Goal: Task Accomplishment & Management: Manage account settings

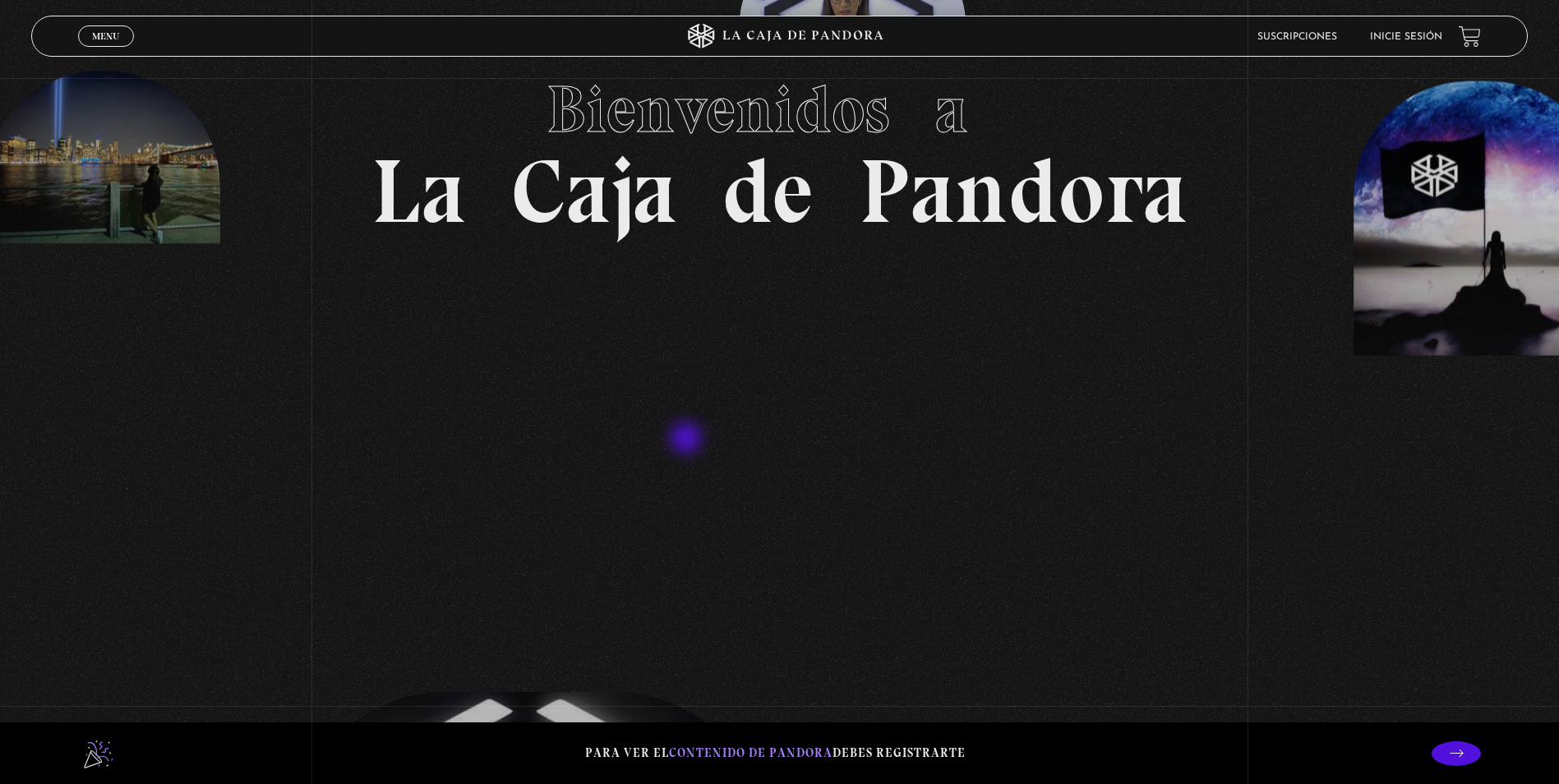
scroll to position [247, 0]
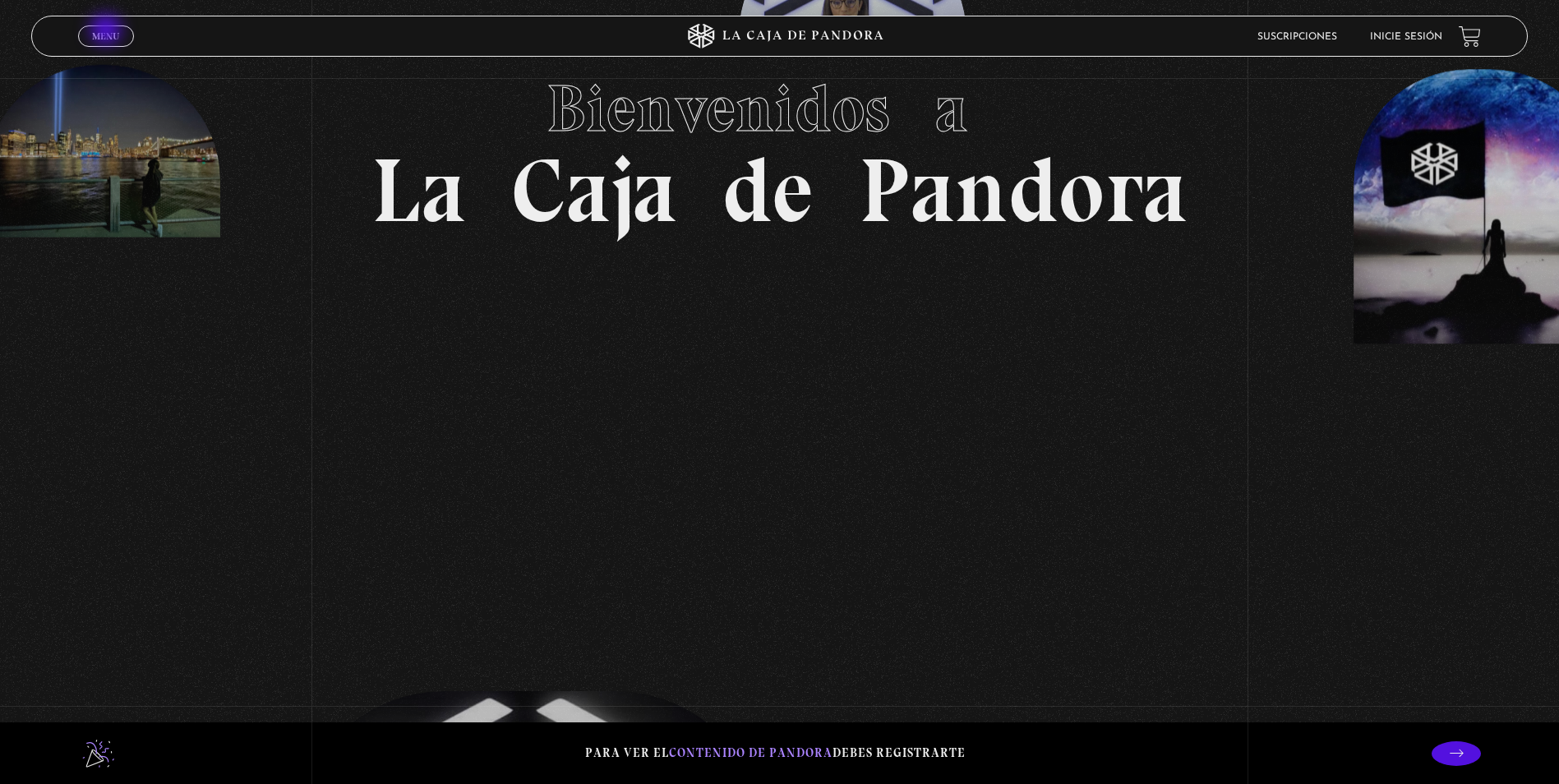
click at [107, 31] on span "Menu" at bounding box center [105, 36] width 27 height 10
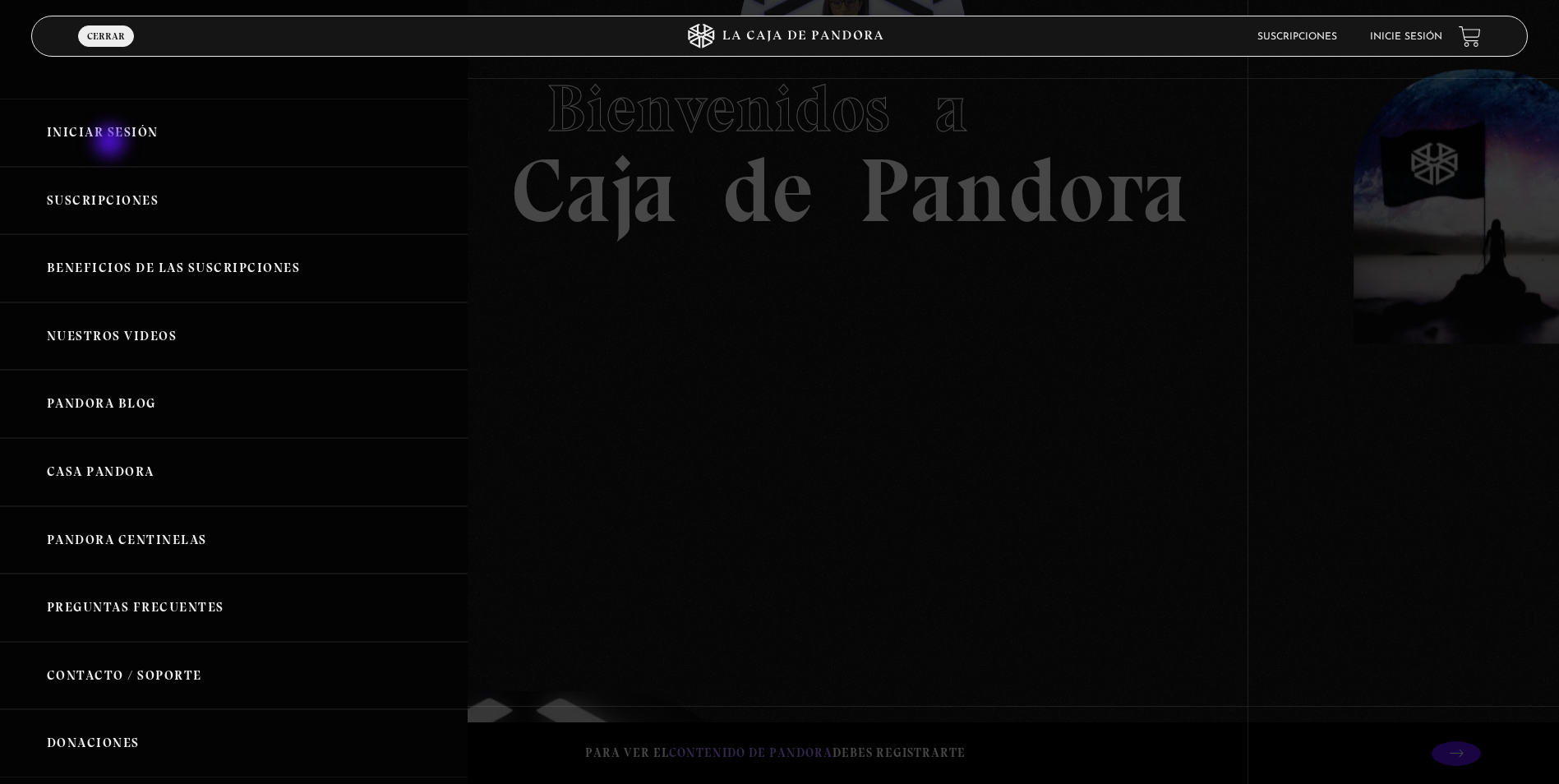
click at [114, 133] on link "Iniciar Sesión" at bounding box center [234, 132] width 468 height 69
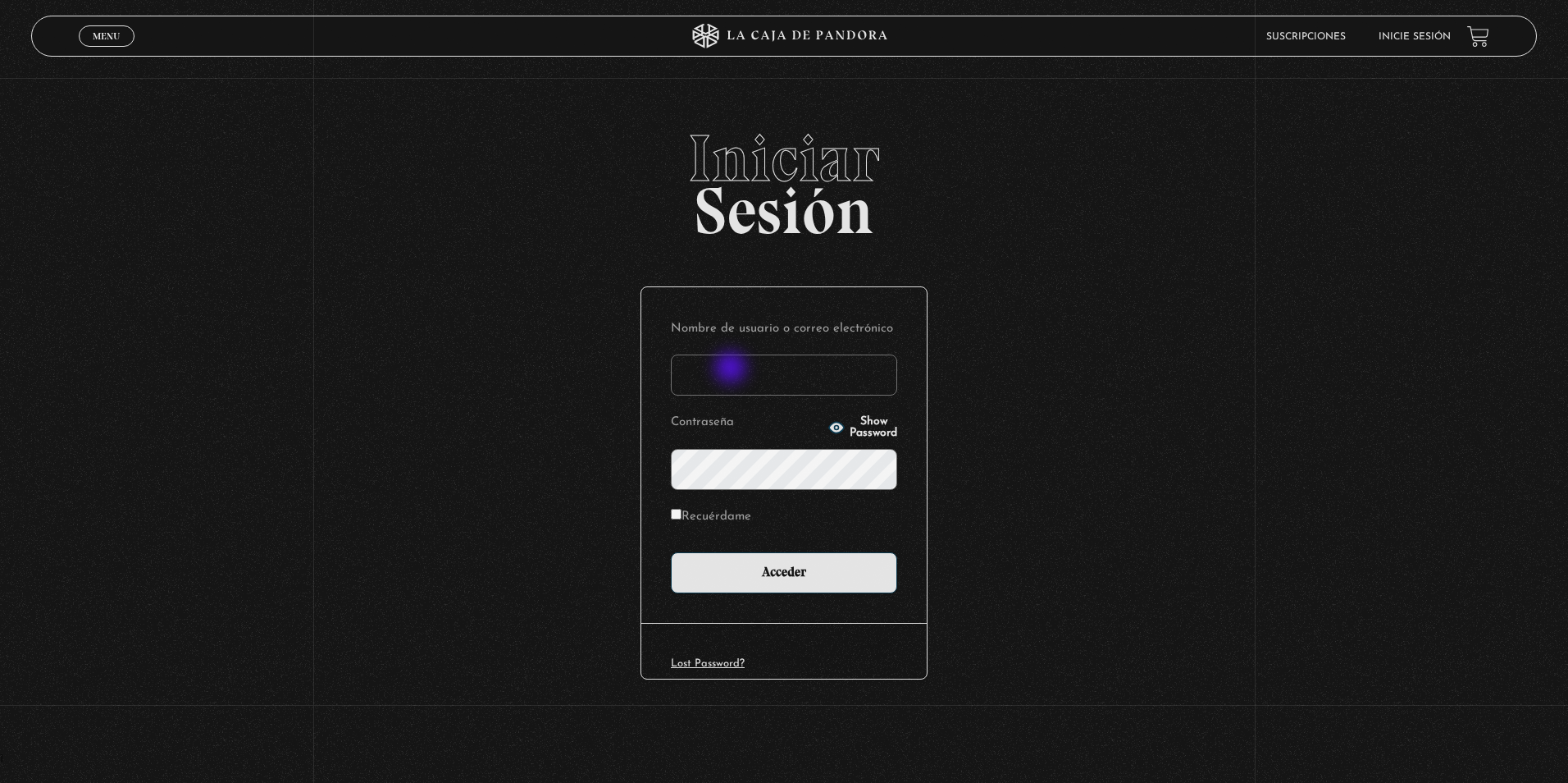
click at [732, 369] on input "Nombre de usuario o correo electrónico" at bounding box center [784, 375] width 227 height 41
type input "[EMAIL_ADDRESS][DOMAIN_NAME]"
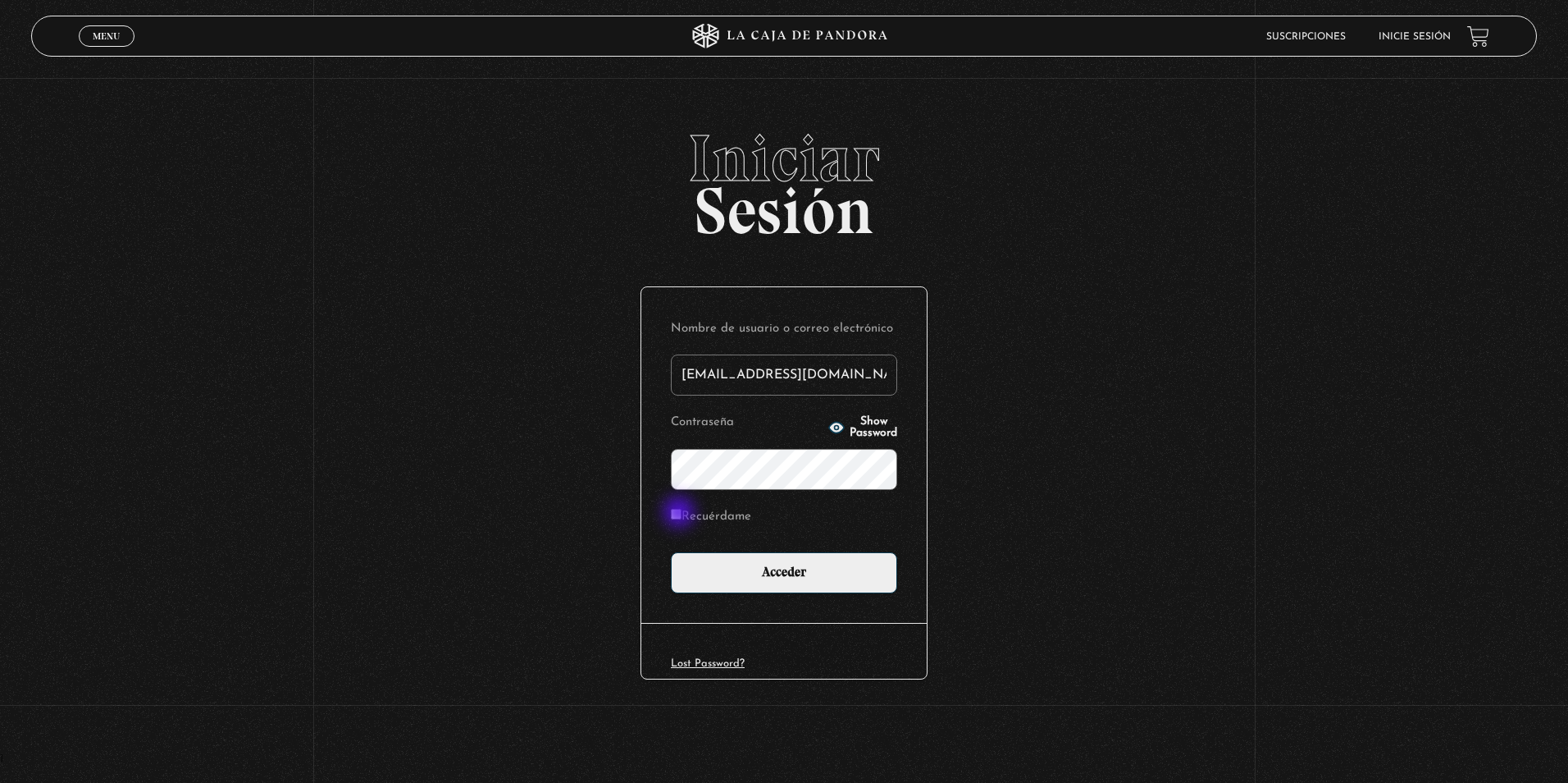
click at [680, 514] on input "Recuérdame" at bounding box center [675, 514] width 11 height 11
checkbox input "true"
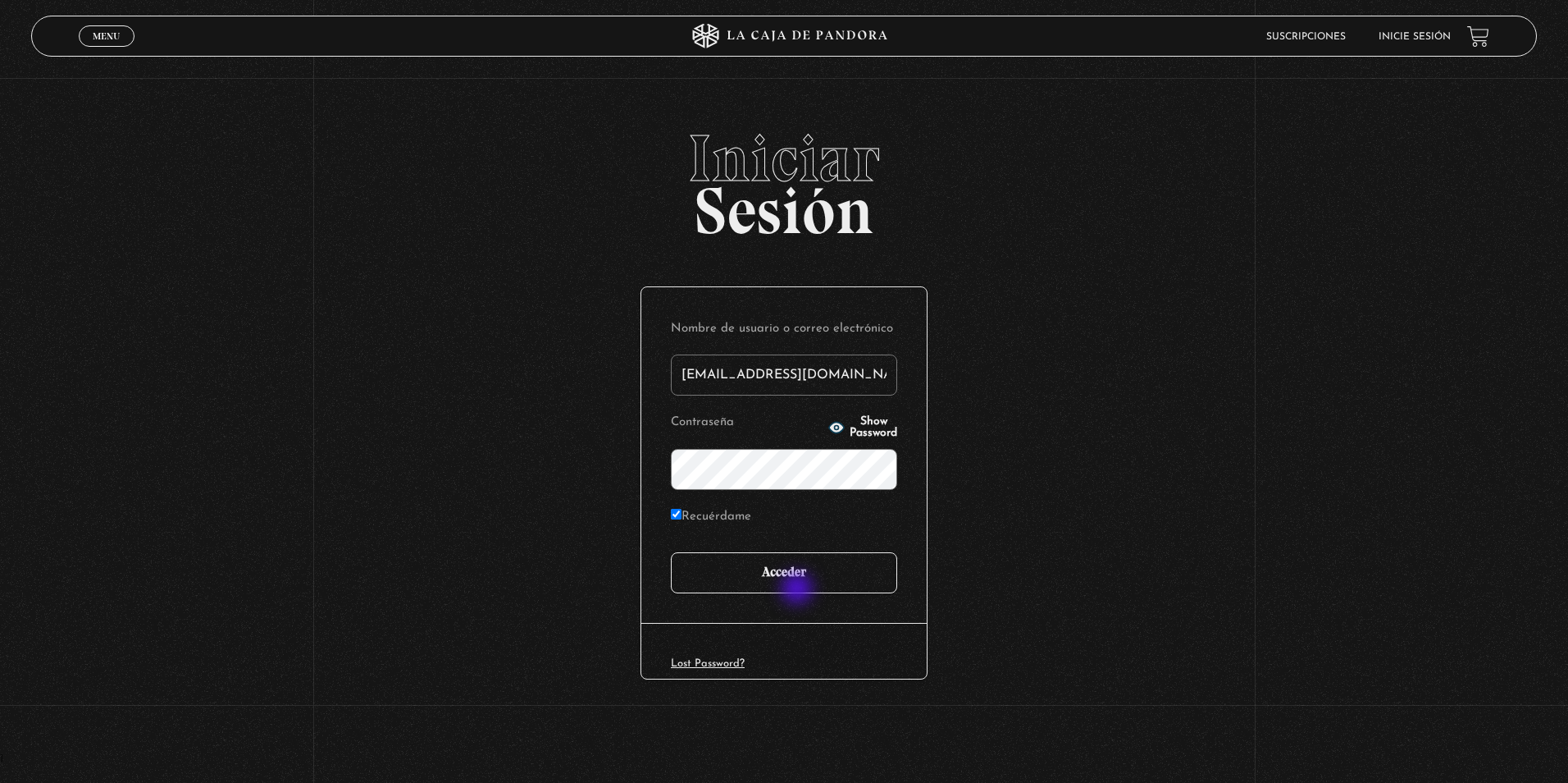
click at [801, 579] on input "Acceder" at bounding box center [784, 573] width 227 height 41
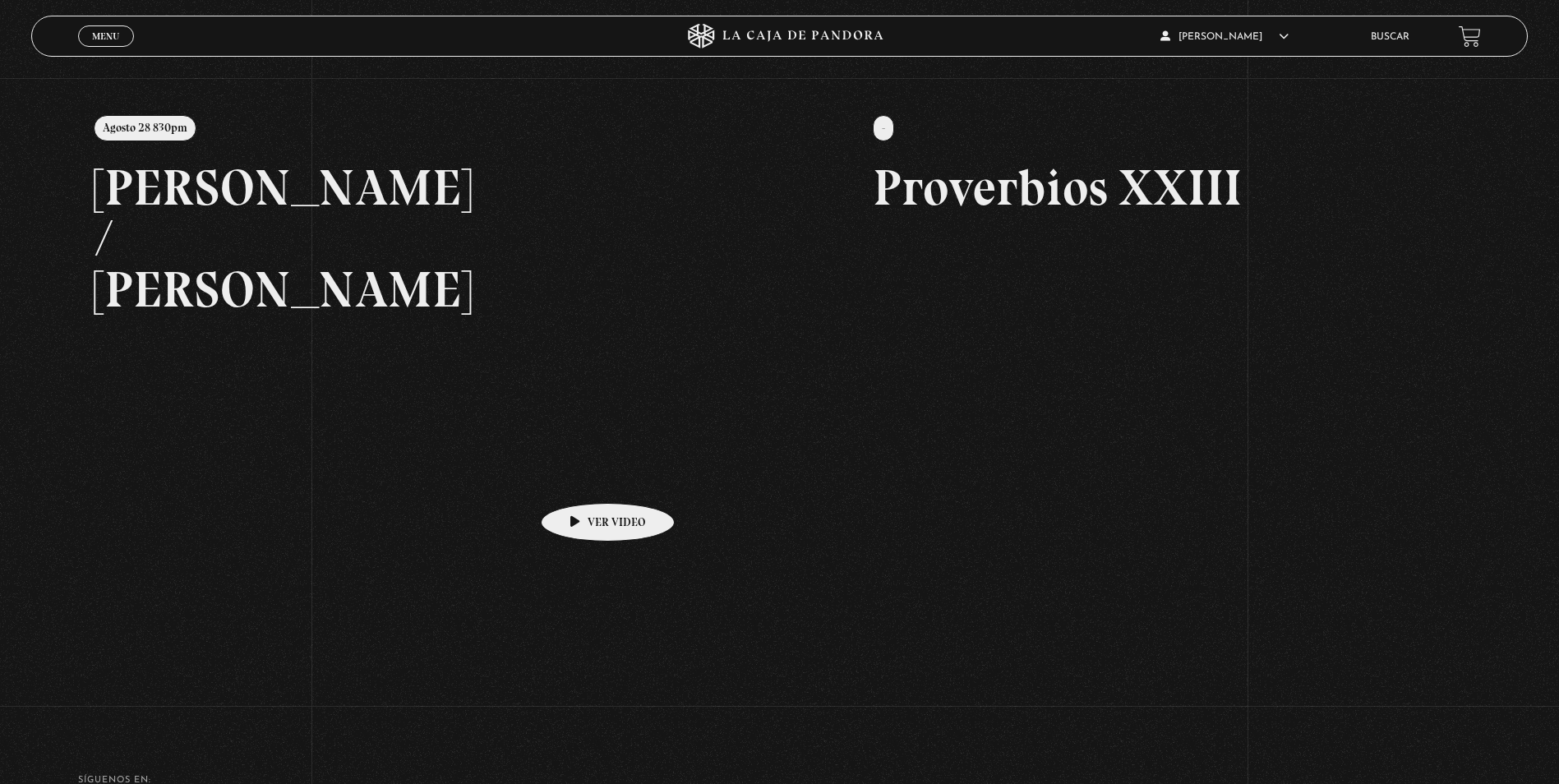
scroll to position [247, 0]
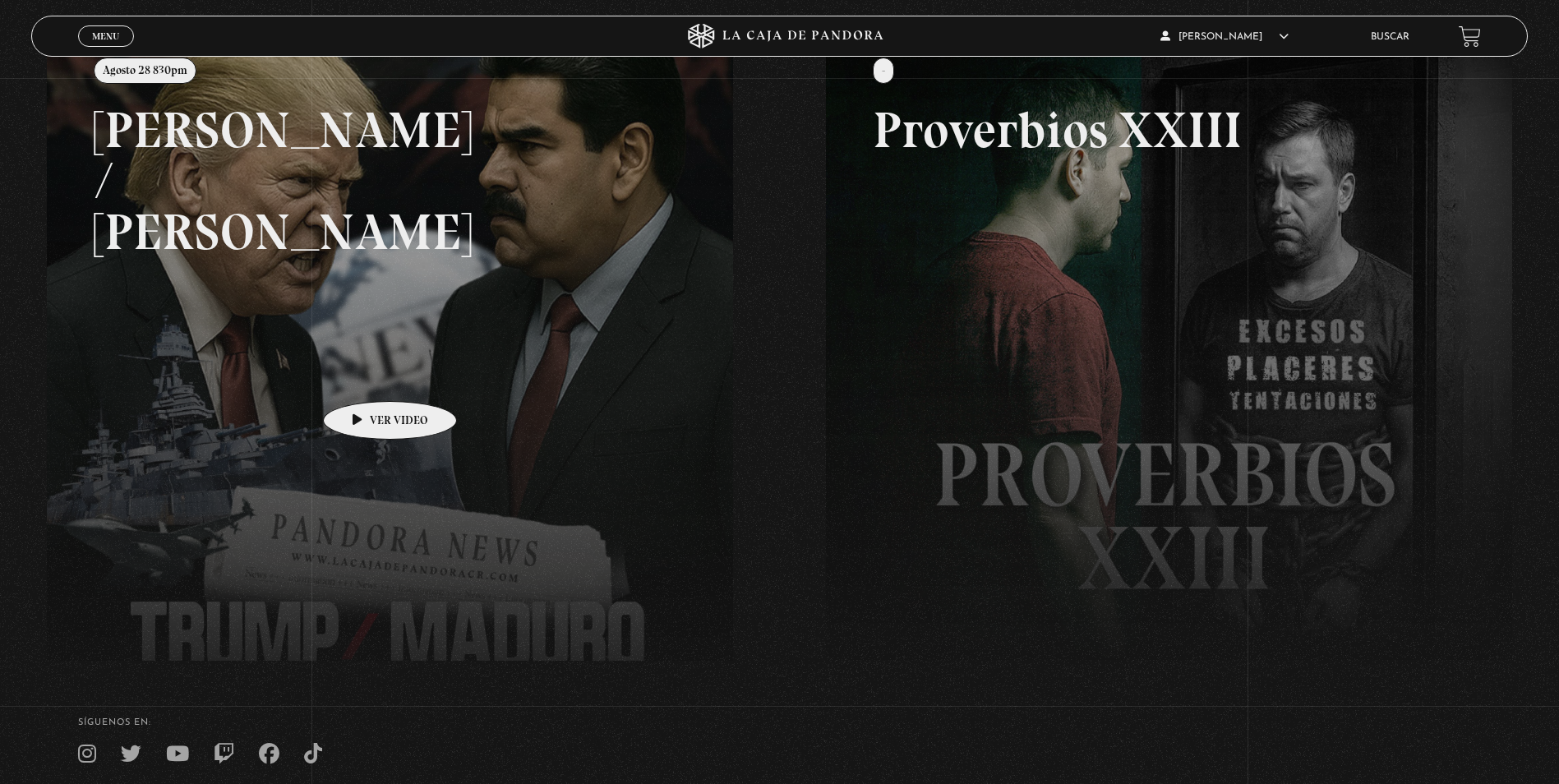
click at [364, 376] on link at bounding box center [826, 424] width 1559 height 784
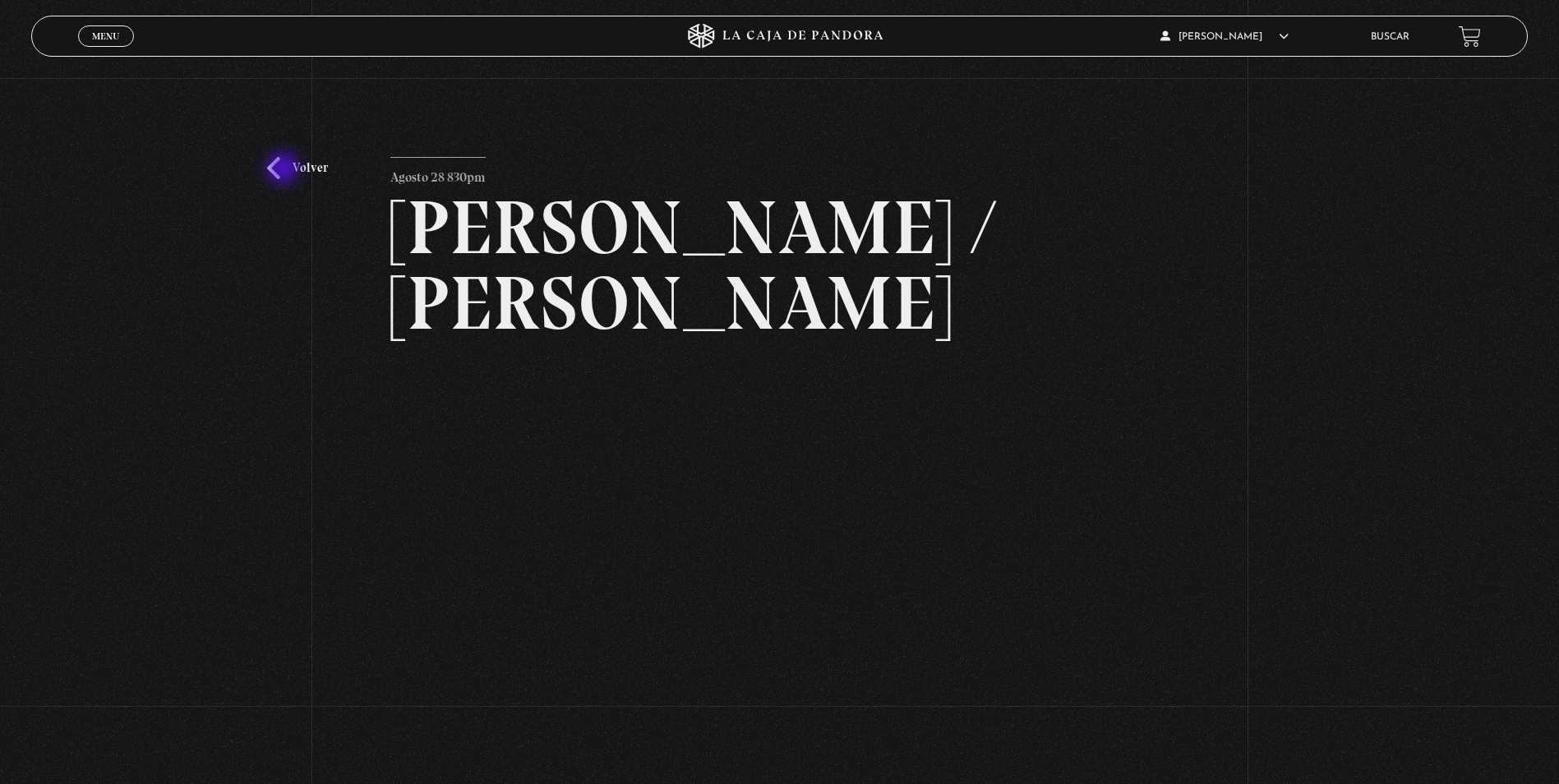
click at [284, 170] on link "Volver" at bounding box center [297, 167] width 61 height 22
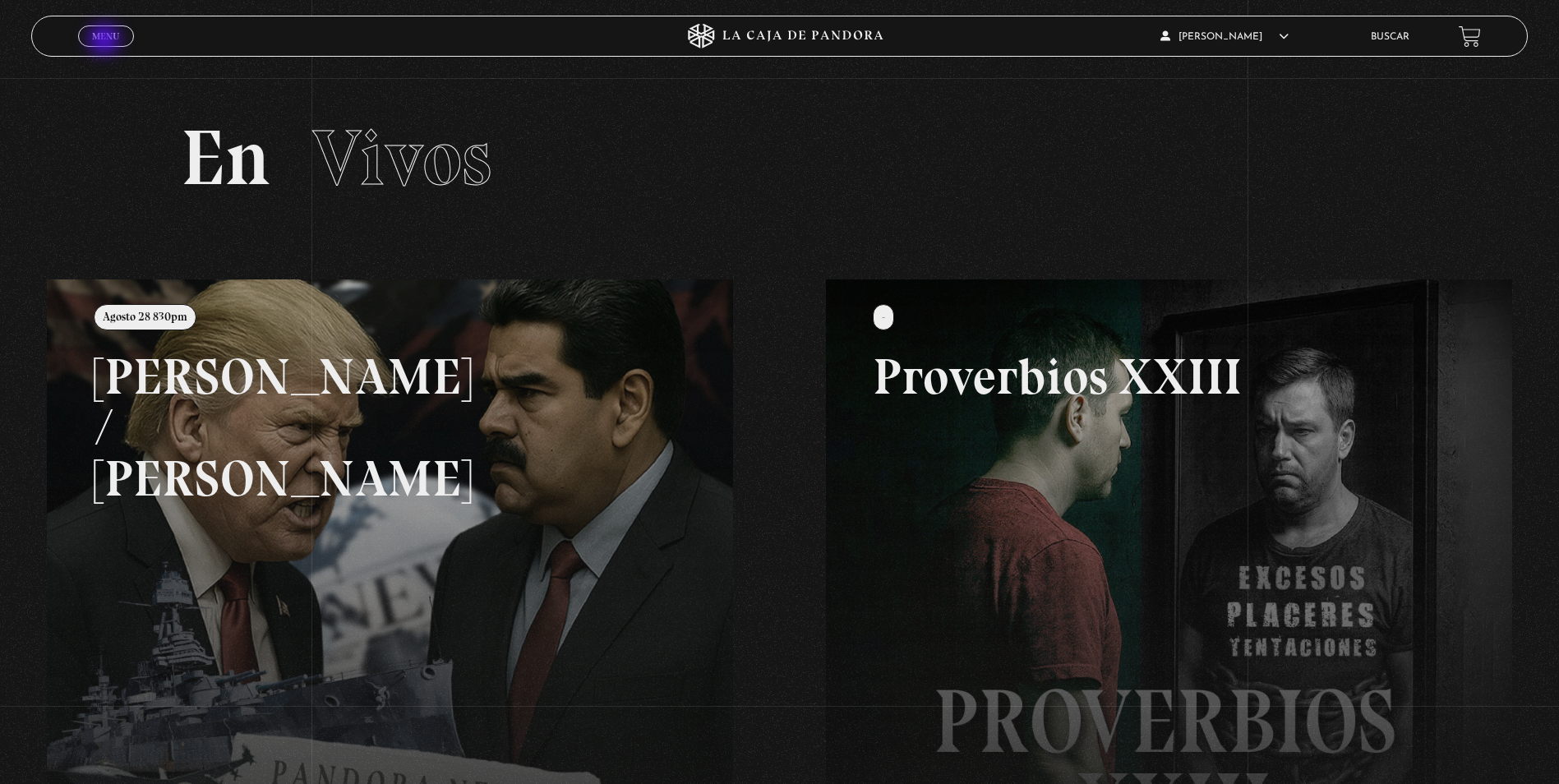
click at [106, 40] on span "Menu" at bounding box center [105, 36] width 27 height 10
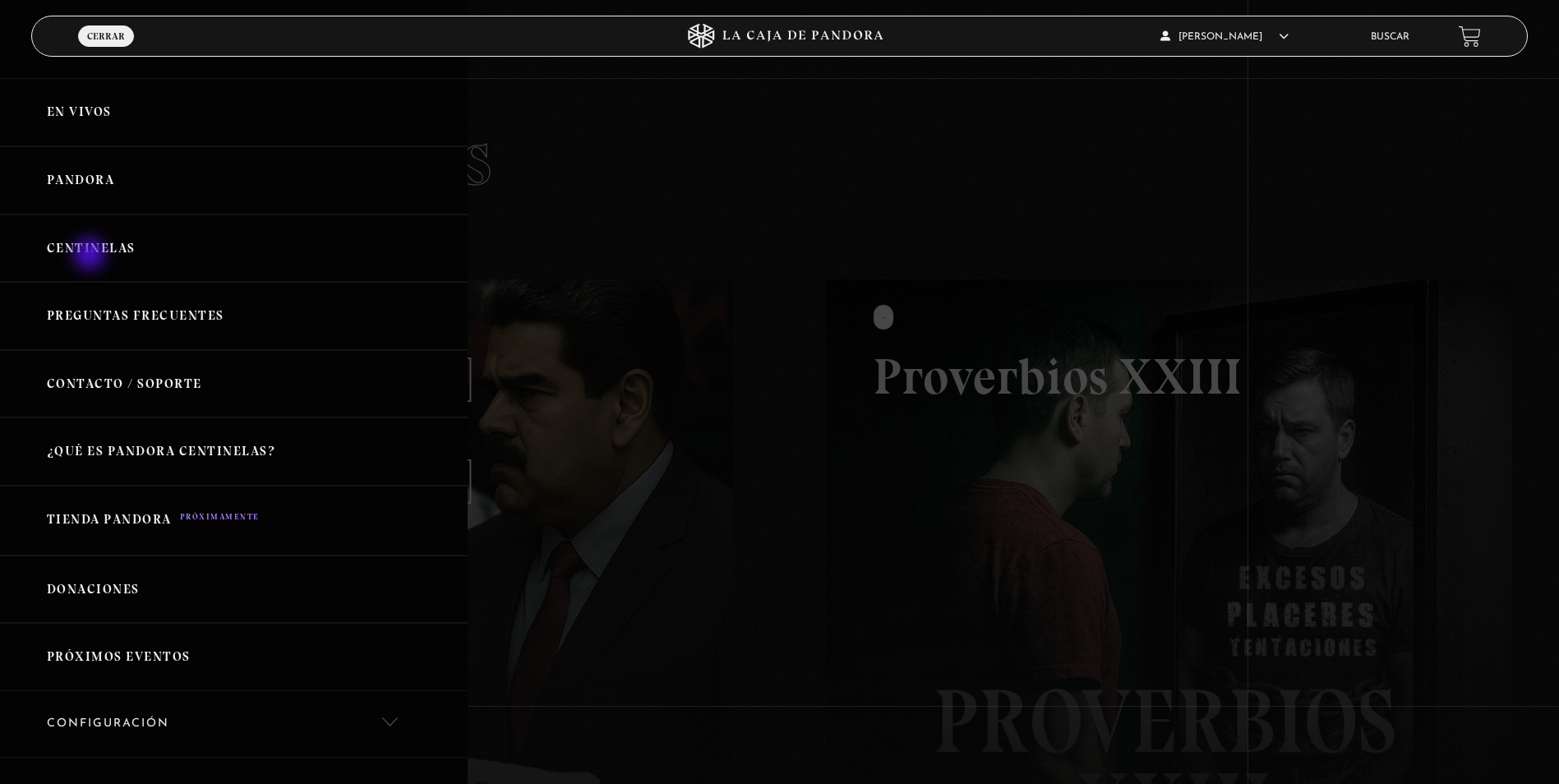
click at [90, 254] on link "Centinelas" at bounding box center [234, 248] width 468 height 69
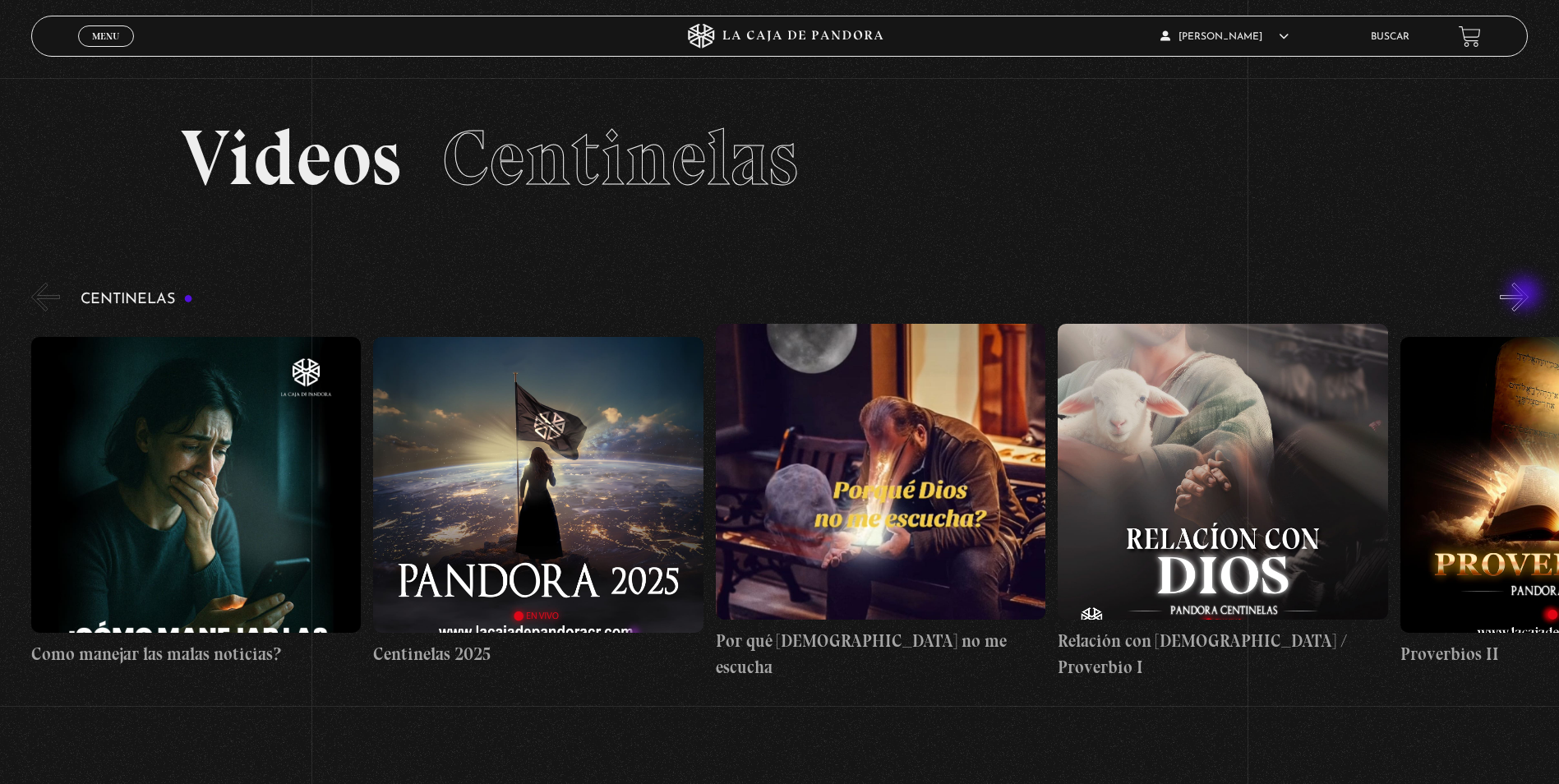
click at [1526, 294] on button "»" at bounding box center [1515, 297] width 29 height 29
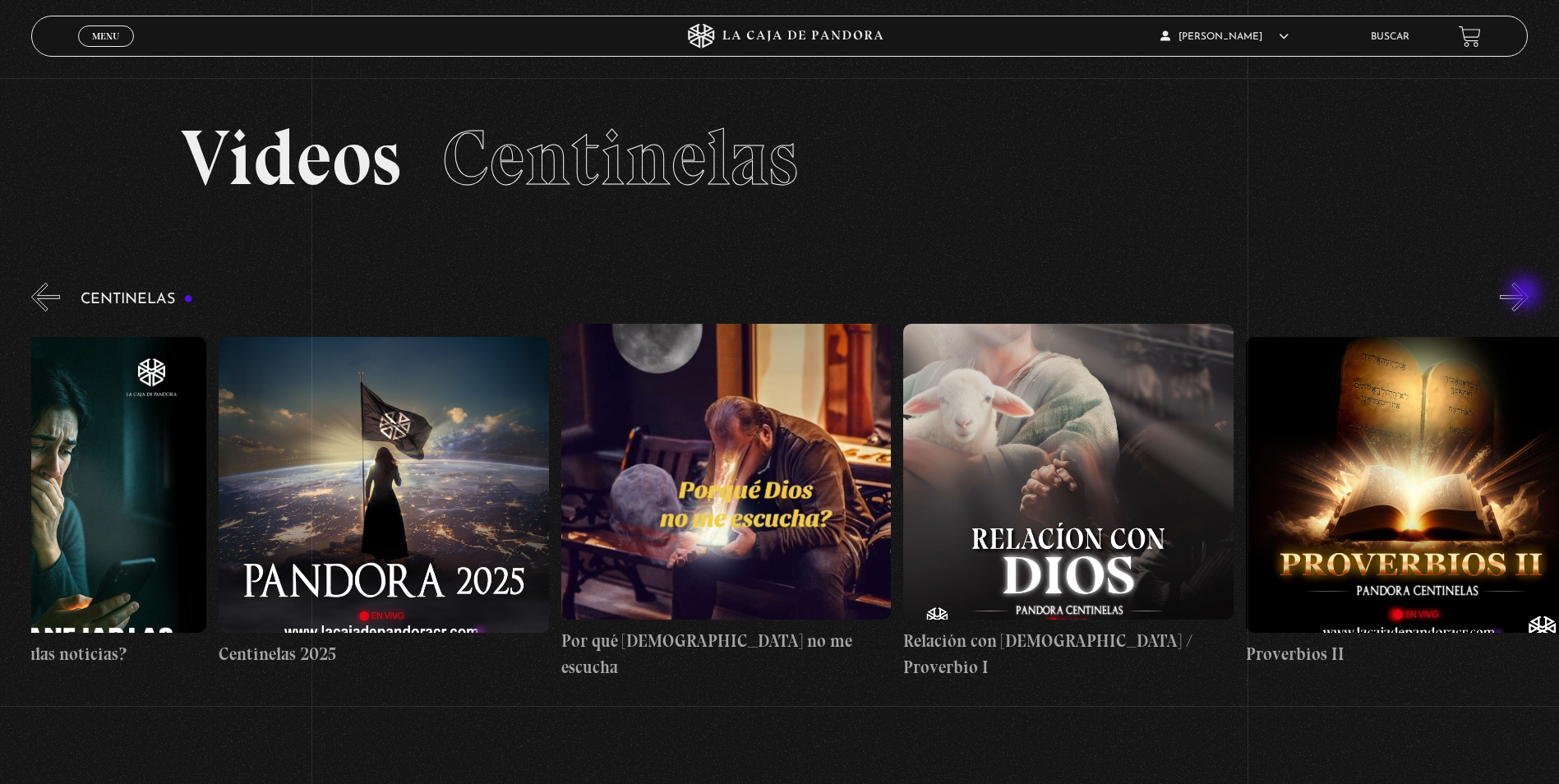
click at [1526, 294] on button "»" at bounding box center [1515, 297] width 29 height 29
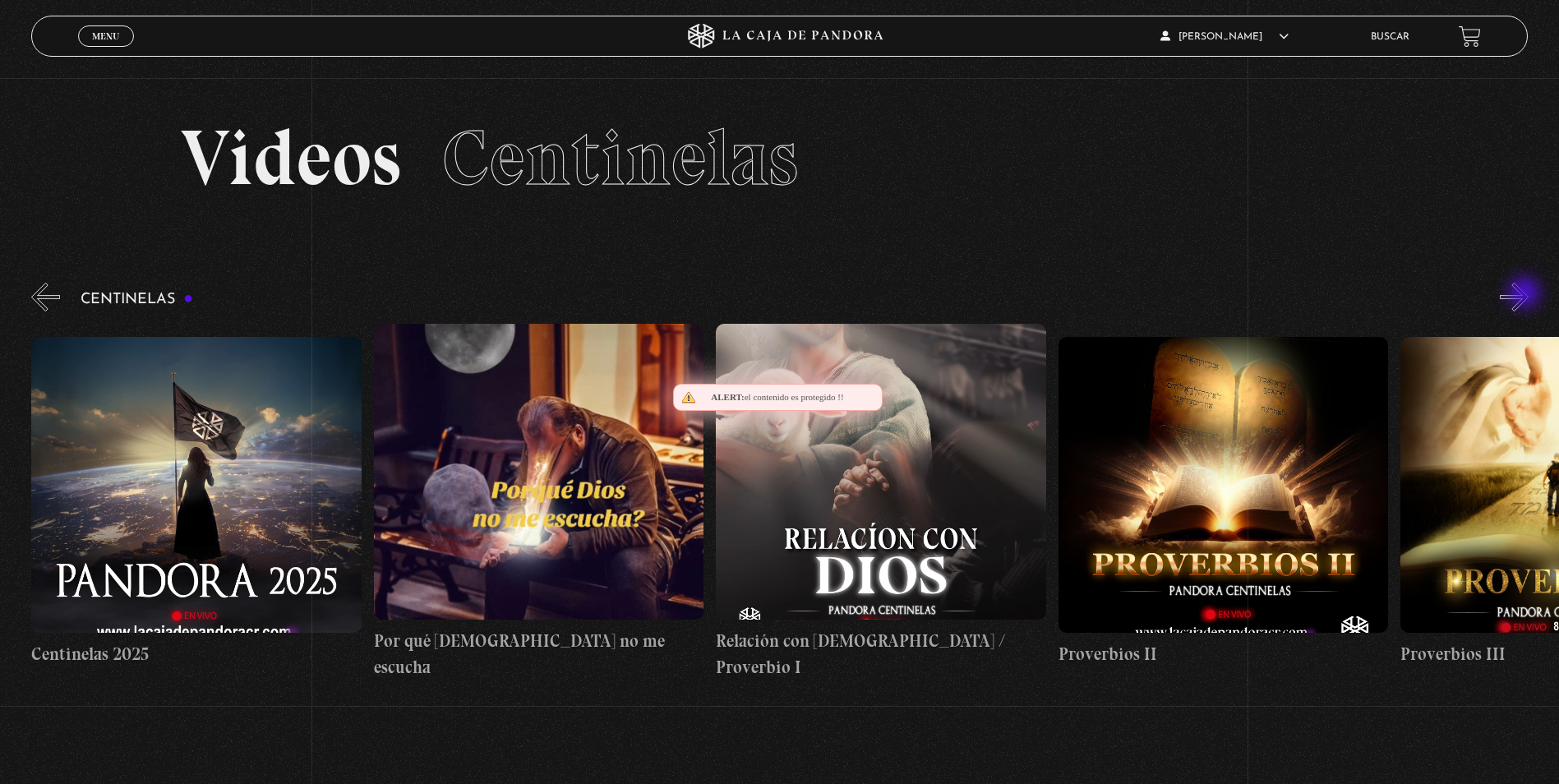
click at [1526, 294] on button "»" at bounding box center [1515, 297] width 29 height 29
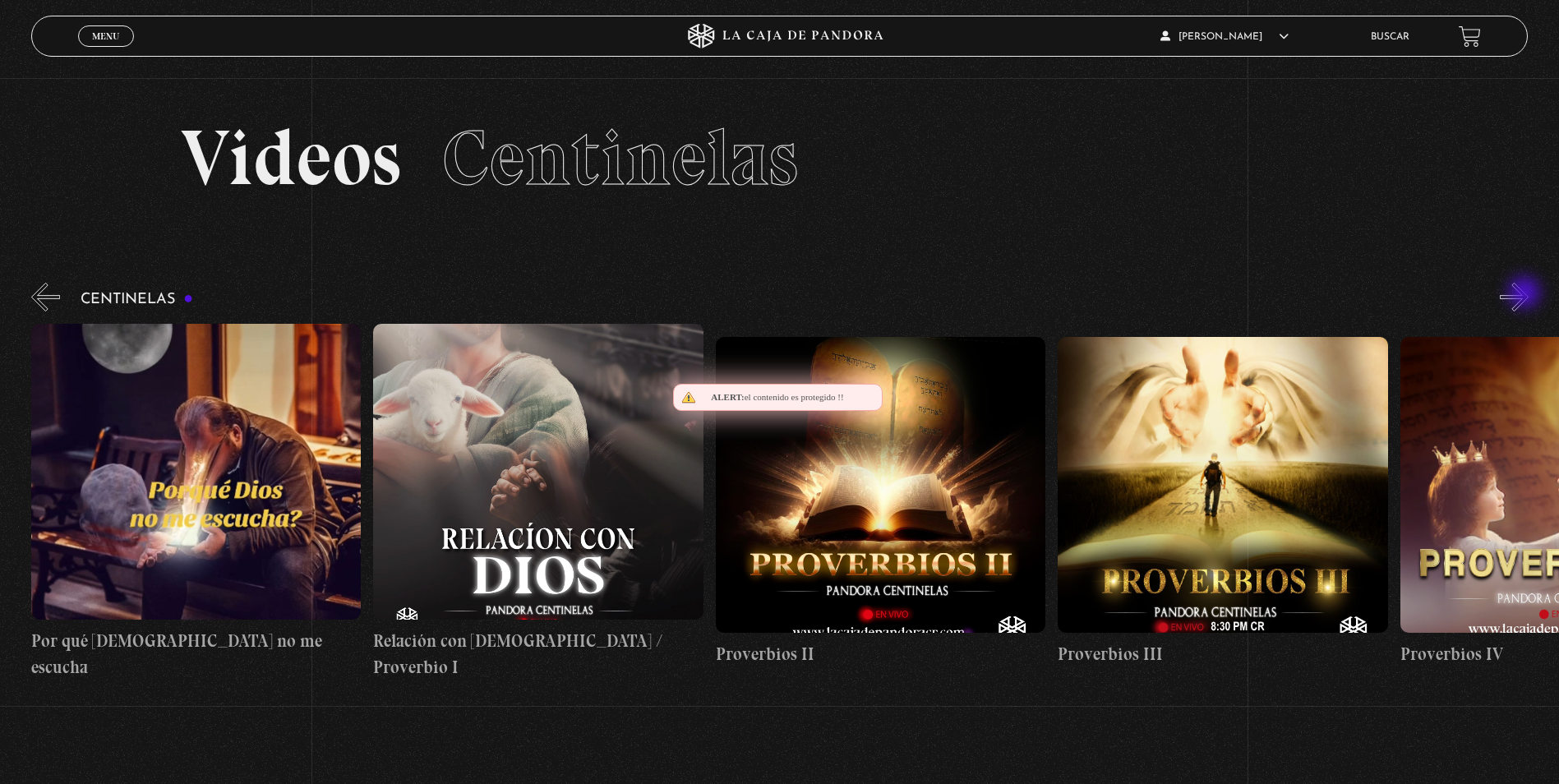
click at [1526, 294] on button "»" at bounding box center [1515, 297] width 29 height 29
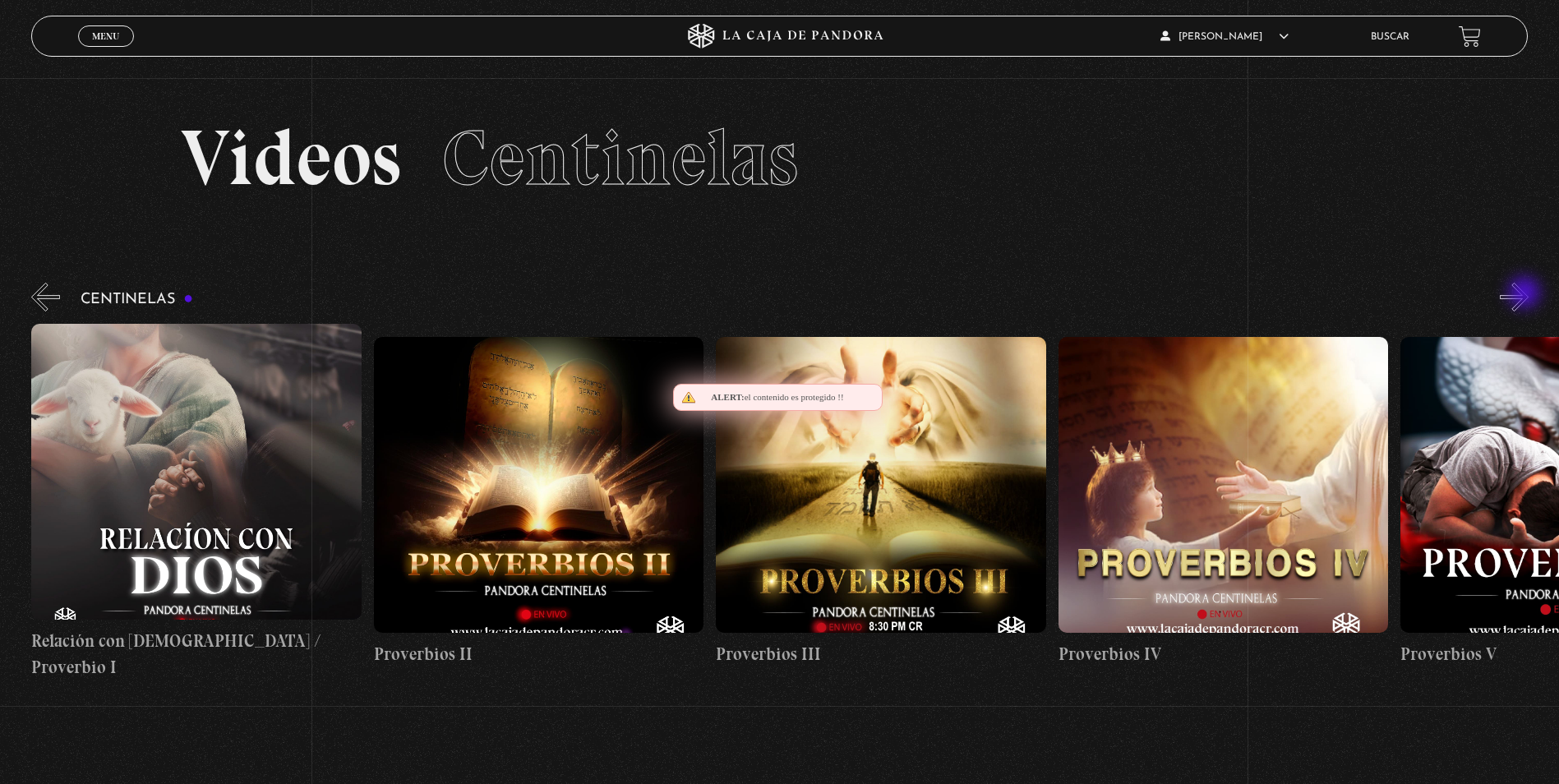
click at [1526, 294] on button "»" at bounding box center [1515, 297] width 29 height 29
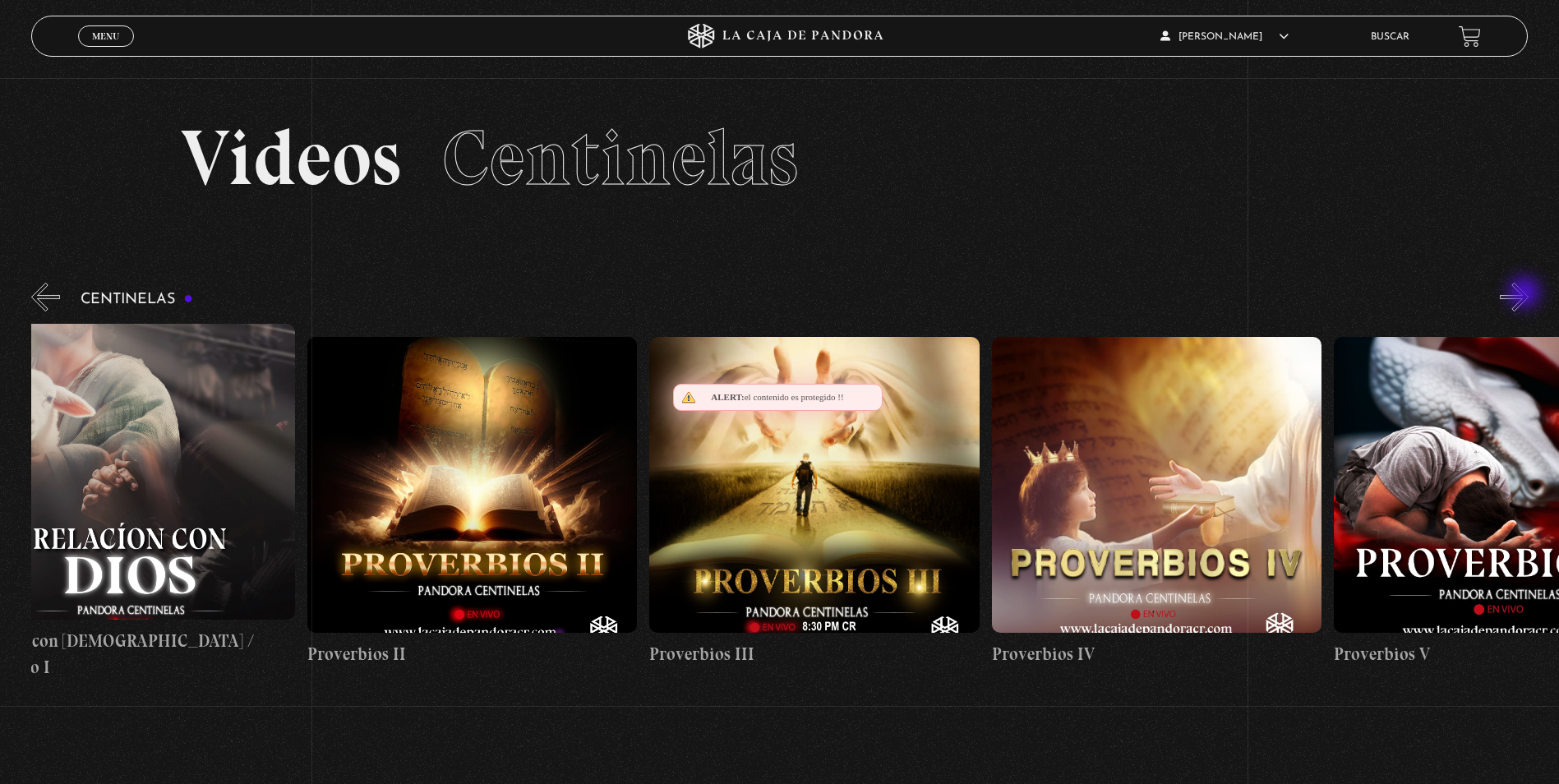
click at [1526, 294] on button "»" at bounding box center [1515, 297] width 29 height 29
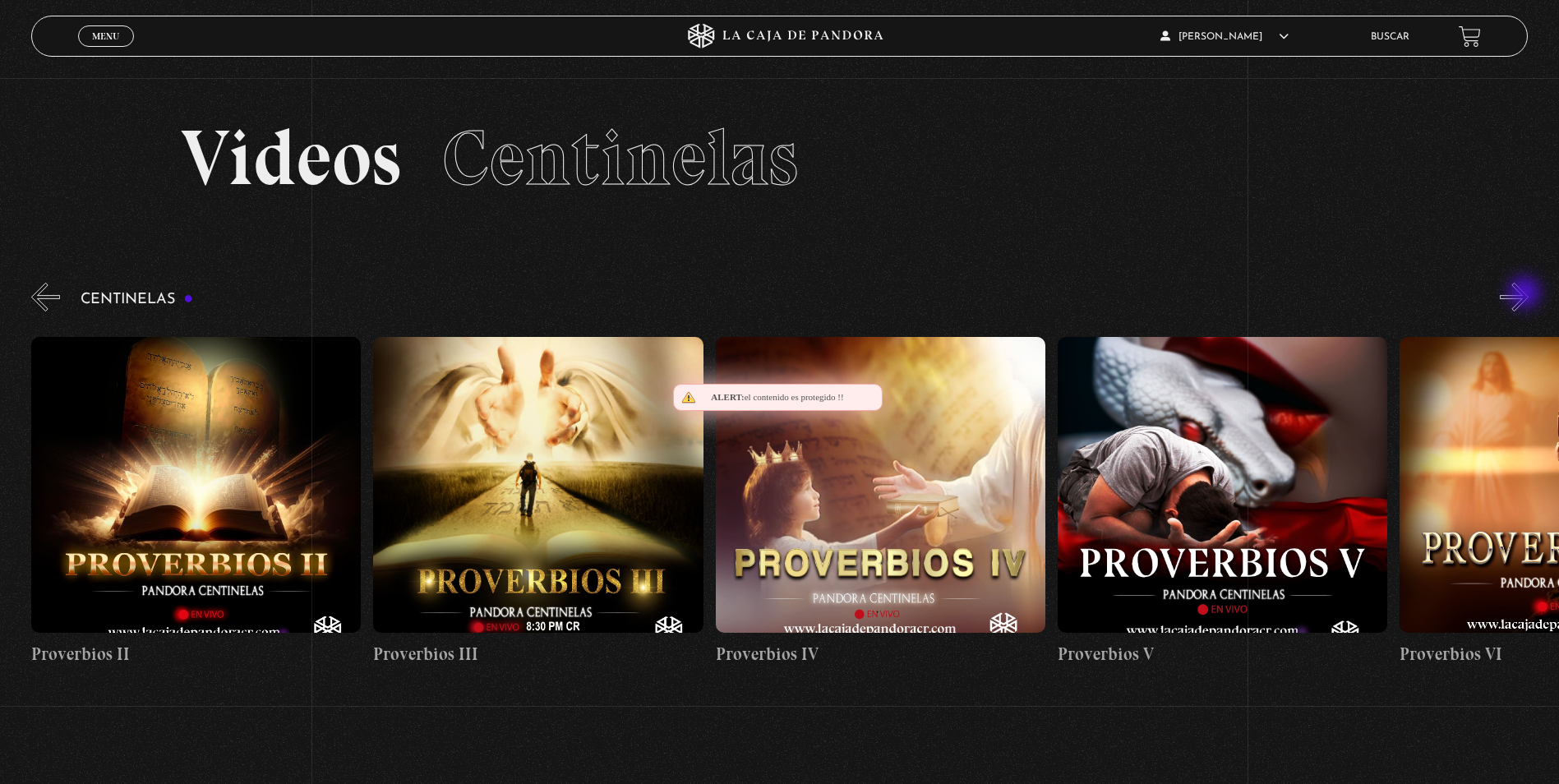
click at [1526, 294] on button "»" at bounding box center [1515, 297] width 29 height 29
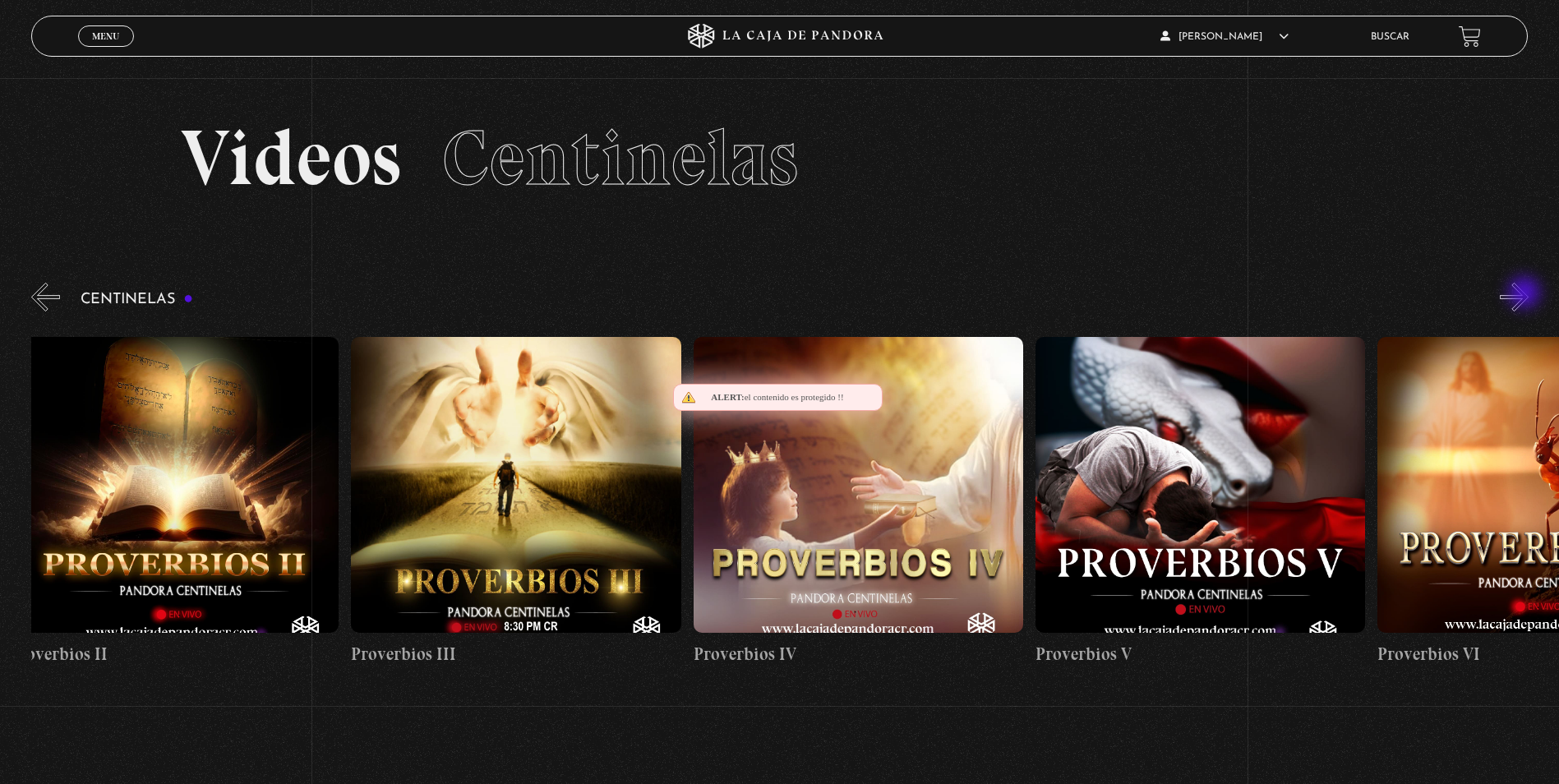
click at [1526, 294] on button "»" at bounding box center [1515, 297] width 29 height 29
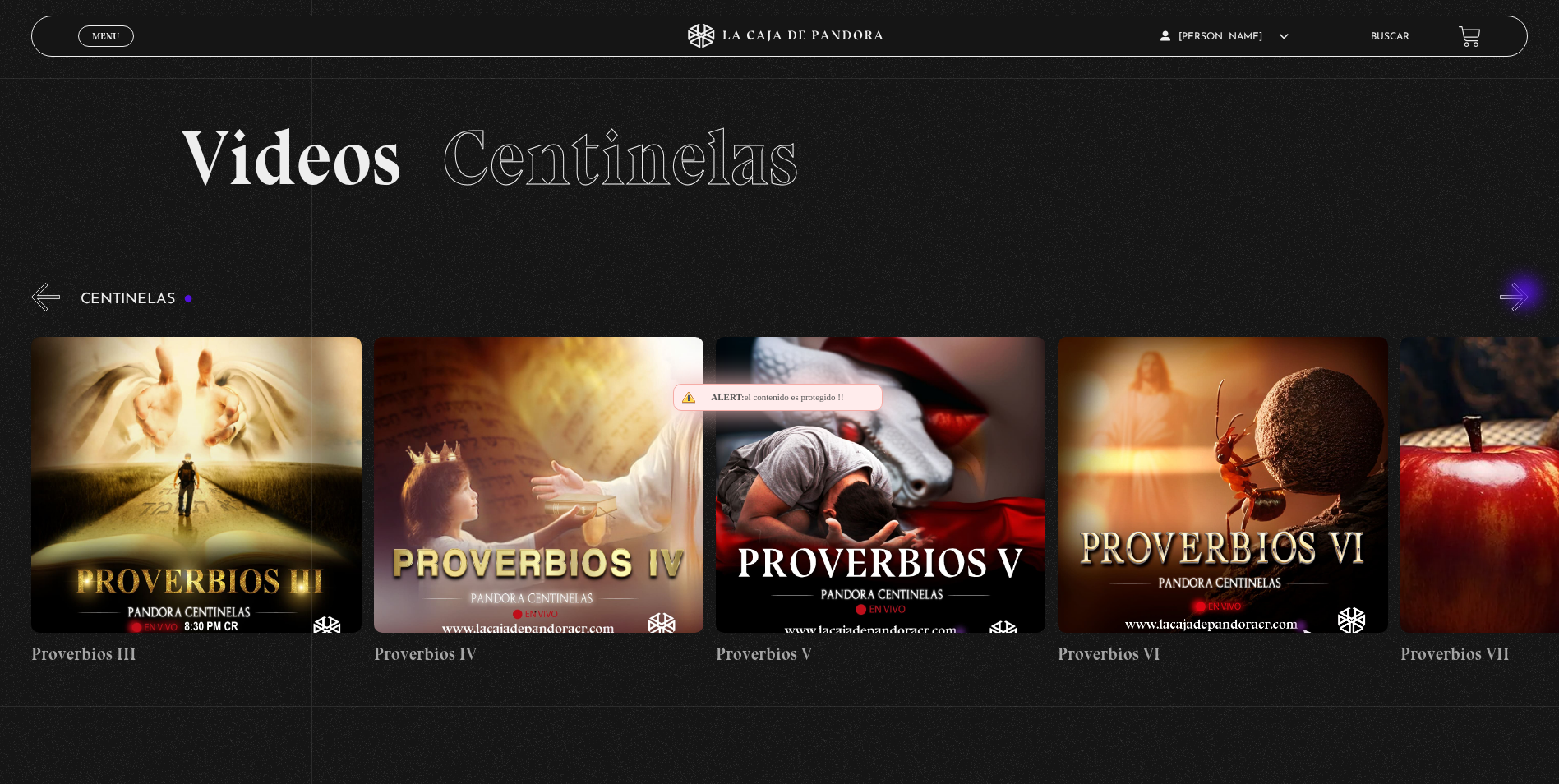
click at [1526, 294] on button "»" at bounding box center [1515, 297] width 29 height 29
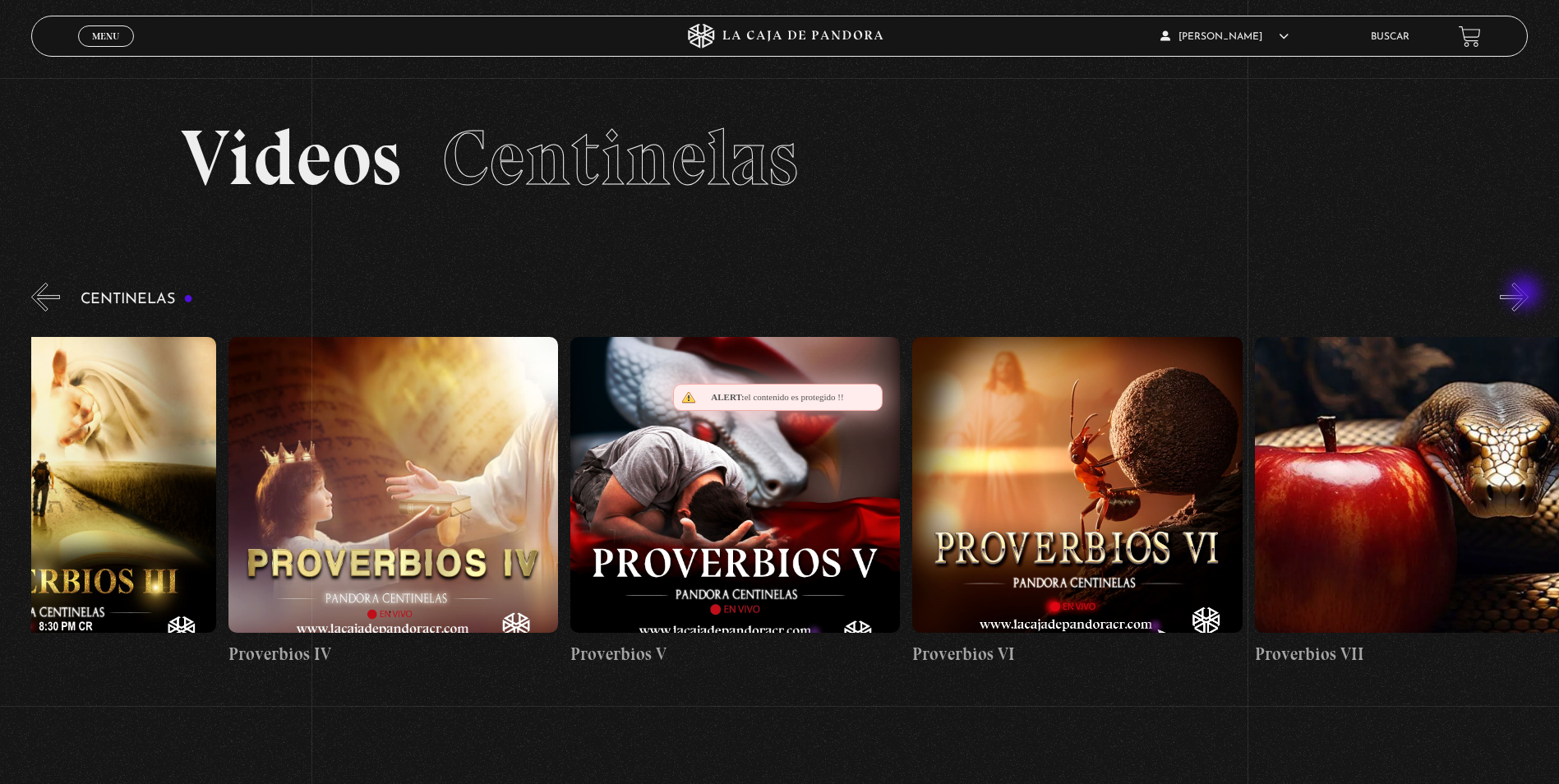
click at [1526, 294] on button "»" at bounding box center [1515, 297] width 29 height 29
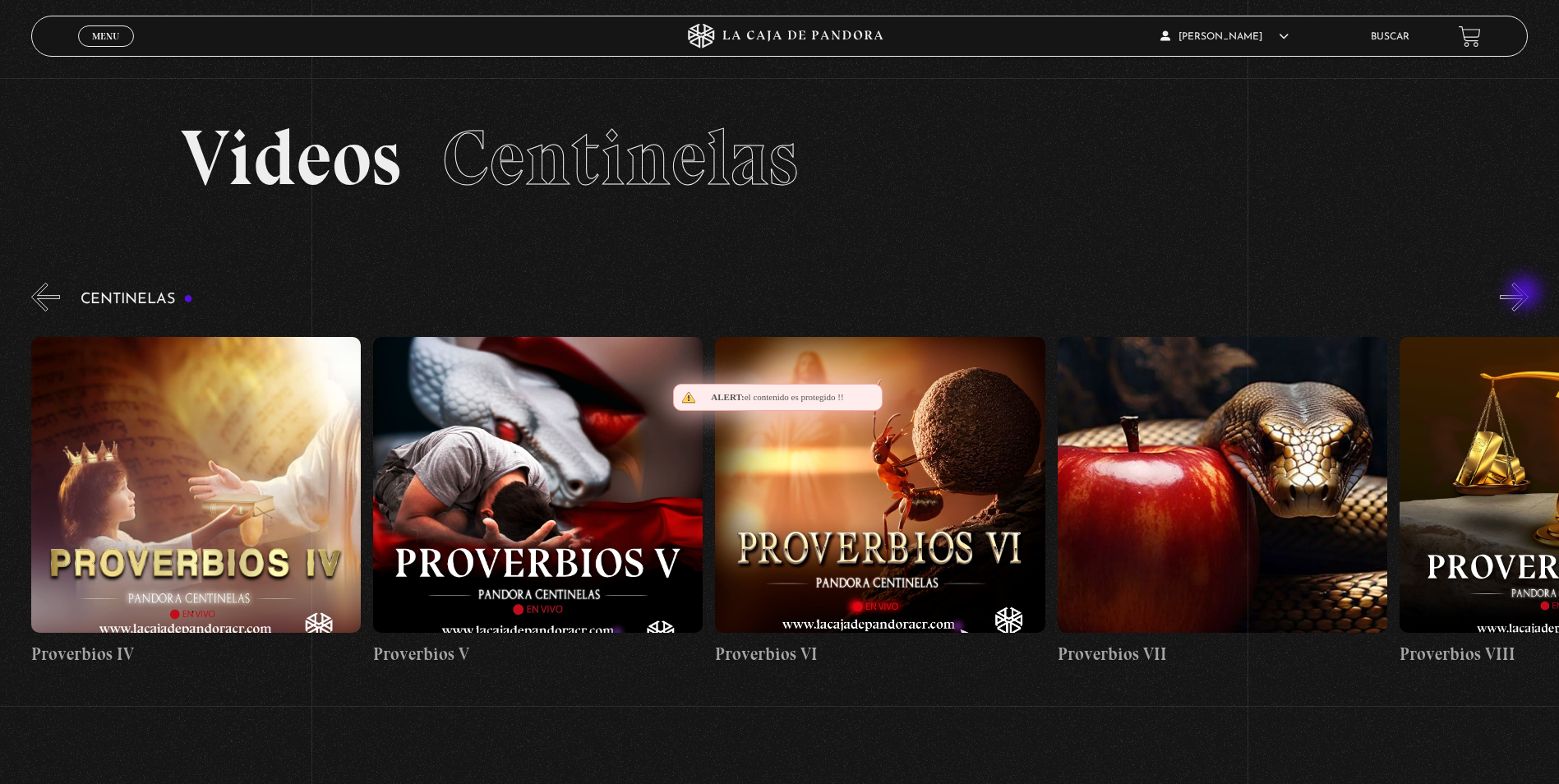
click at [1526, 294] on button "»" at bounding box center [1515, 297] width 29 height 29
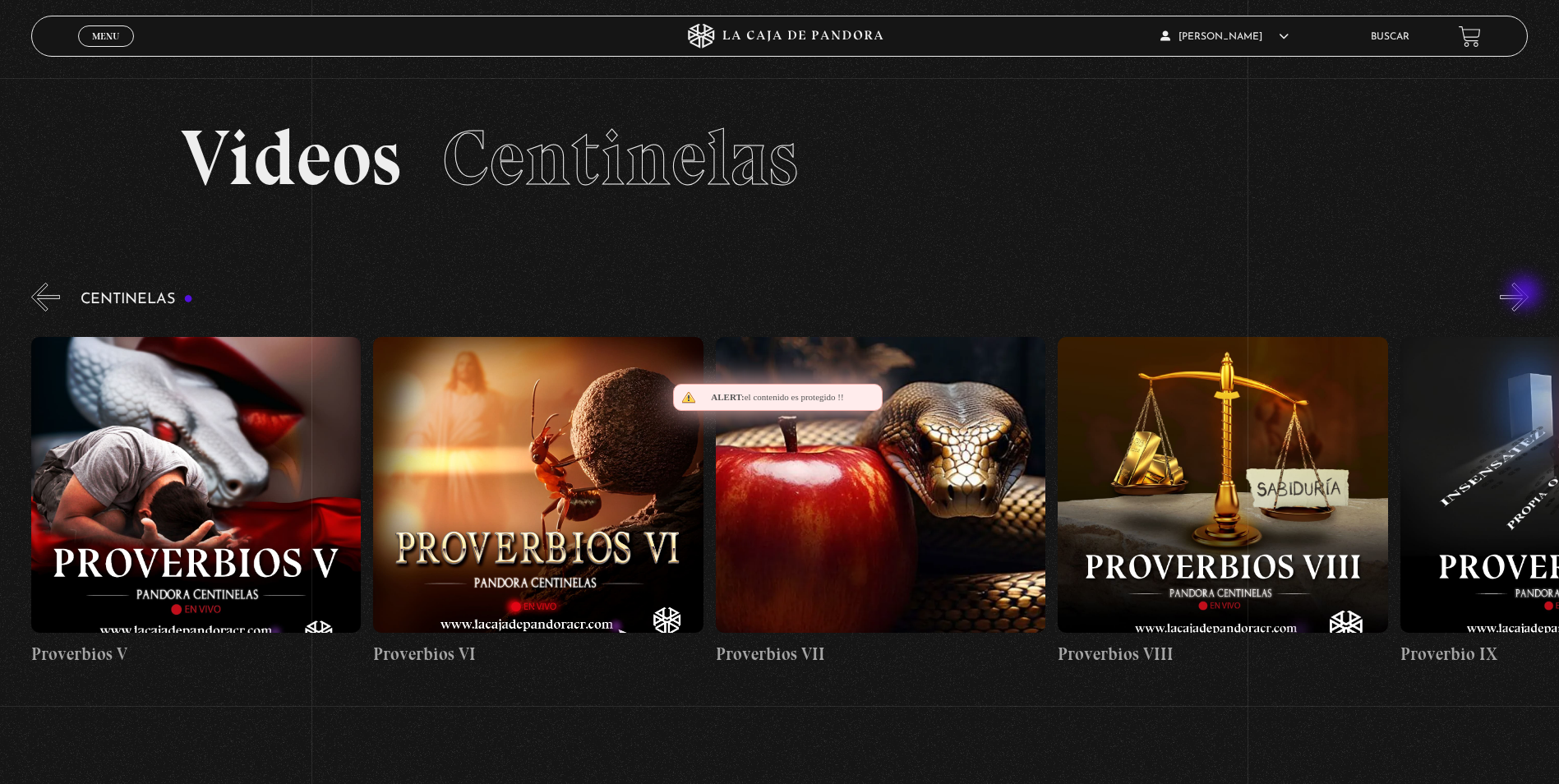
click at [1526, 294] on button "»" at bounding box center [1515, 297] width 29 height 29
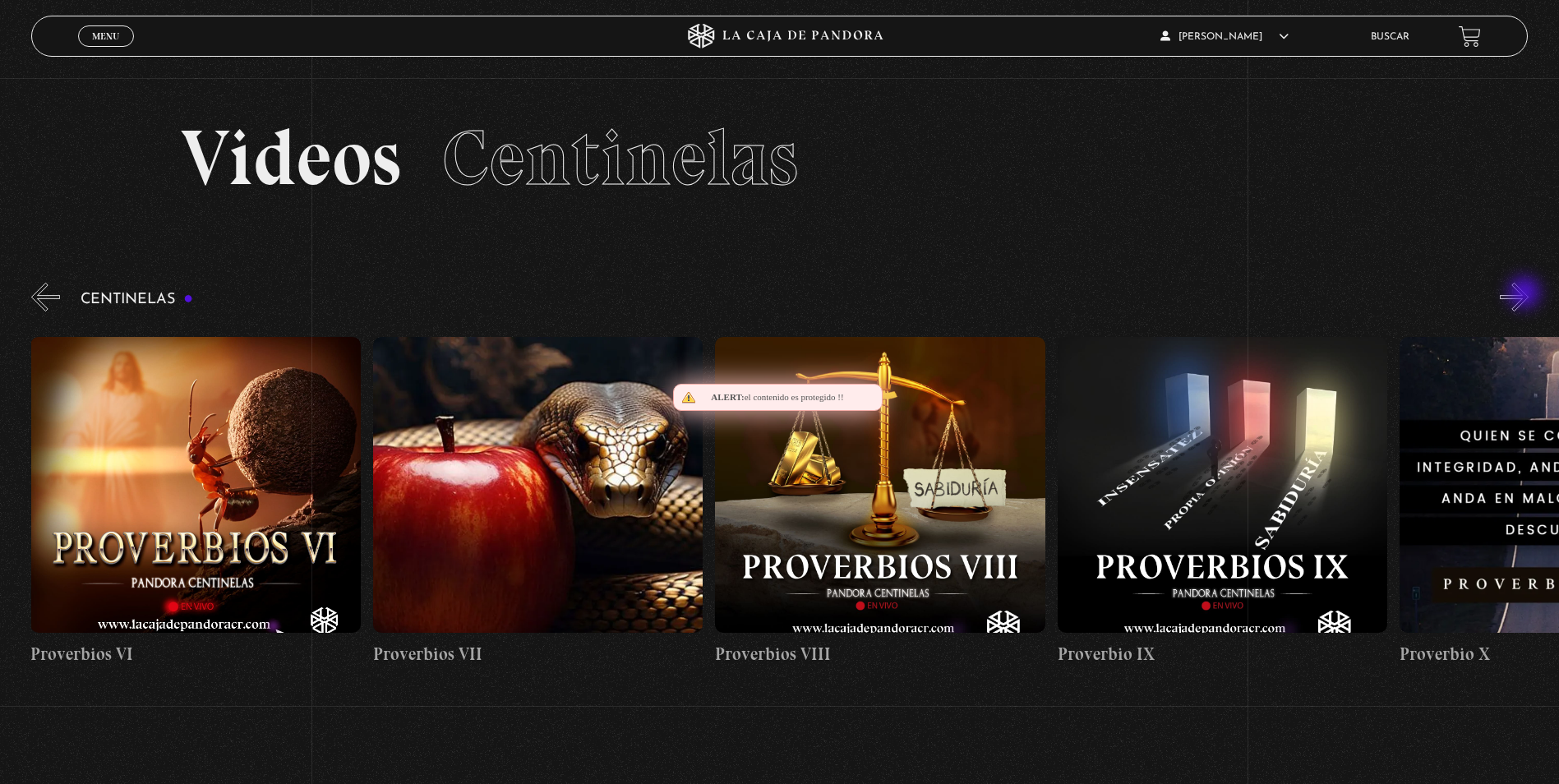
click at [1526, 294] on button "»" at bounding box center [1515, 297] width 29 height 29
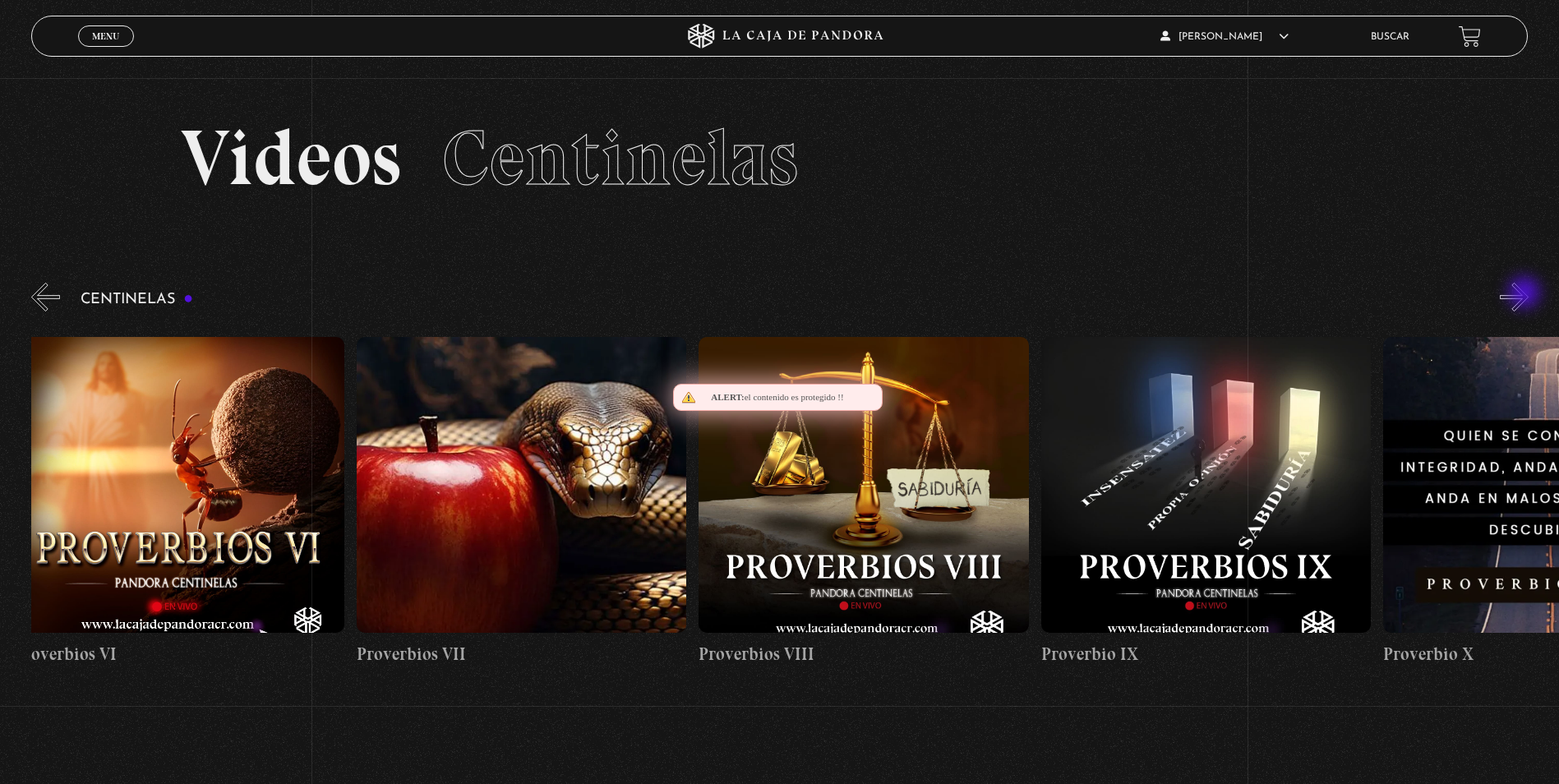
click at [1526, 294] on button "»" at bounding box center [1515, 297] width 29 height 29
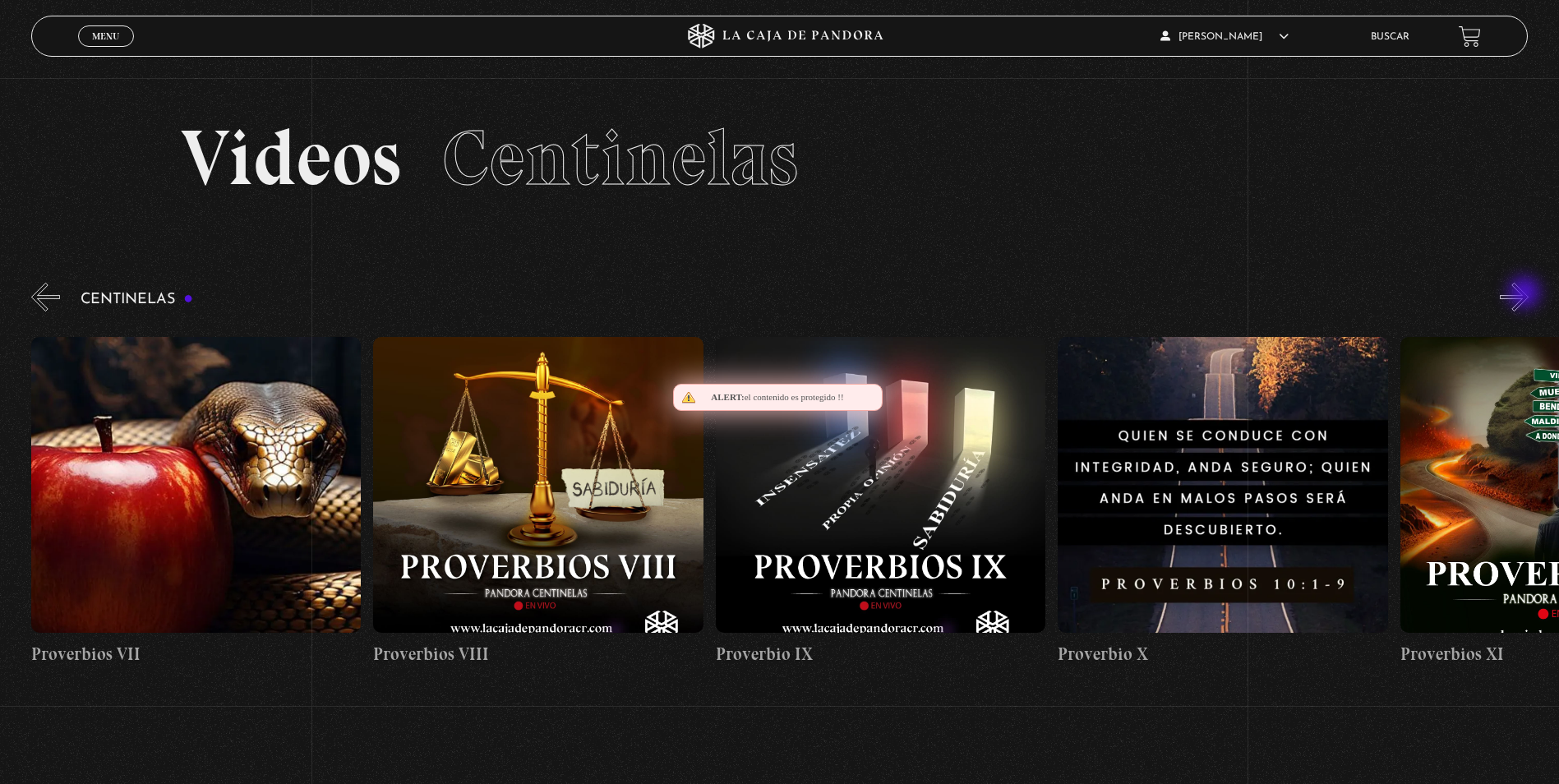
click at [1526, 294] on button "»" at bounding box center [1515, 297] width 29 height 29
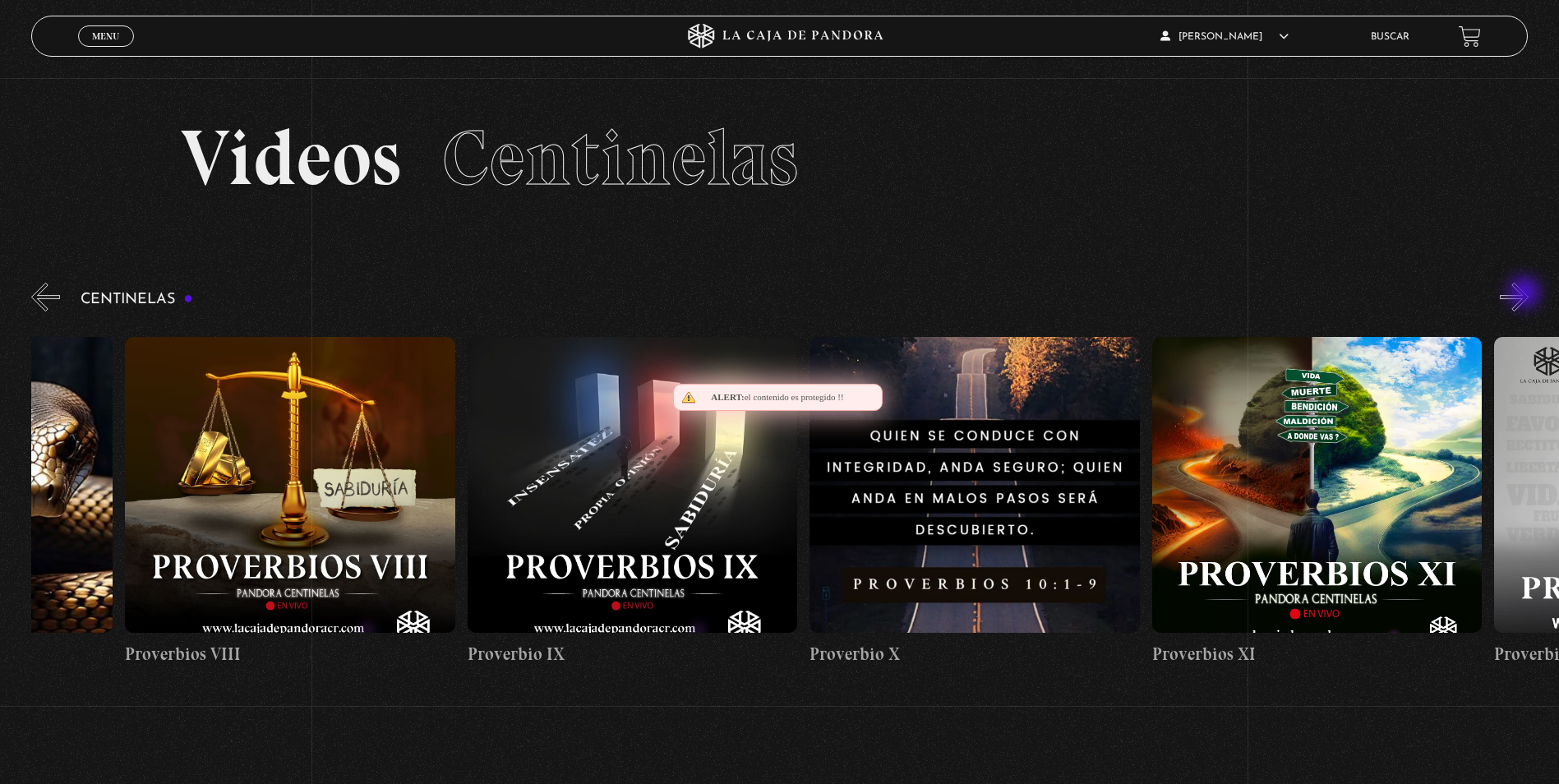
click at [1526, 294] on button "»" at bounding box center [1515, 297] width 29 height 29
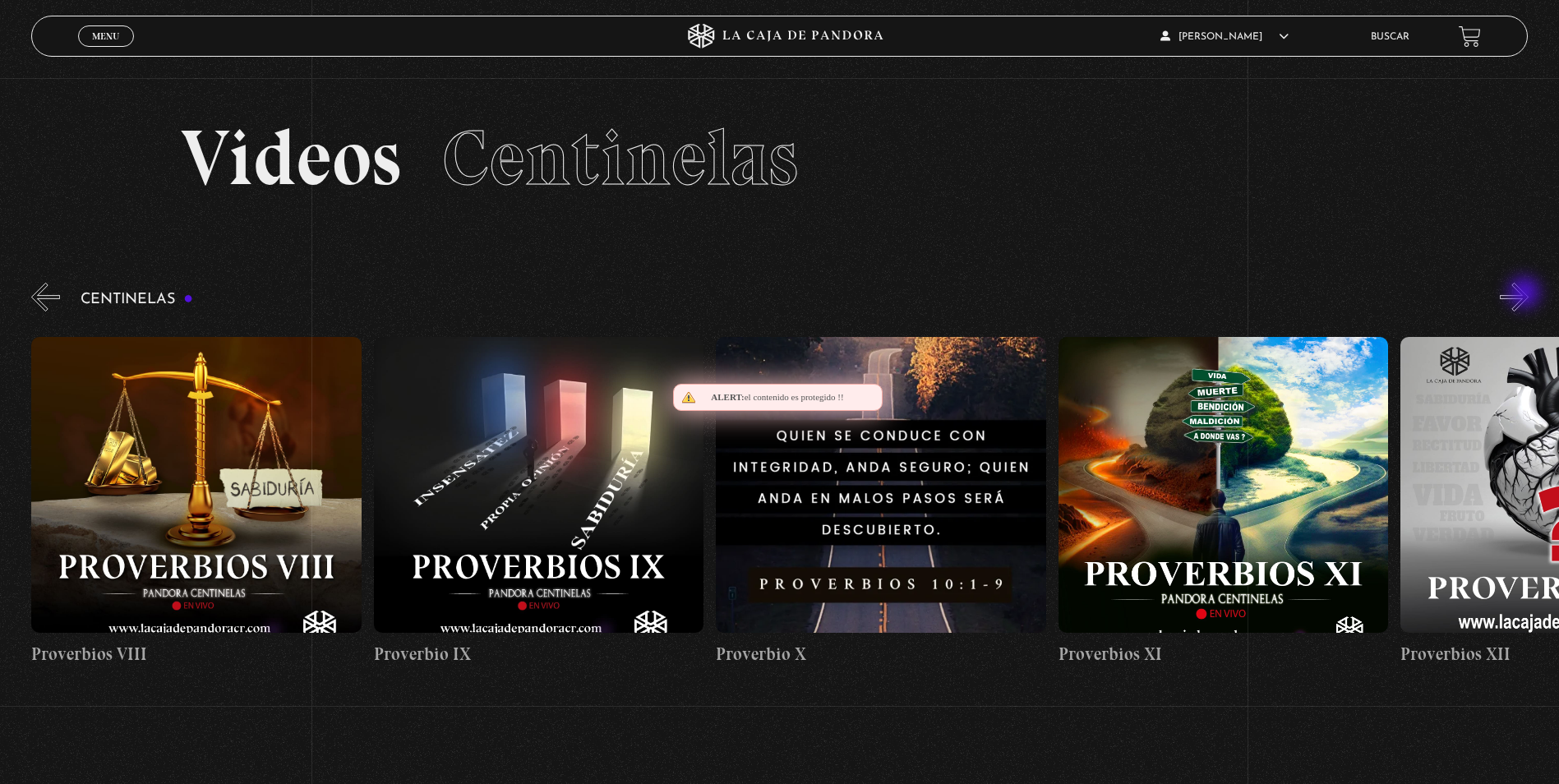
click at [1526, 294] on button "»" at bounding box center [1515, 297] width 29 height 29
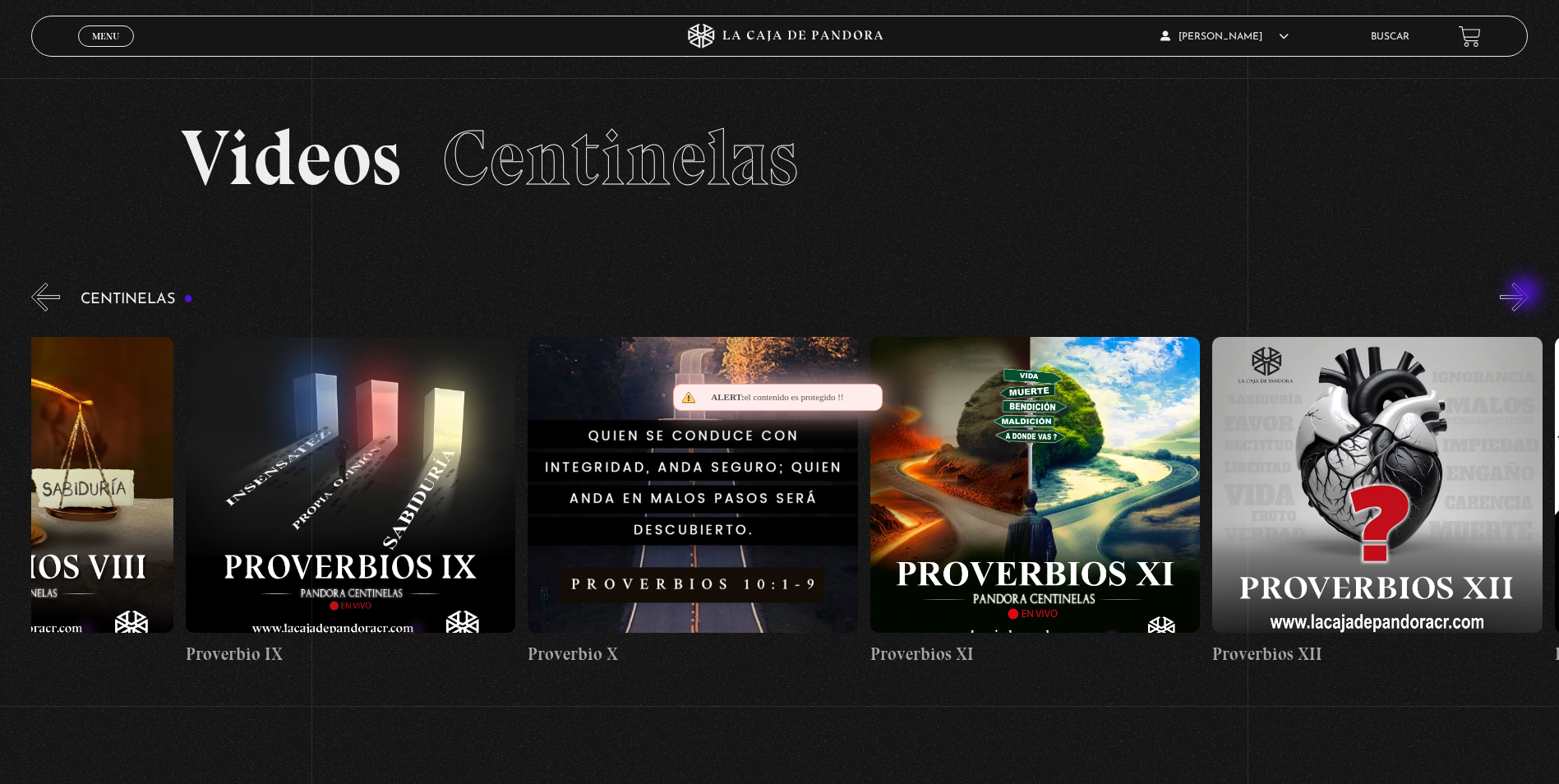
click at [1526, 294] on button "»" at bounding box center [1515, 297] width 29 height 29
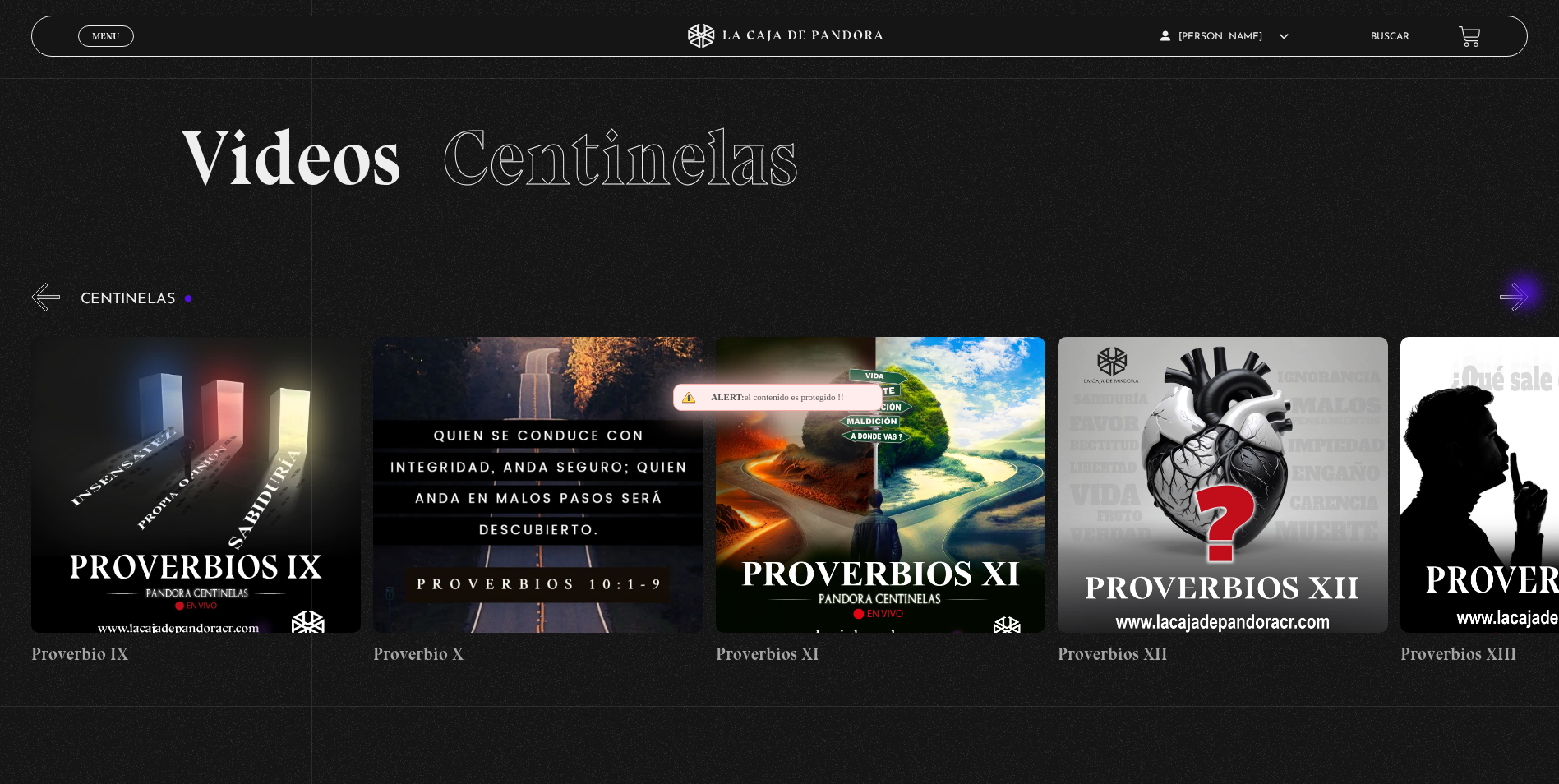
click at [1526, 294] on button "»" at bounding box center [1515, 297] width 29 height 29
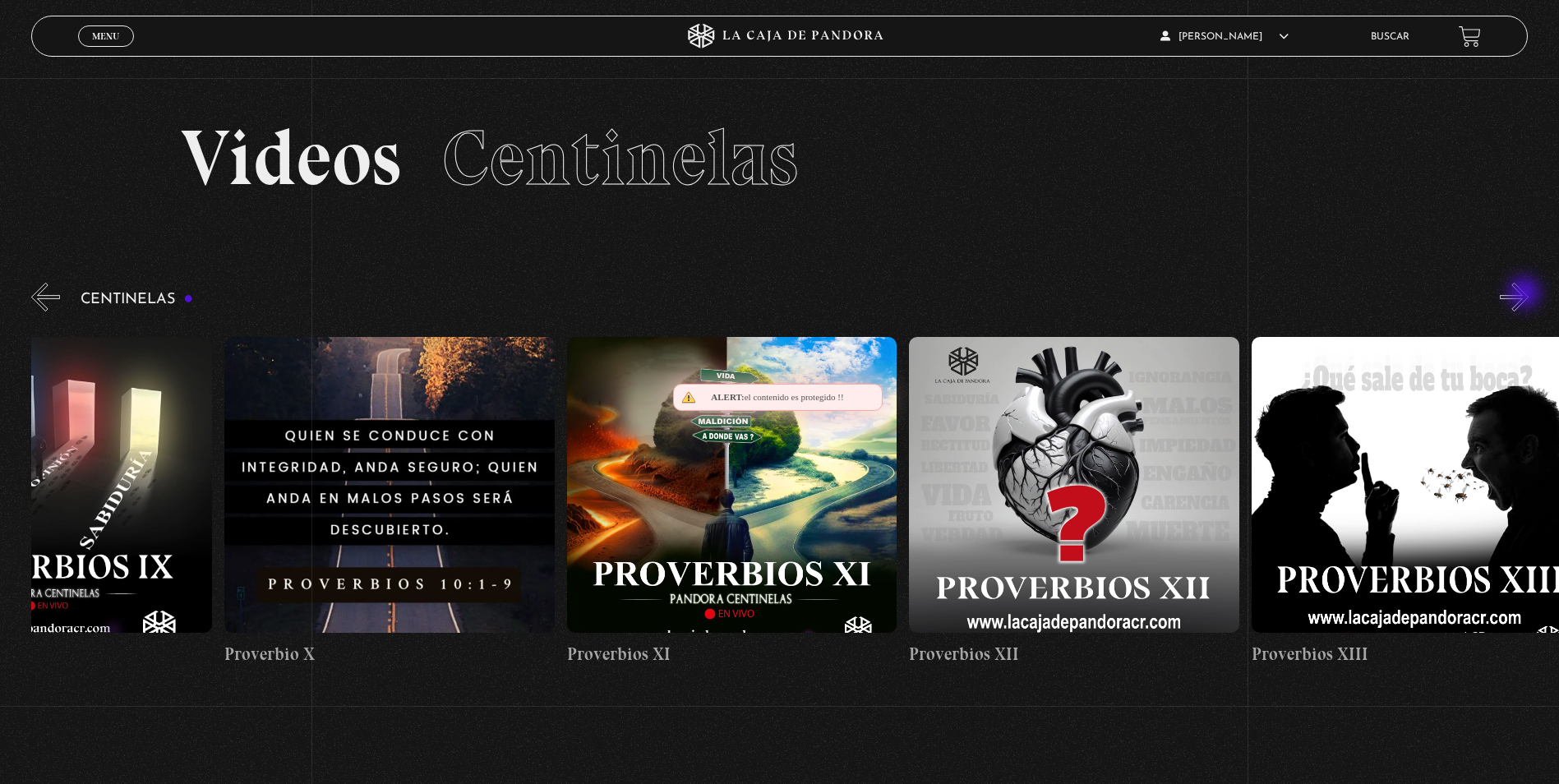
click at [1526, 294] on button "»" at bounding box center [1515, 297] width 29 height 29
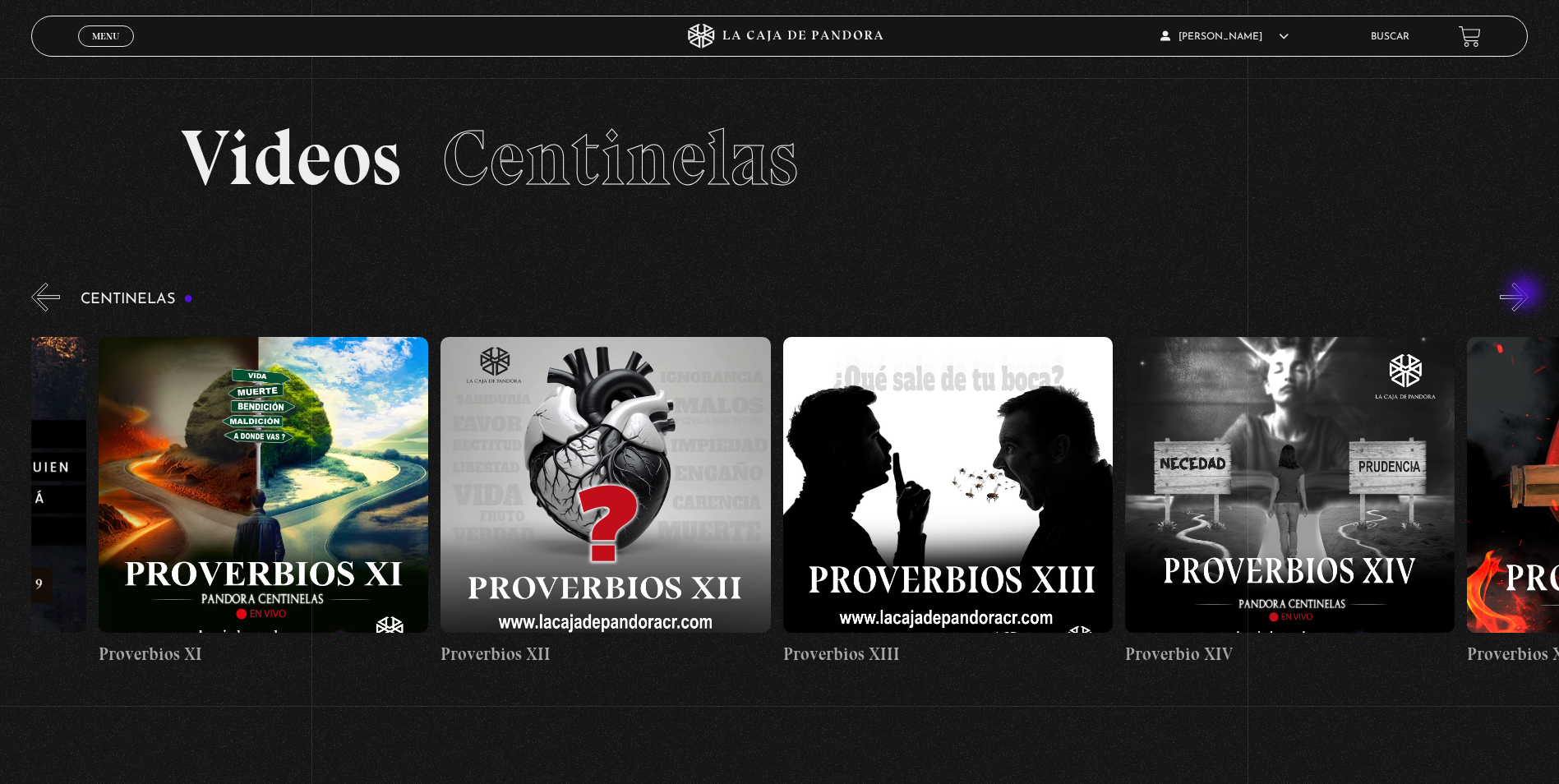
click at [1526, 294] on button "»" at bounding box center [1515, 297] width 29 height 29
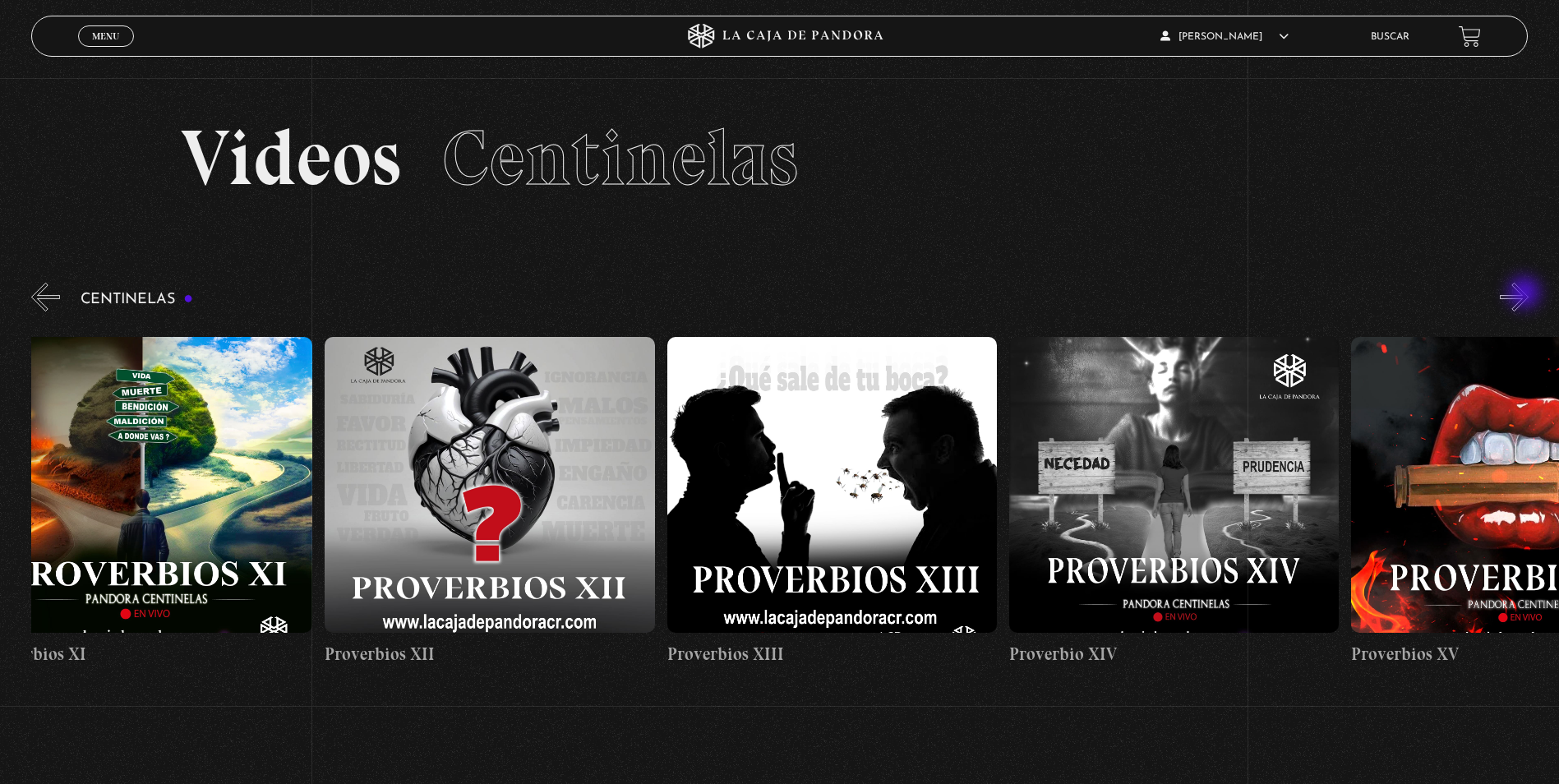
scroll to position [0, 4792]
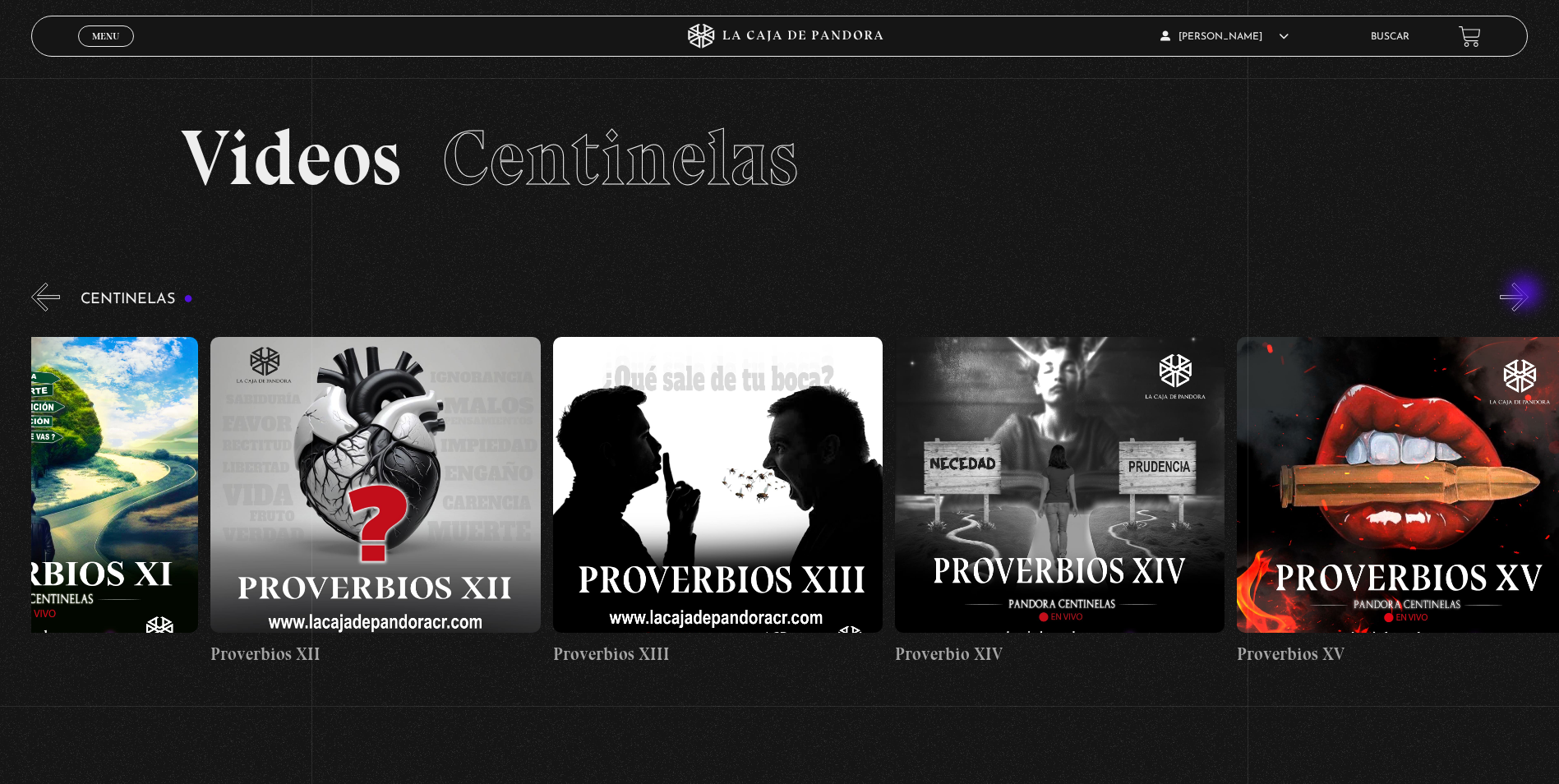
click at [1526, 294] on button "»" at bounding box center [1515, 297] width 29 height 29
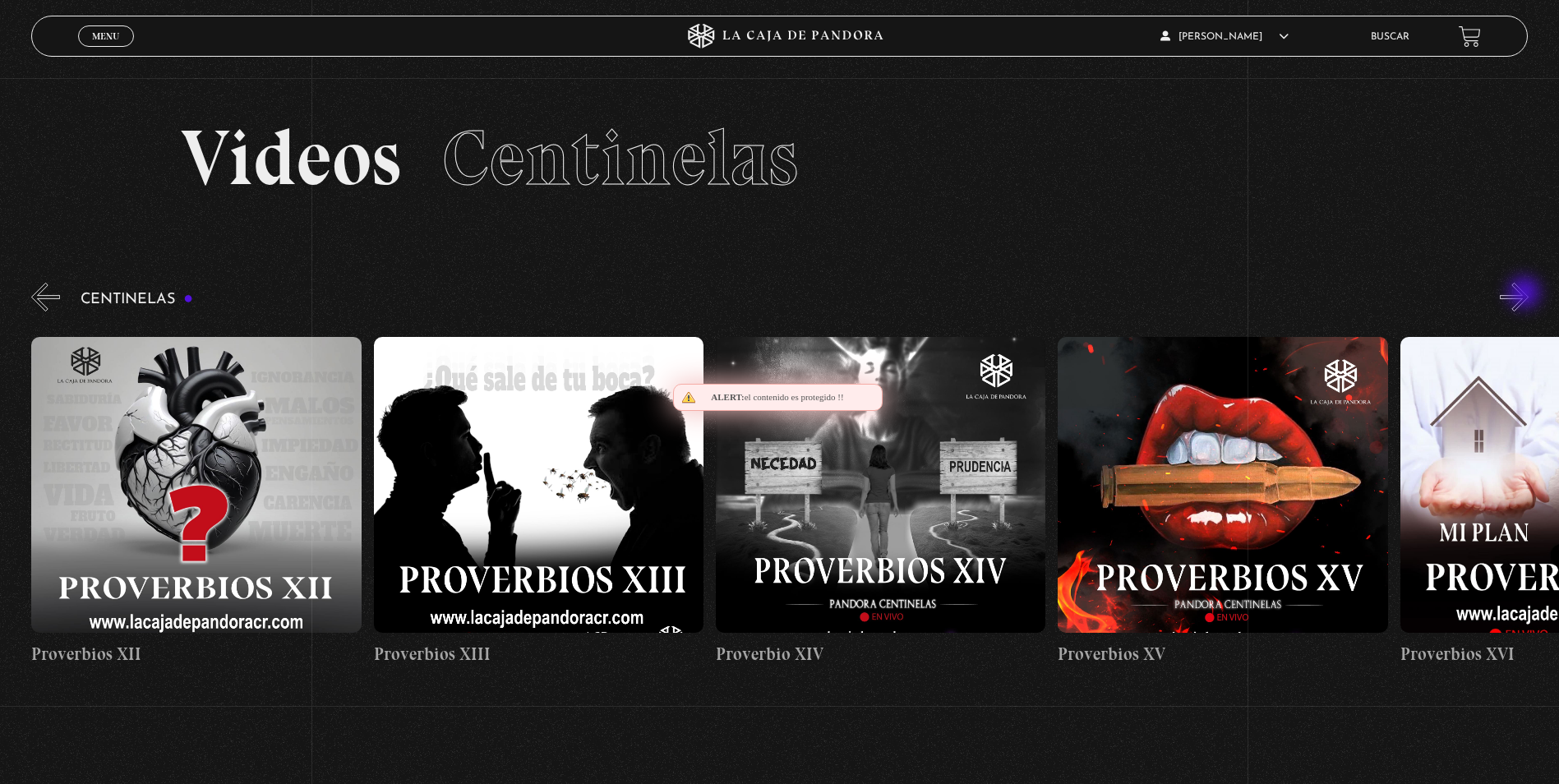
click at [1526, 294] on button "»" at bounding box center [1515, 297] width 29 height 29
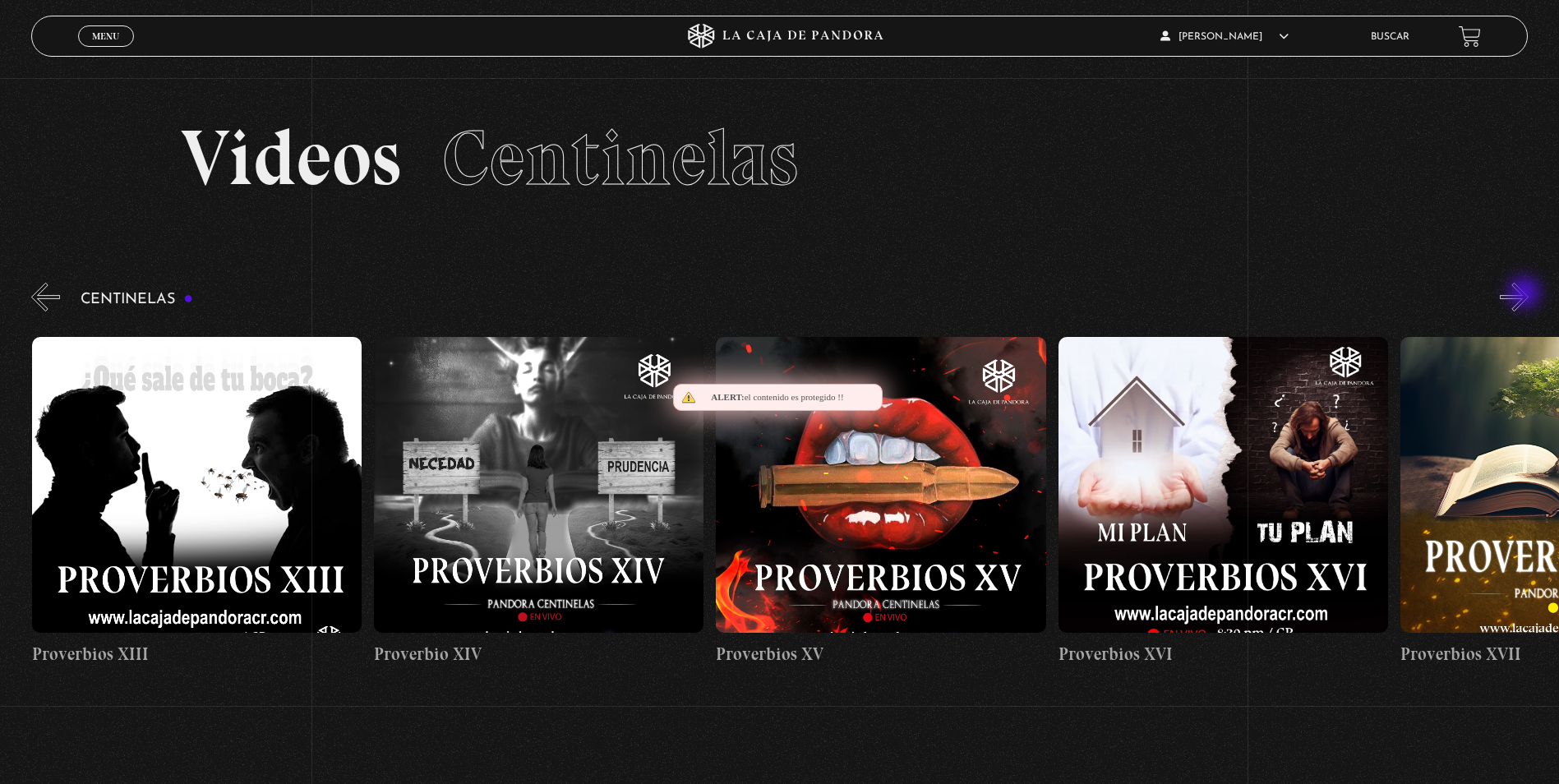
click at [1526, 294] on button "»" at bounding box center [1515, 297] width 29 height 29
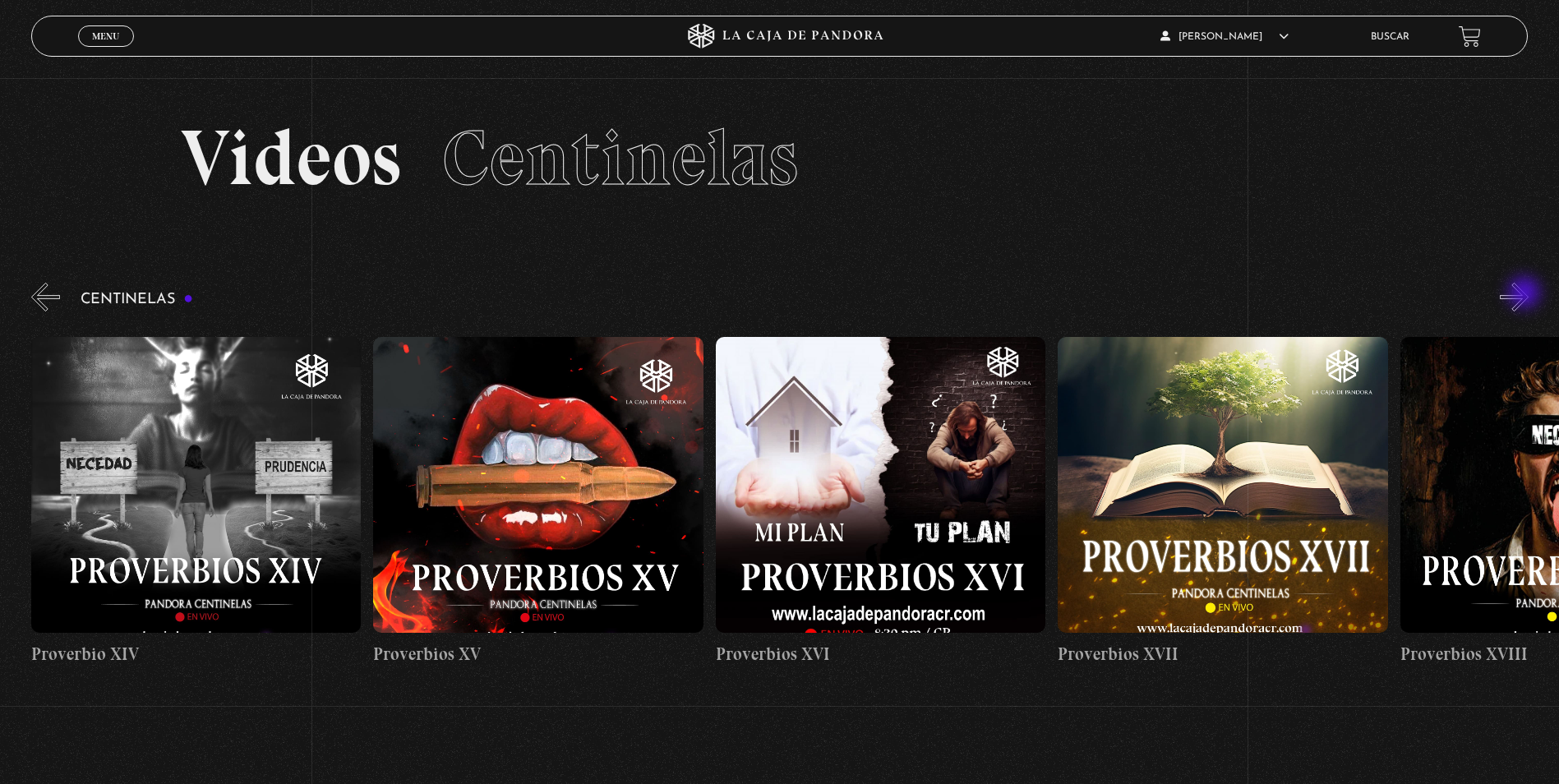
click at [1526, 294] on button "»" at bounding box center [1515, 297] width 29 height 29
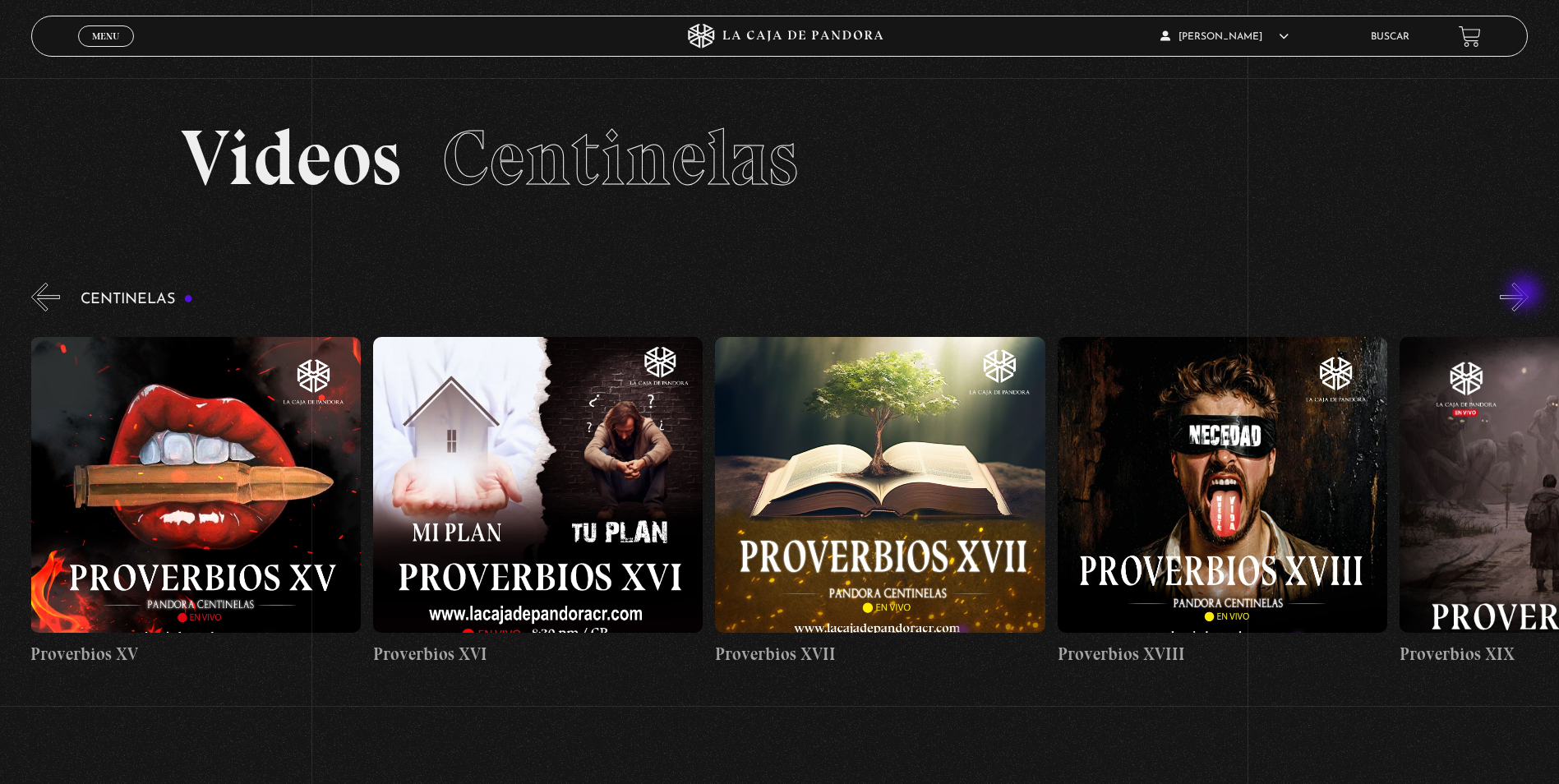
click at [1526, 294] on button "»" at bounding box center [1515, 297] width 29 height 29
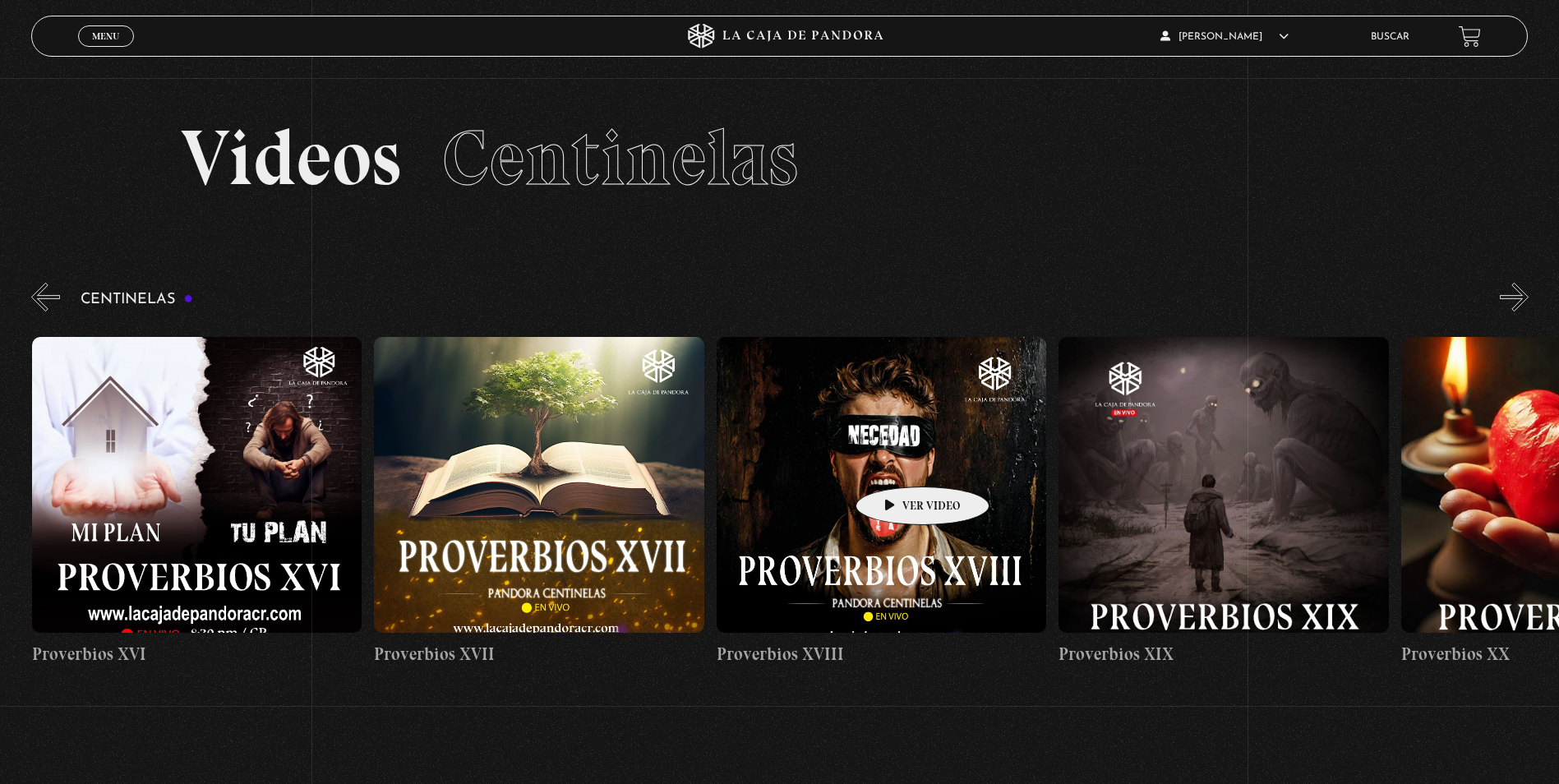
click at [893, 450] on figure at bounding box center [881, 484] width 330 height 296
click at [883, 441] on figure at bounding box center [880, 484] width 330 height 296
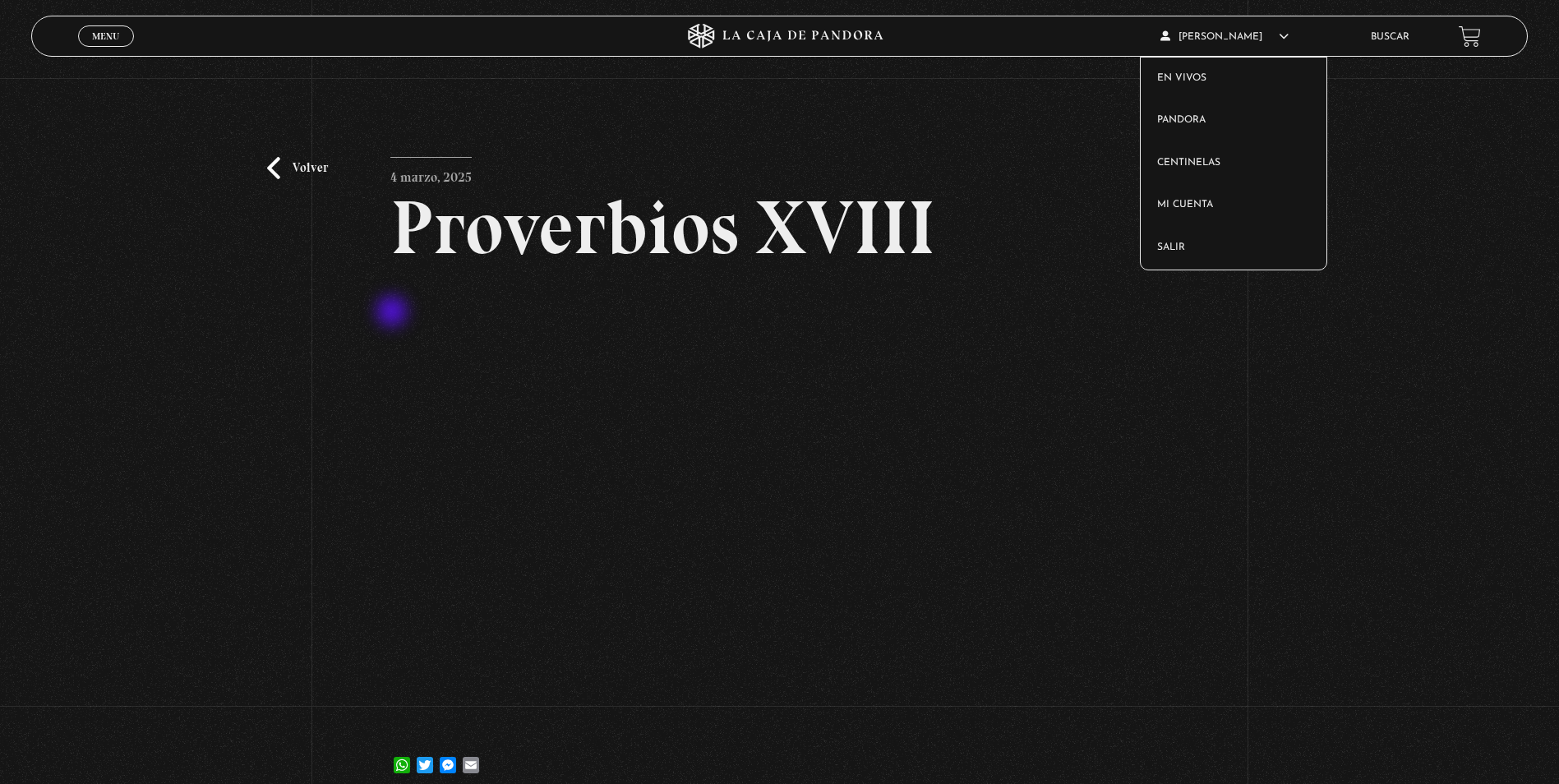
drag, startPoint x: 394, startPoint y: 313, endPoint x: 1229, endPoint y: 30, distance: 881.7
click at [1229, 30] on article "[PERSON_NAME] Jc En vivos Pandora Centinelas Mi cuenta Salir" at bounding box center [1254, 37] width 188 height 39
click at [1180, 239] on link "Salir" at bounding box center [1234, 248] width 186 height 43
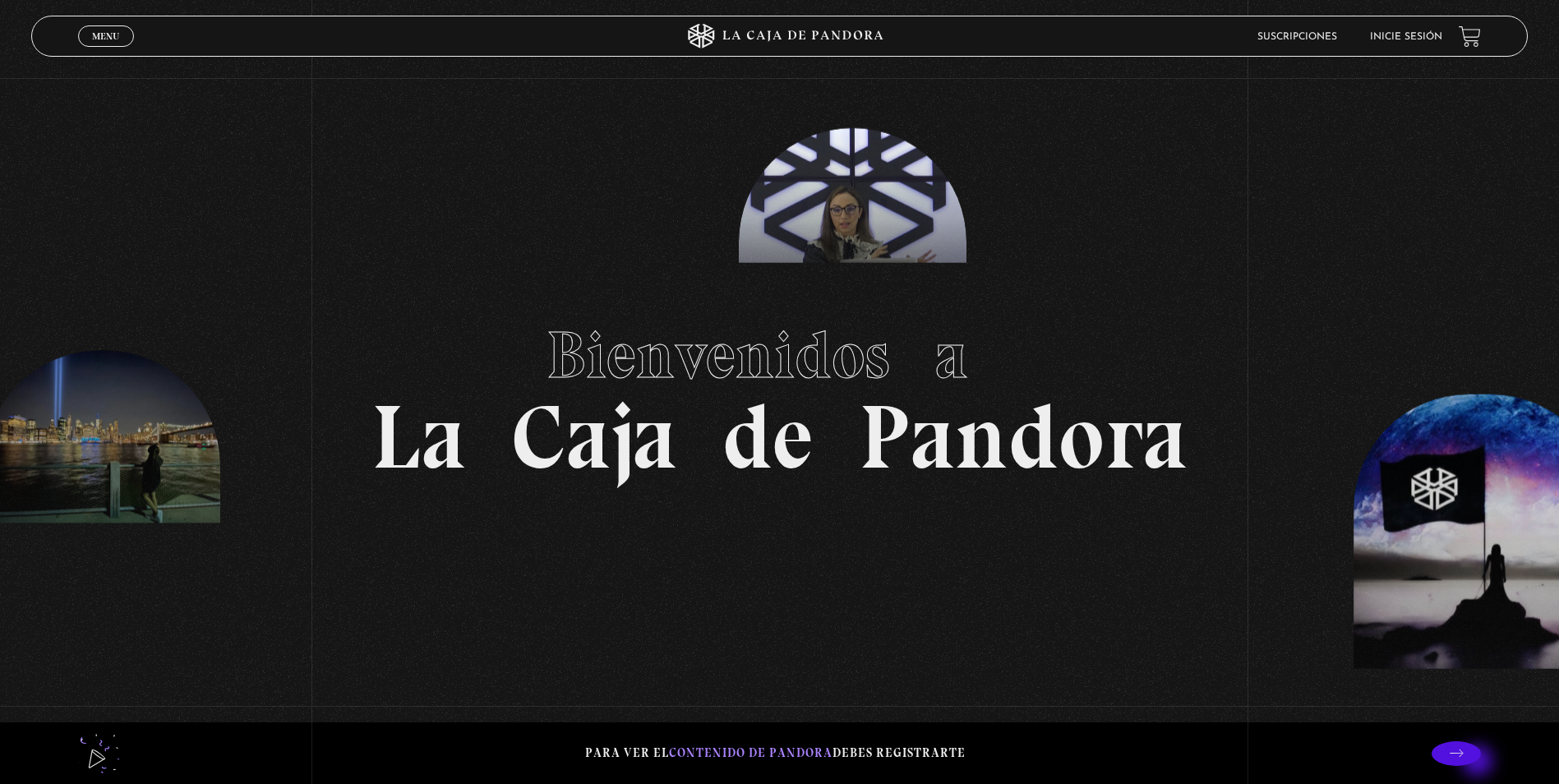
click at [1481, 760] on p at bounding box center [1456, 753] width 49 height 24
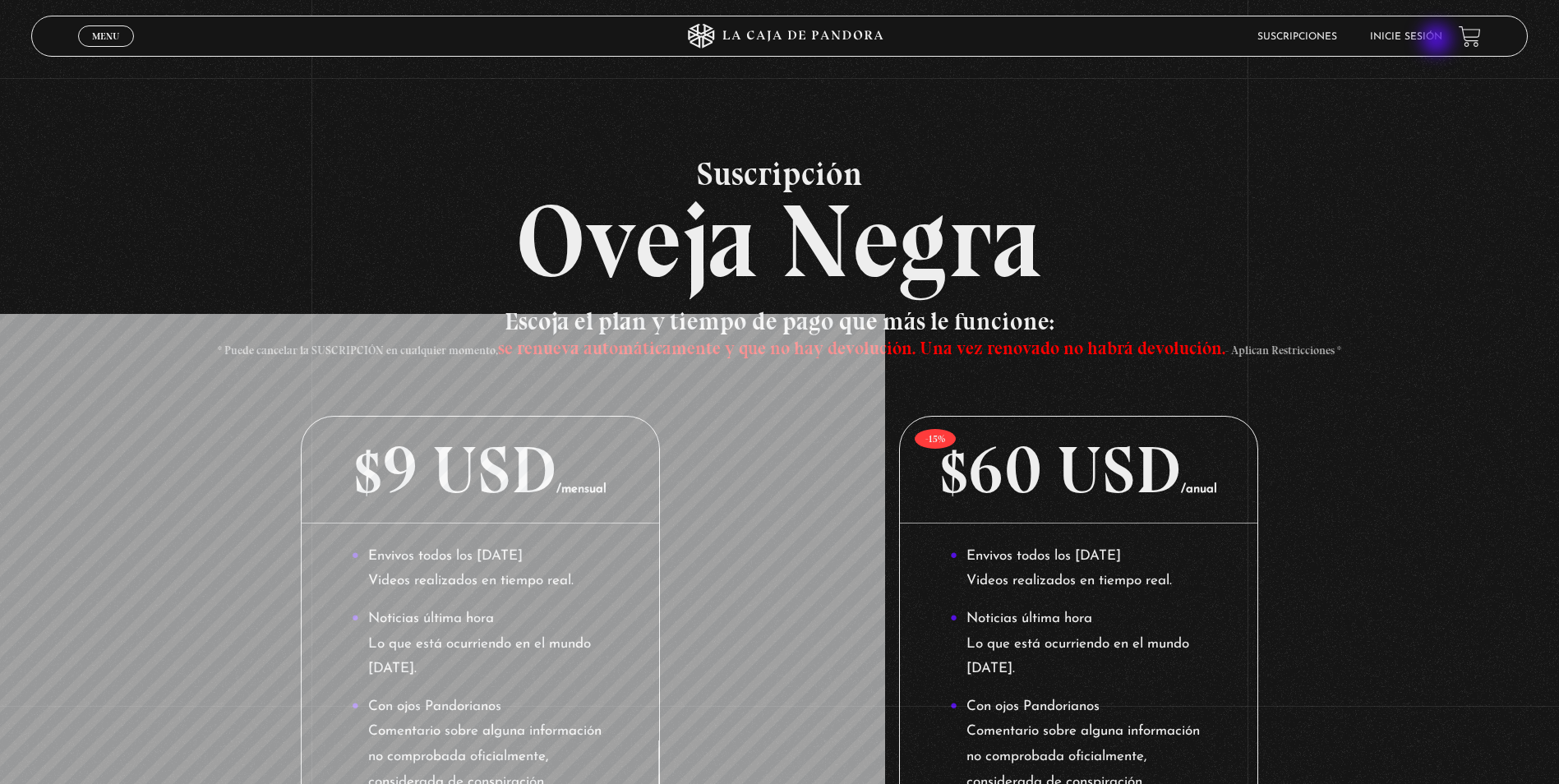
click at [1438, 41] on link "Inicie sesión" at bounding box center [1406, 37] width 73 height 10
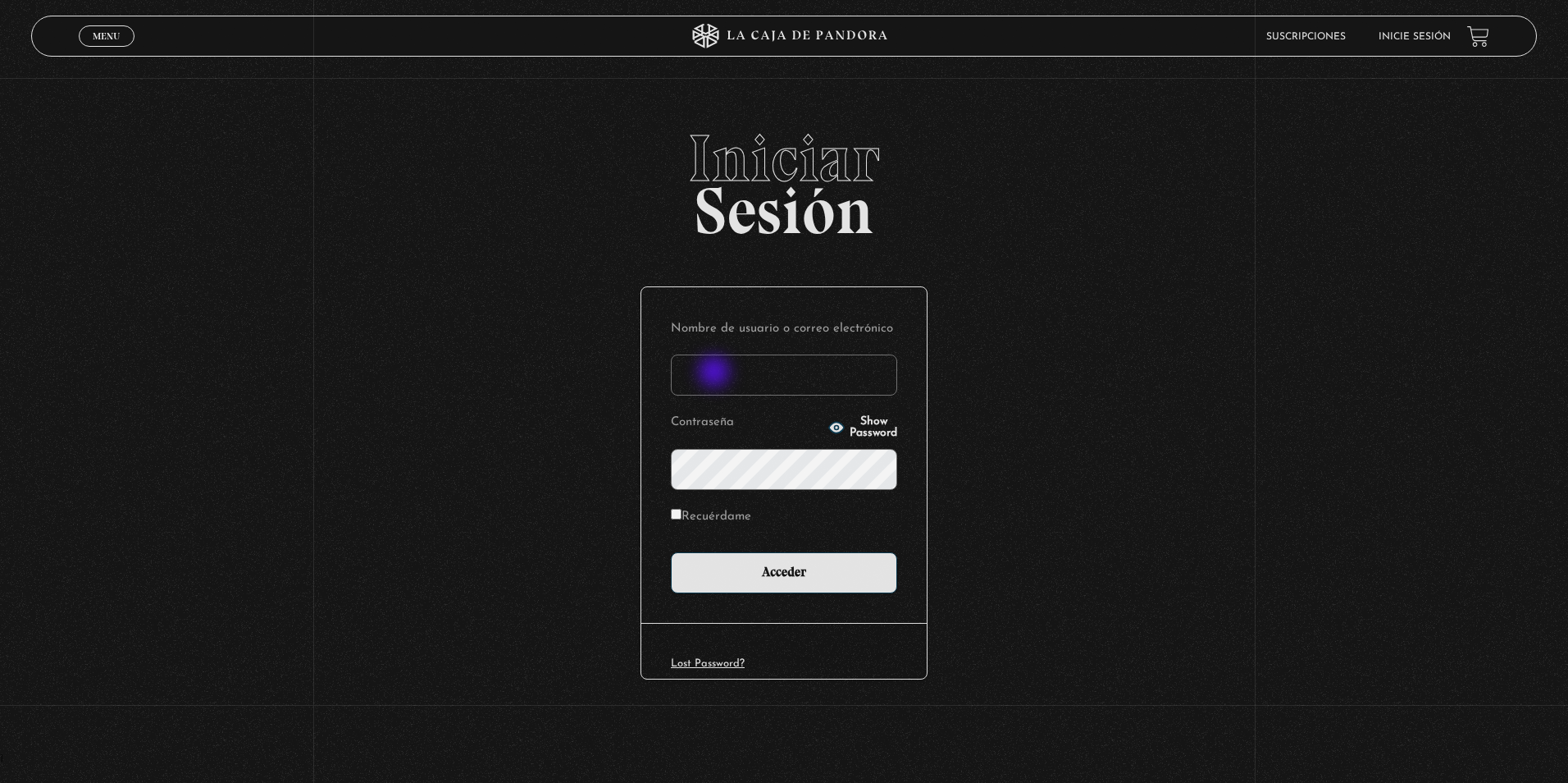
click at [716, 375] on input "Nombre de usuario o correo electrónico" at bounding box center [784, 375] width 227 height 41
type input "[EMAIL_ADDRESS][DOMAIN_NAME]"
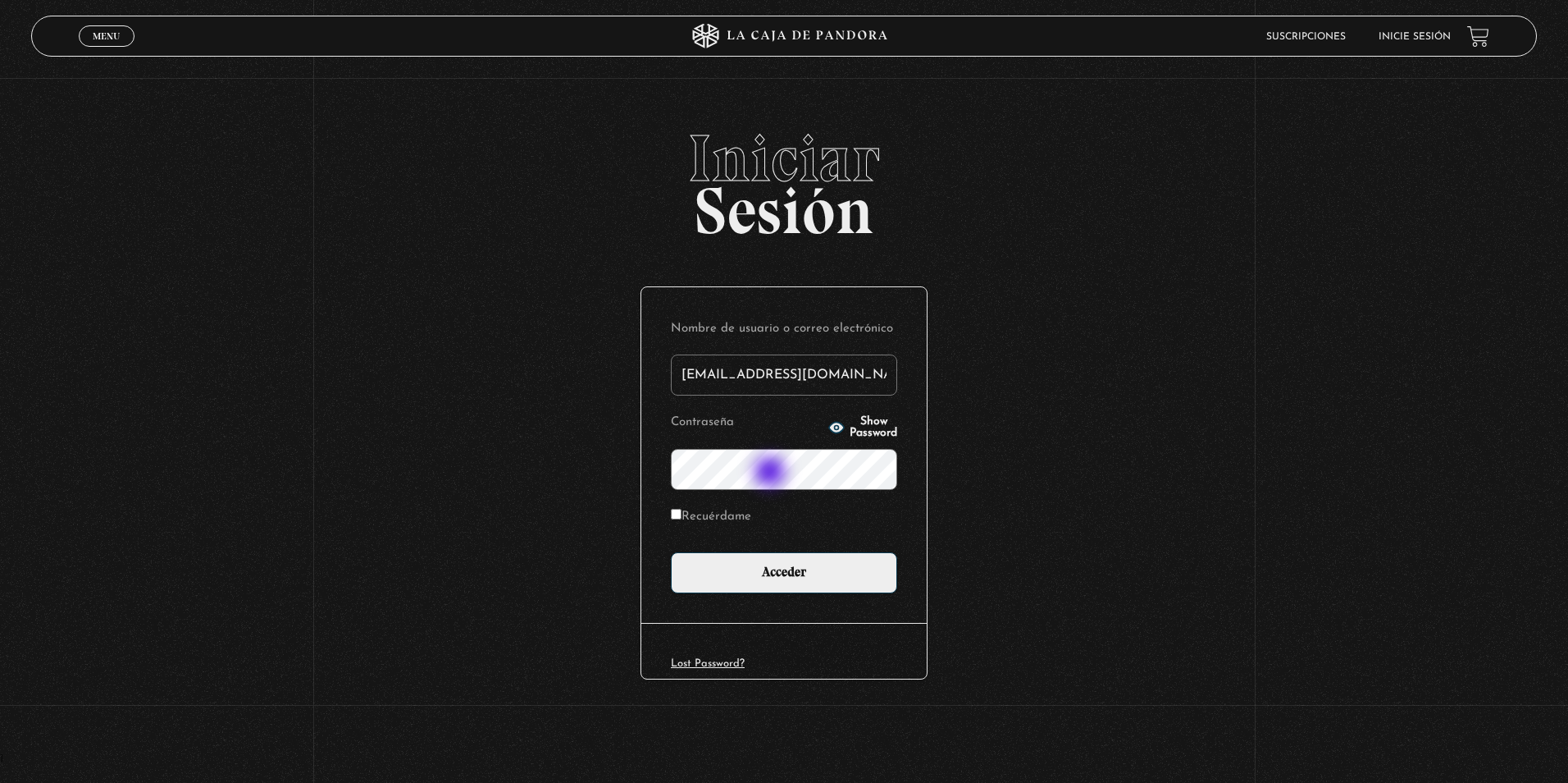
click at [671, 552] on input "Acceder" at bounding box center [784, 573] width 227 height 41
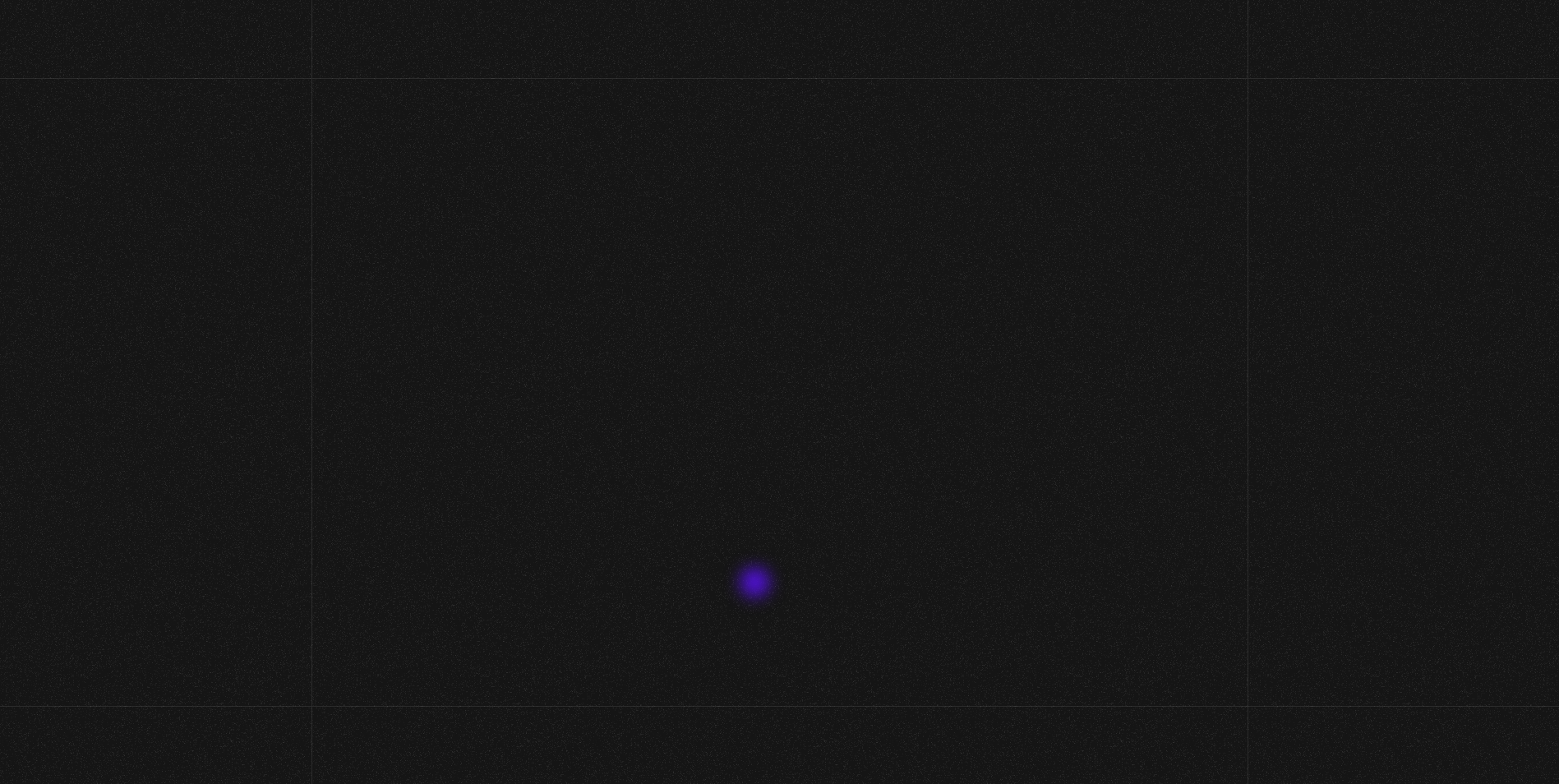
click at [757, 584] on div "Menu Cerrar Jova Jc En vivos Pandora Centinelas Mi cuenta Salir Buscar Buscar E…" at bounding box center [780, 618] width 1559 height 1080
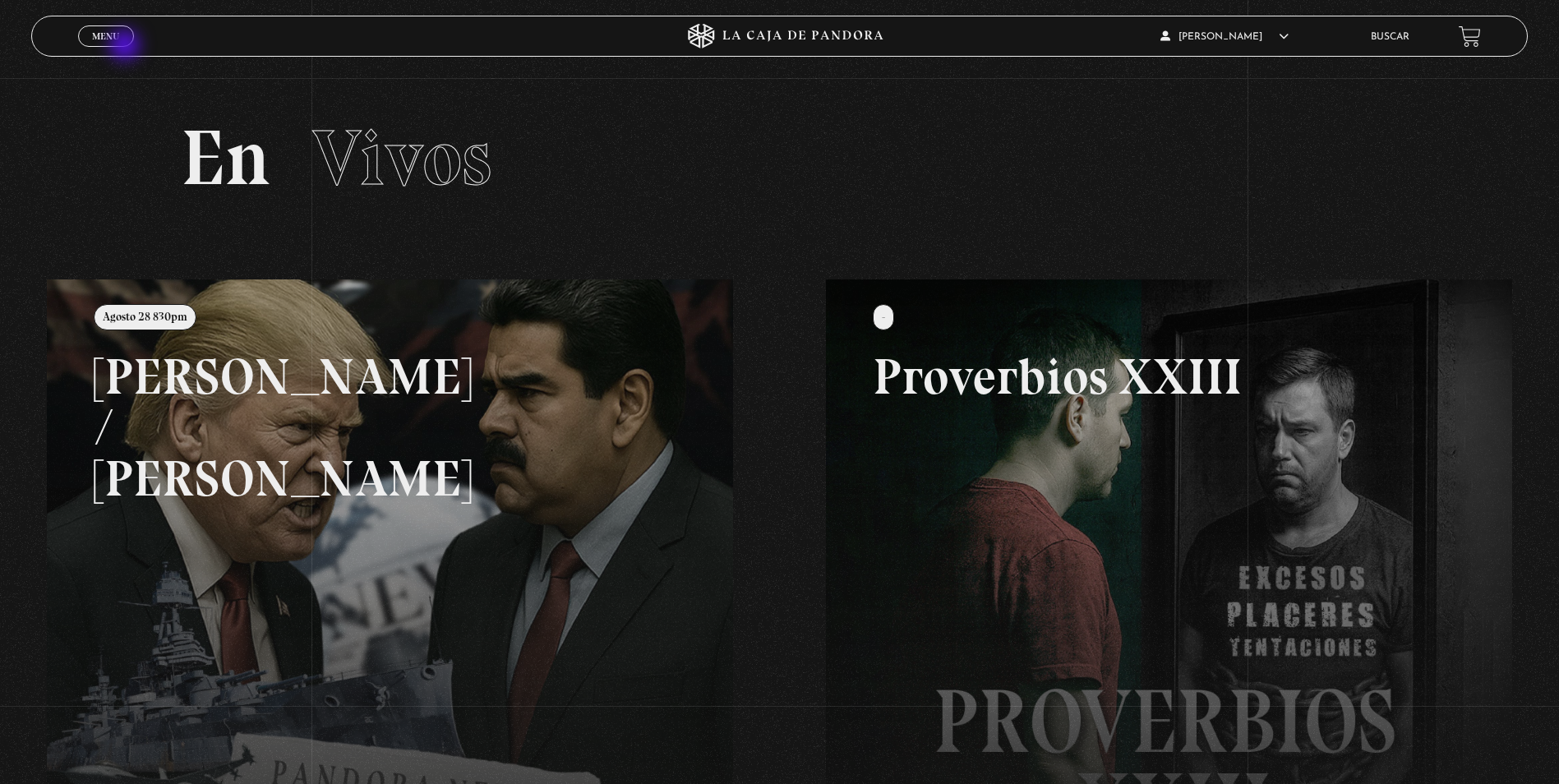
click at [119, 37] on span "Menu" at bounding box center [105, 36] width 27 height 10
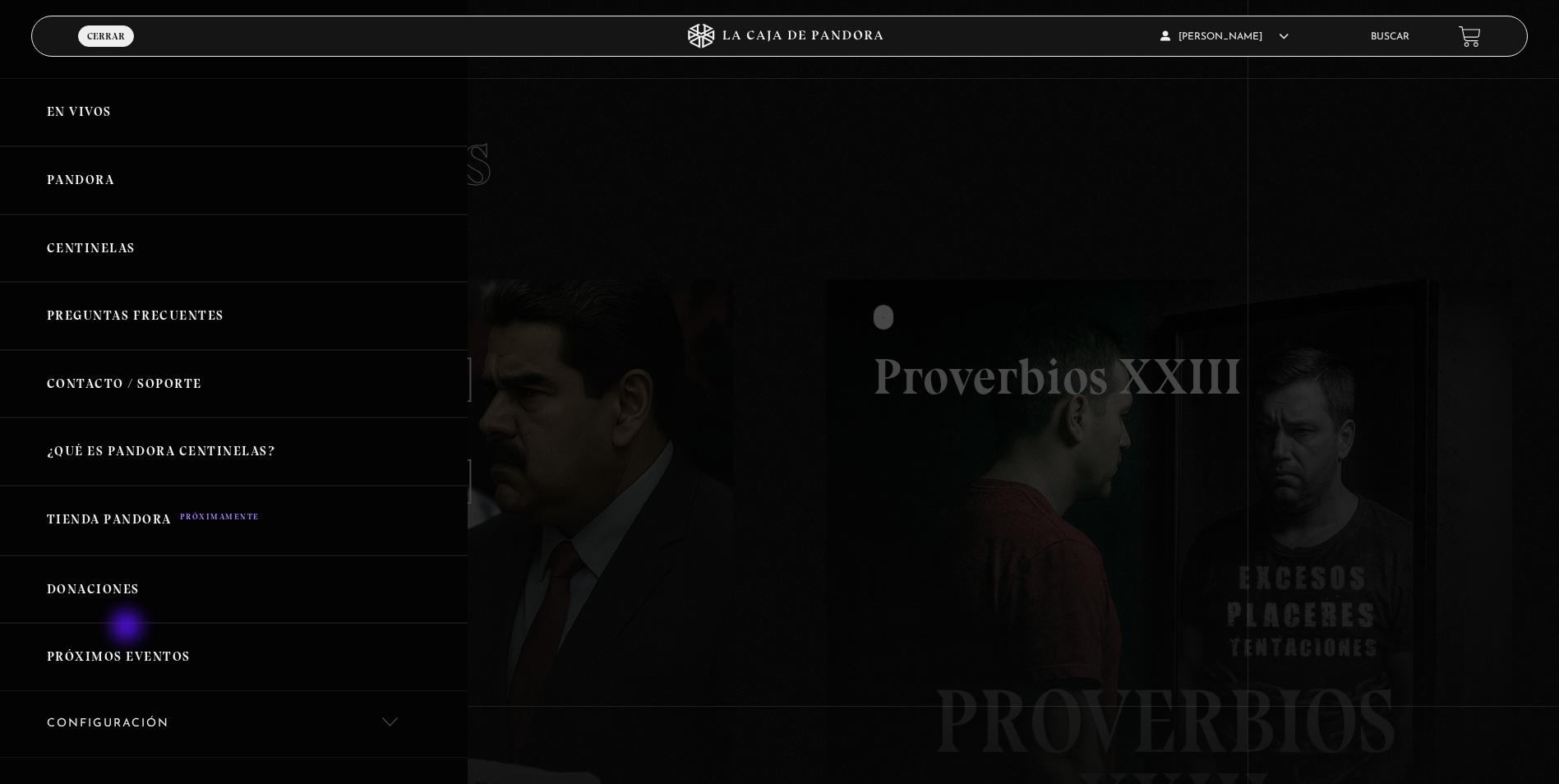
scroll to position [222, 0]
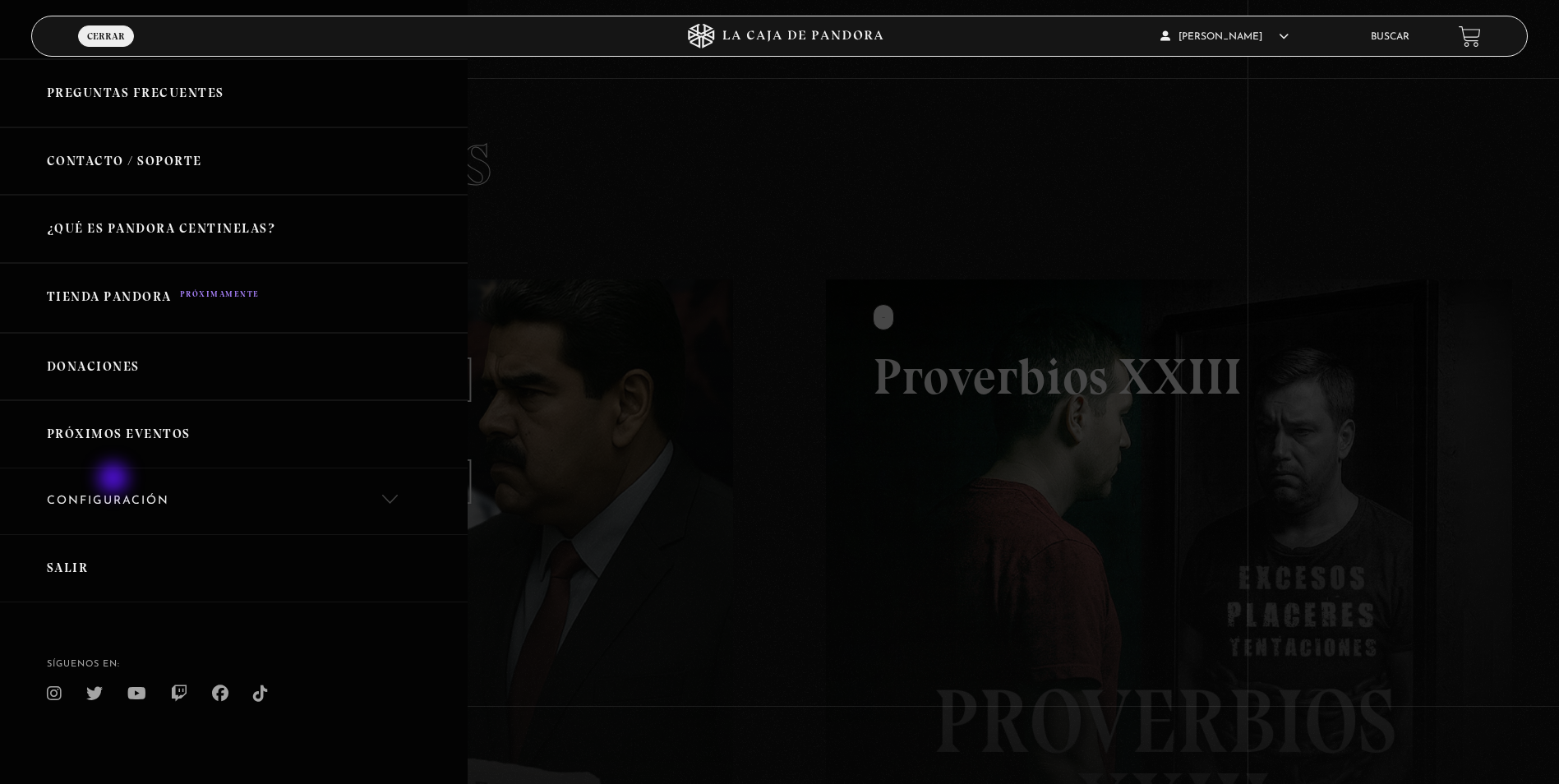
click at [115, 479] on link "Configuración" at bounding box center [234, 501] width 468 height 67
click at [115, 548] on link "Mi cuenta" at bounding box center [234, 559] width 468 height 50
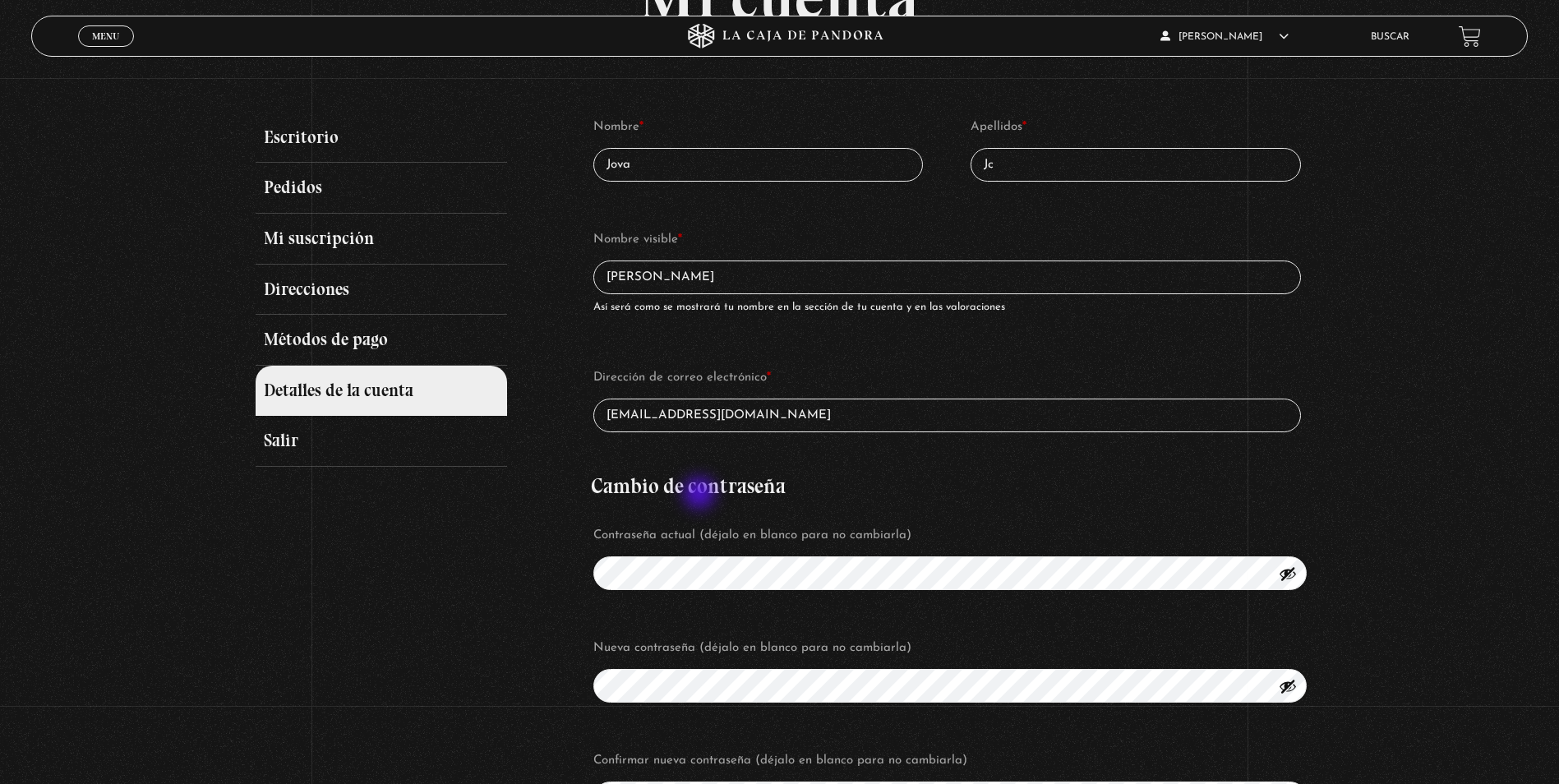
scroll to position [247, 0]
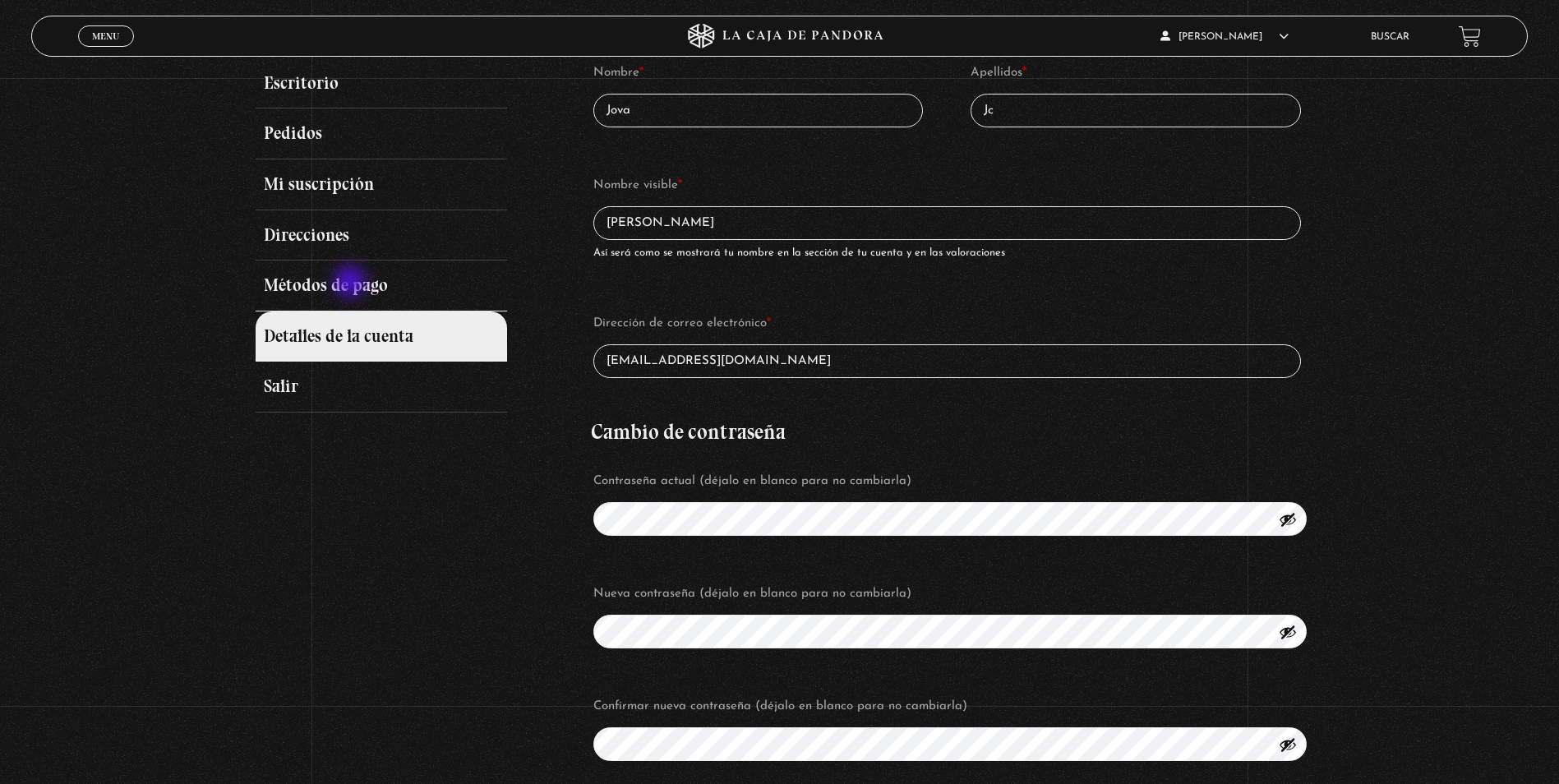
click at [352, 283] on link "Métodos de pago" at bounding box center [381, 285] width 251 height 51
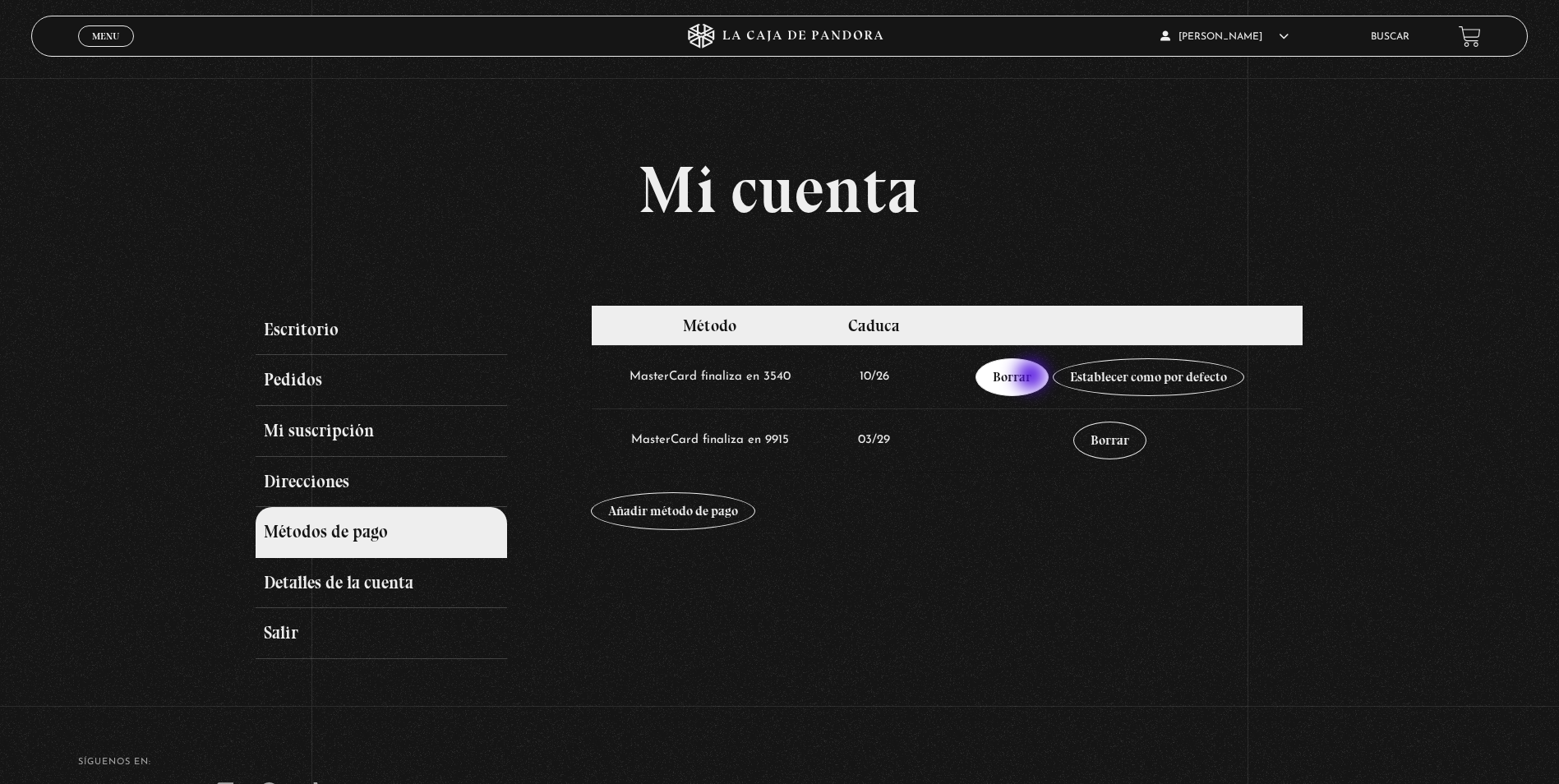
click at [1033, 377] on link "Borrar" at bounding box center [1013, 377] width 74 height 38
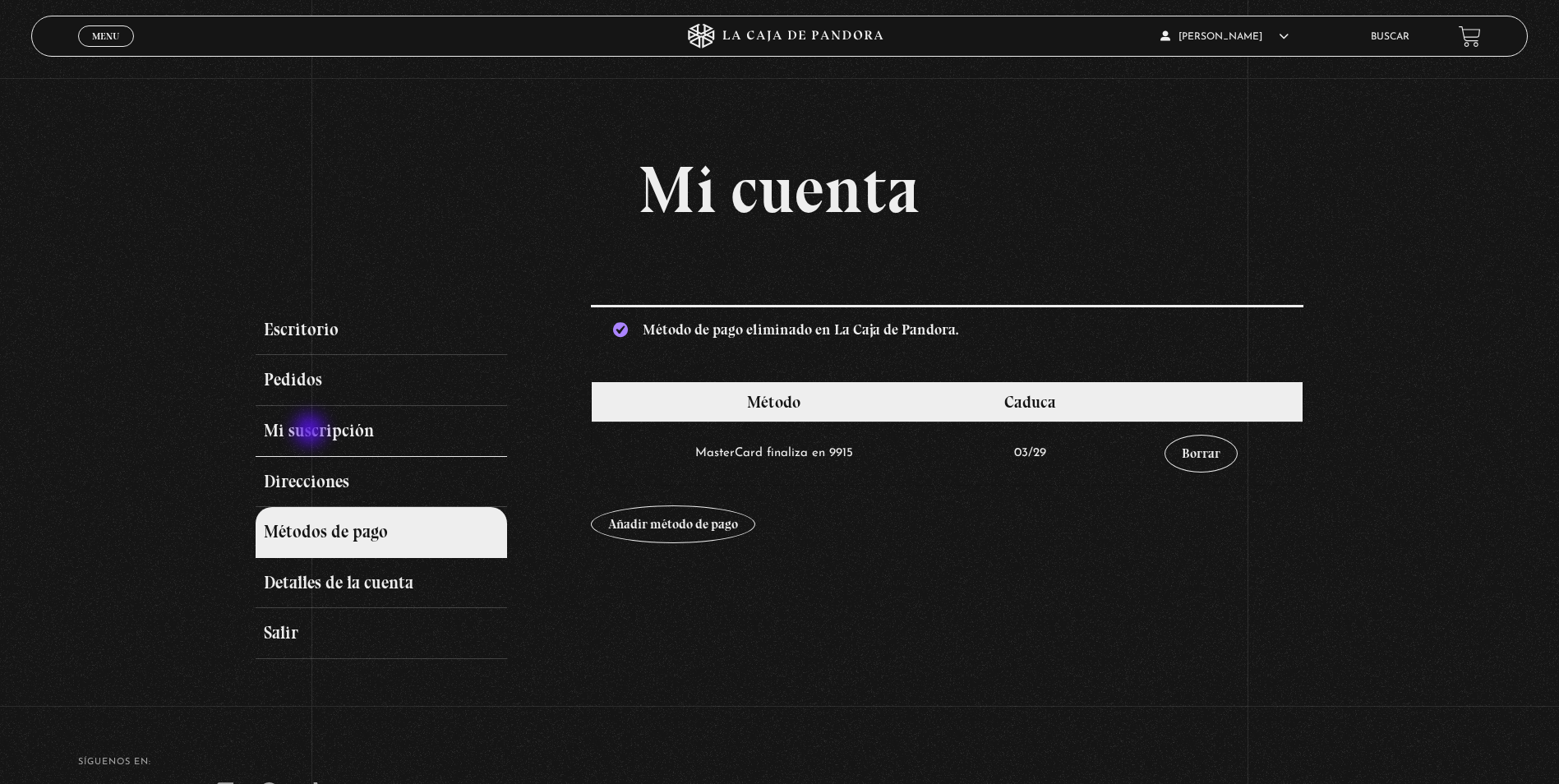
click at [311, 431] on link "Mi suscripción" at bounding box center [381, 431] width 251 height 51
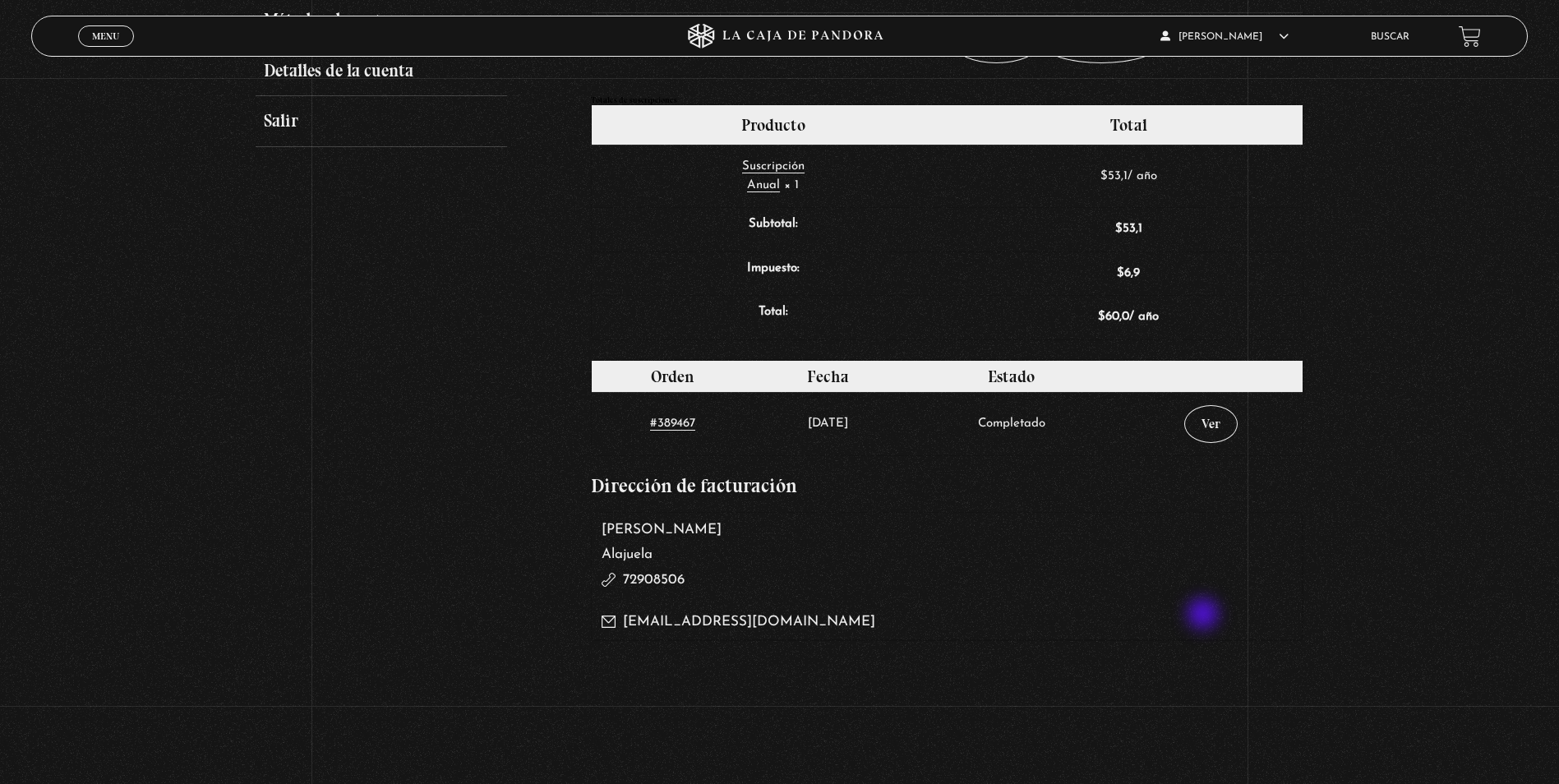
scroll to position [218, 0]
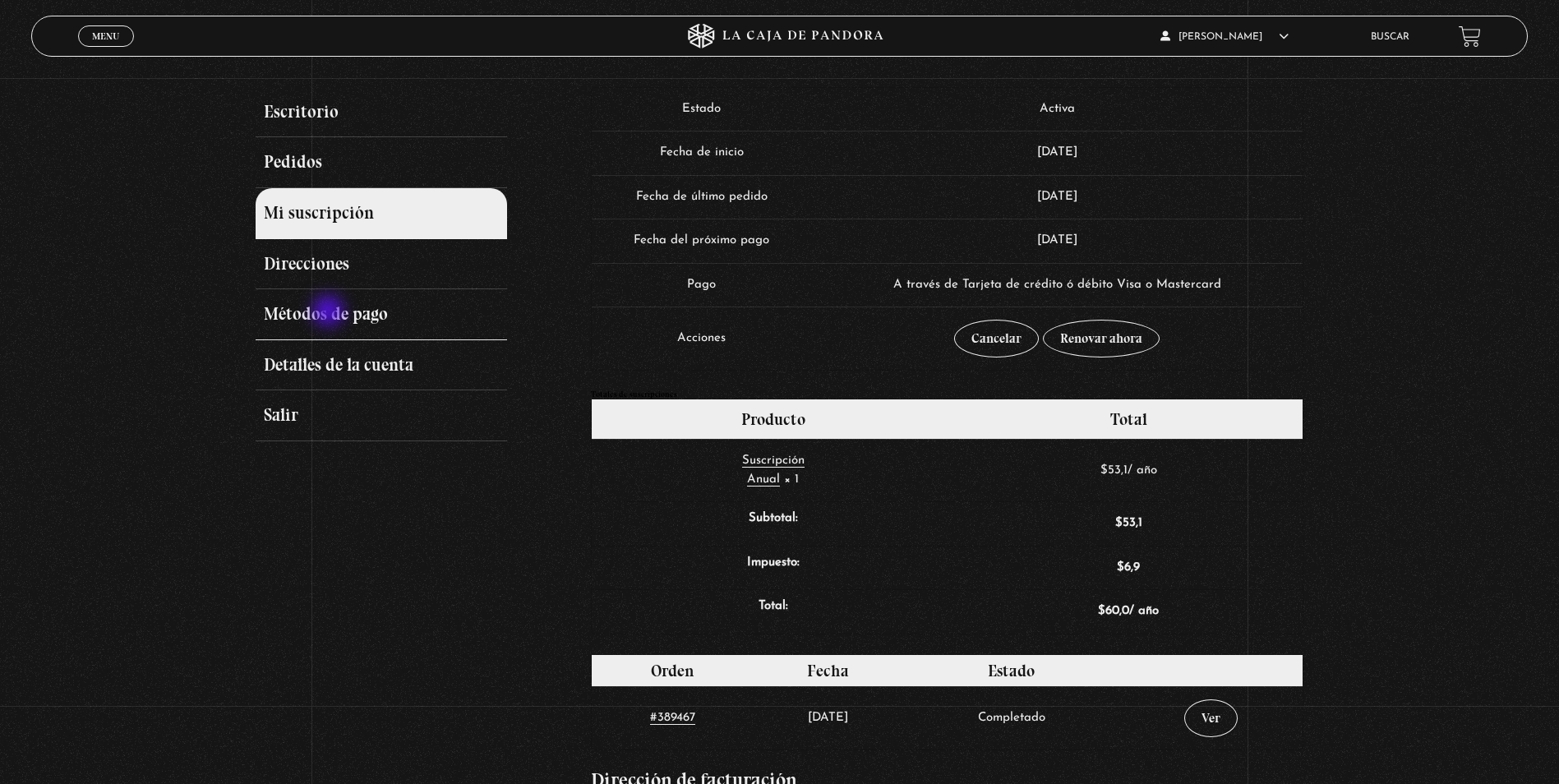
click at [330, 312] on link "Métodos de pago" at bounding box center [381, 314] width 251 height 51
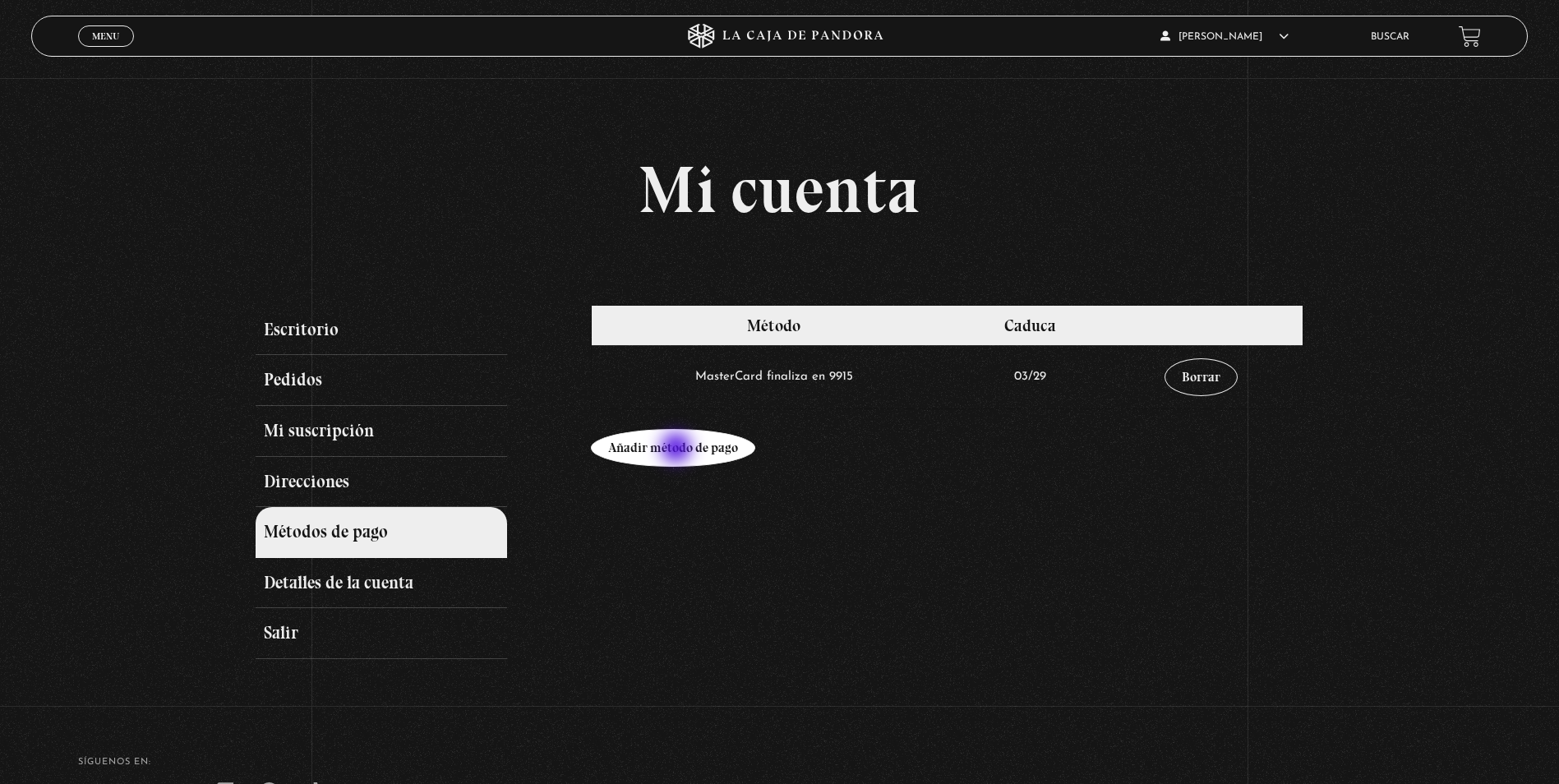
click at [678, 450] on link "Añadir método de pago" at bounding box center [673, 448] width 164 height 38
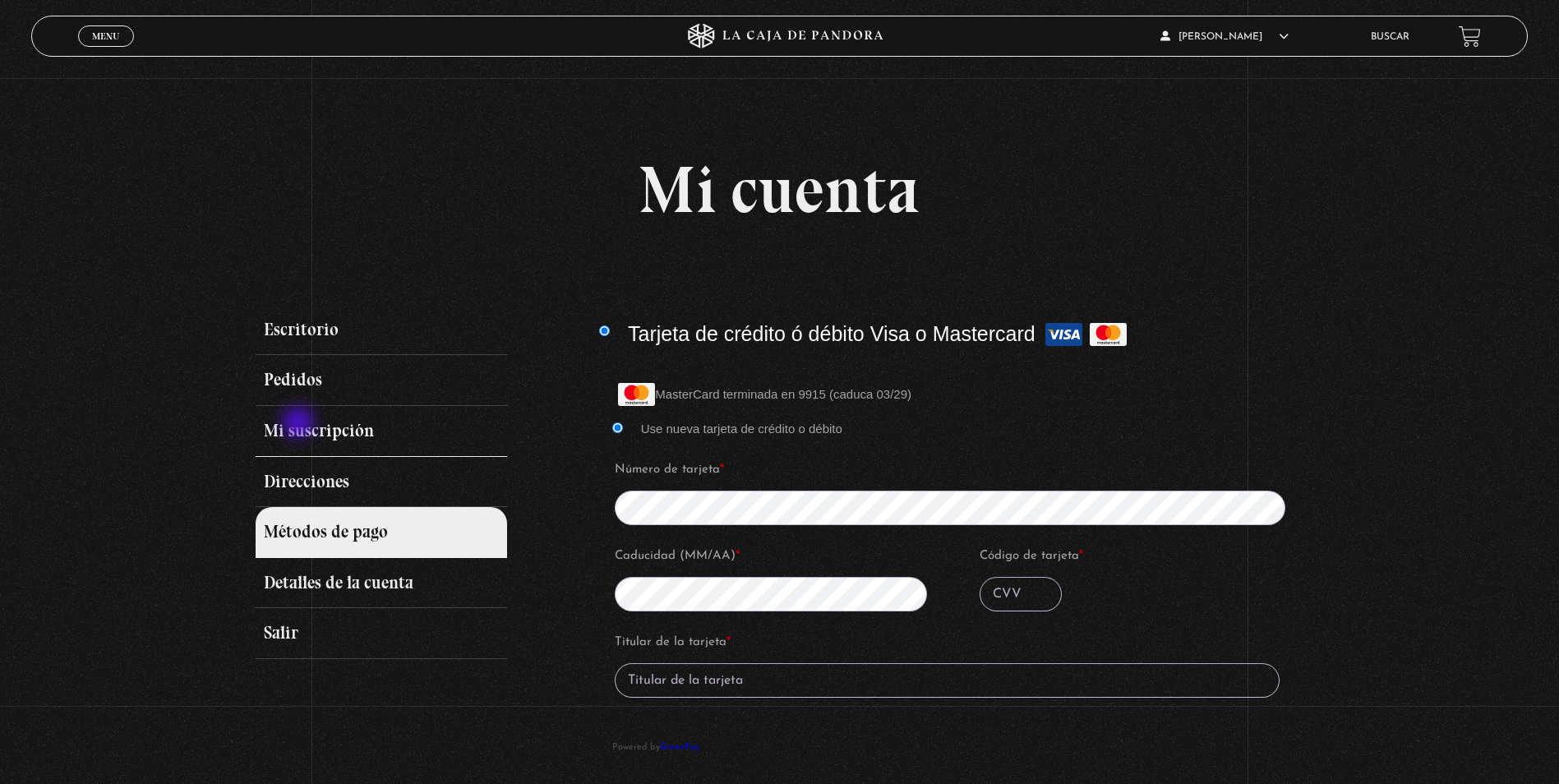
click at [300, 424] on link "Mi suscripción" at bounding box center [381, 431] width 251 height 51
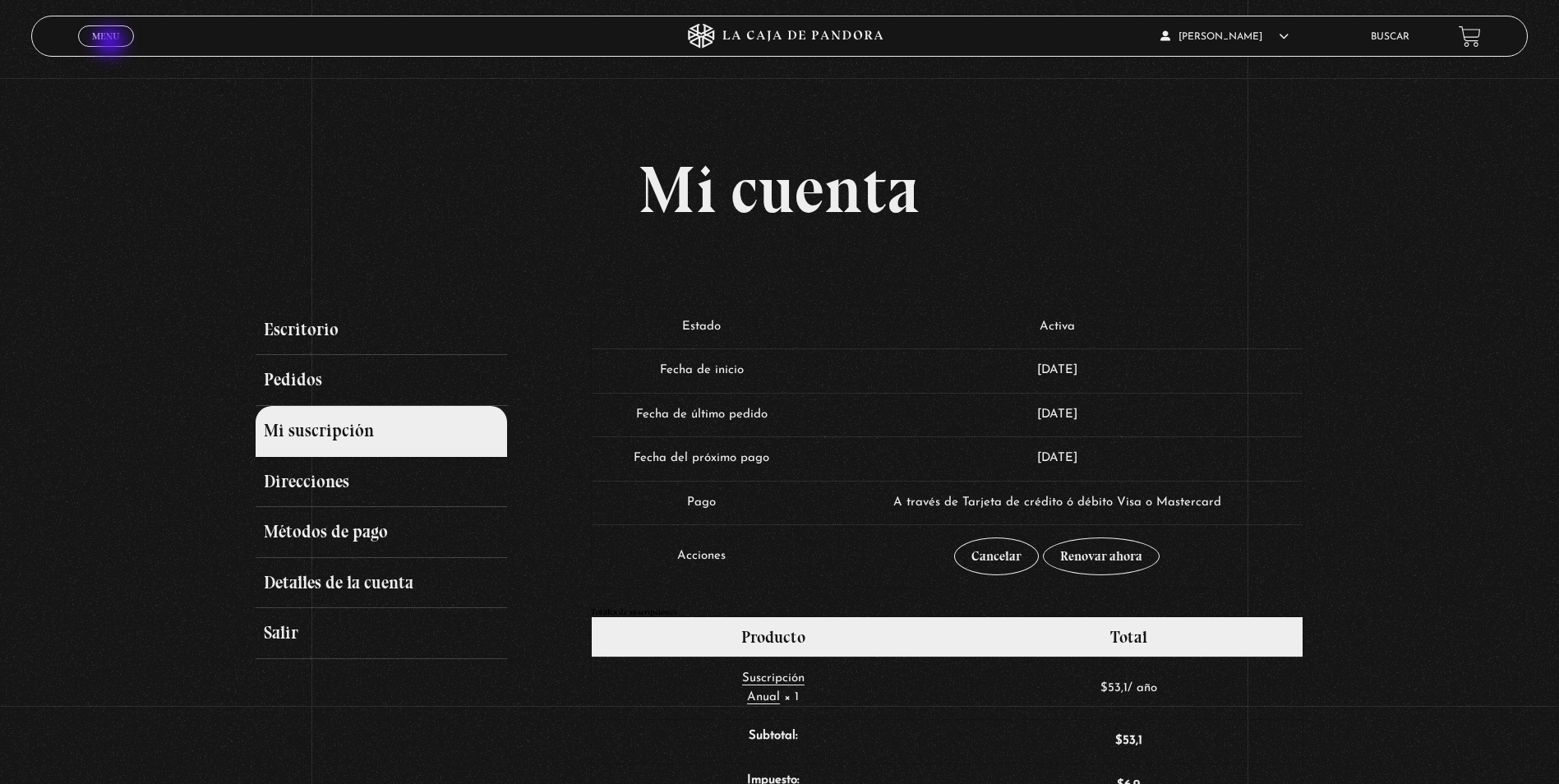
click at [113, 38] on span "Menu" at bounding box center [105, 36] width 27 height 10
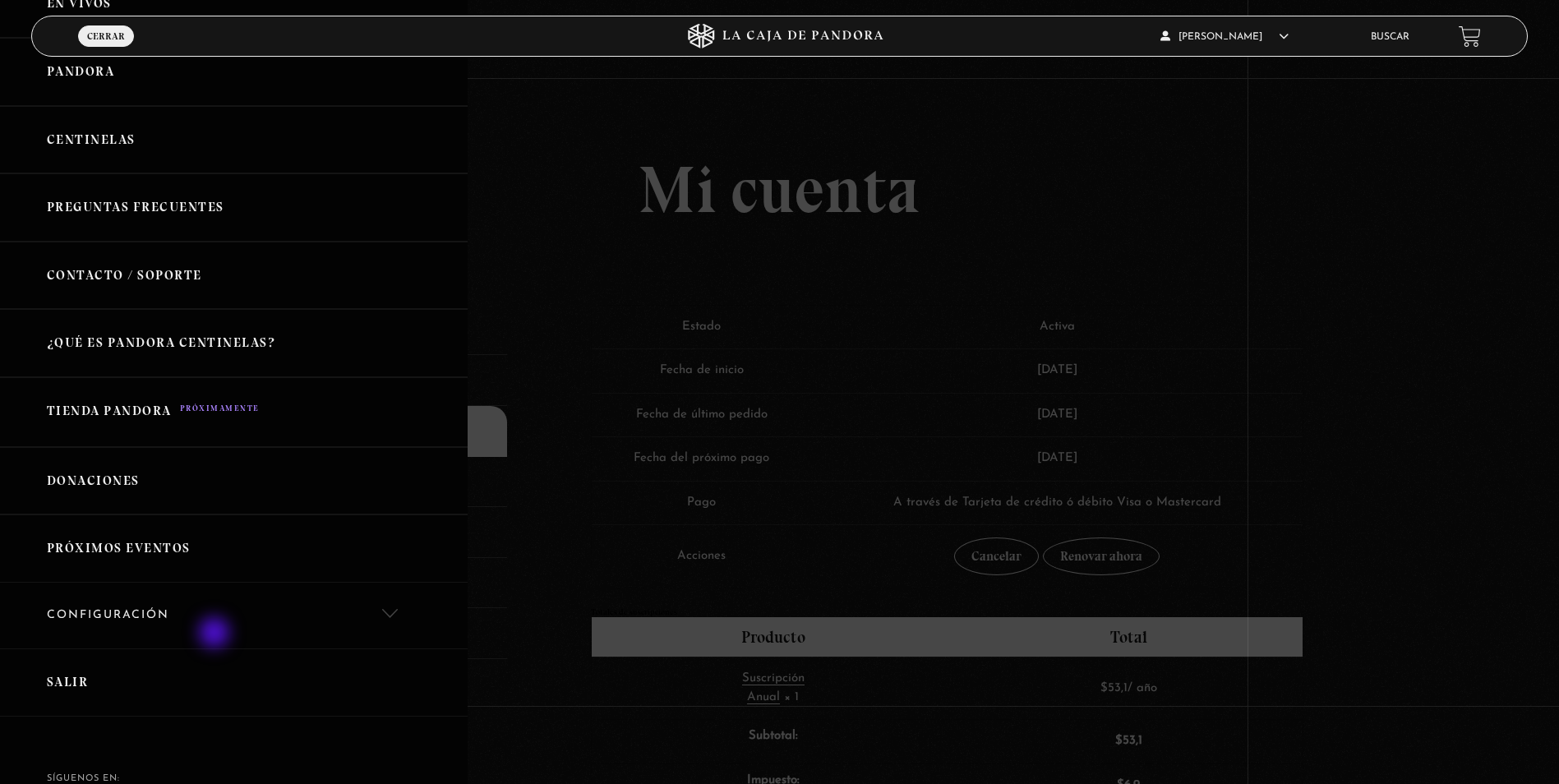
scroll to position [222, 0]
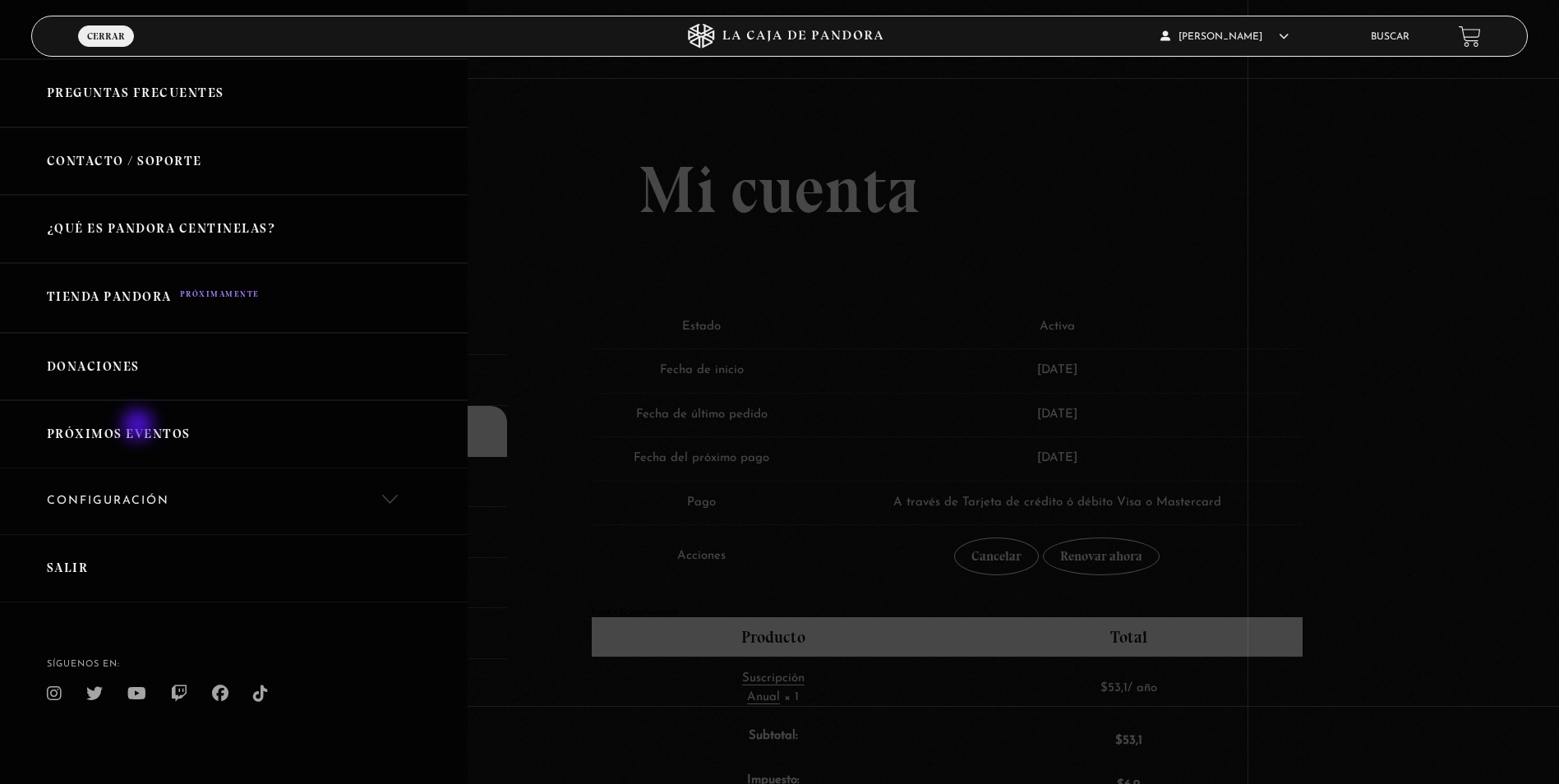
click at [139, 426] on link "Próximos Eventos" at bounding box center [234, 434] width 468 height 69
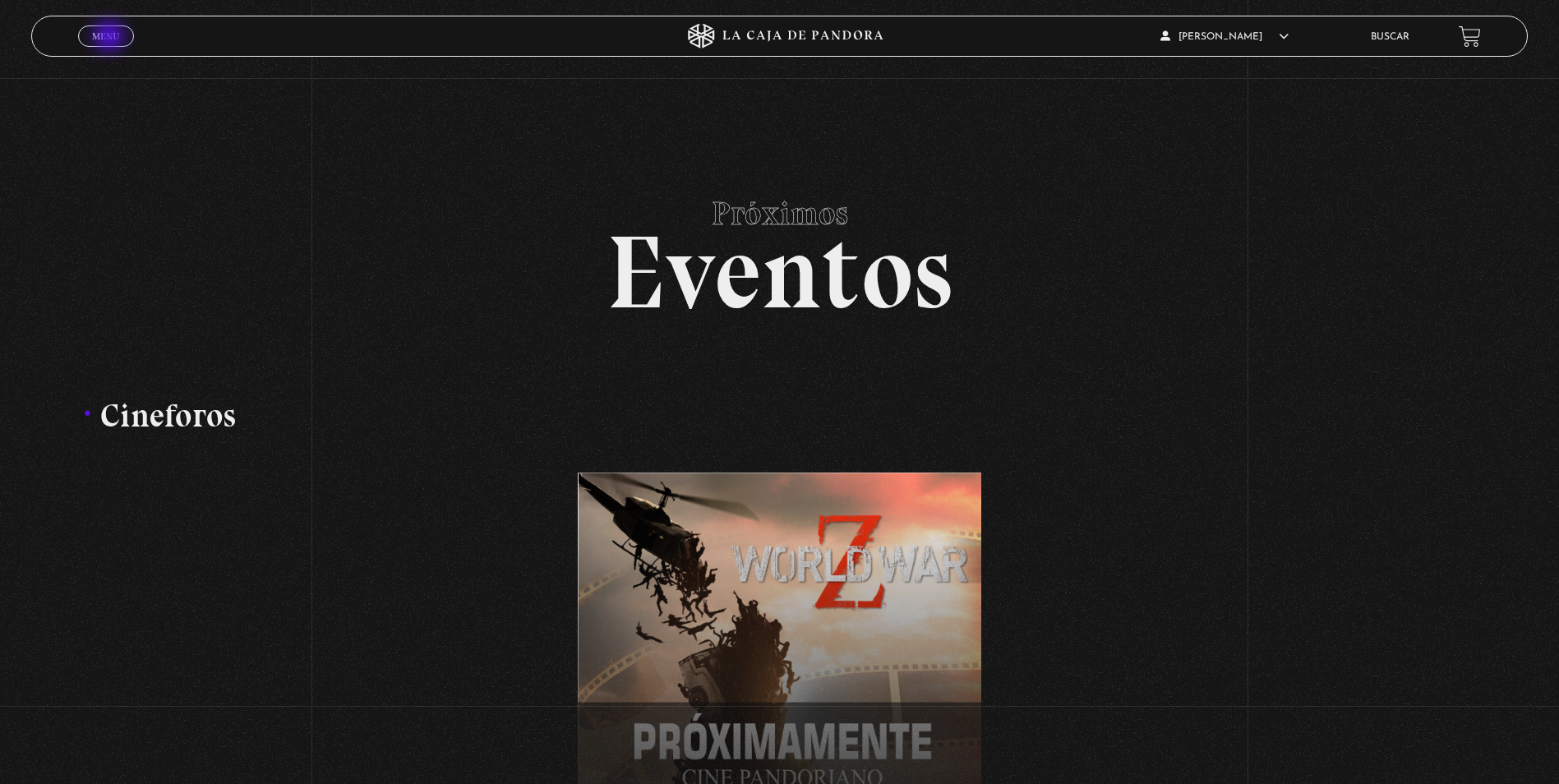
click at [111, 38] on span "Menu" at bounding box center [105, 36] width 27 height 10
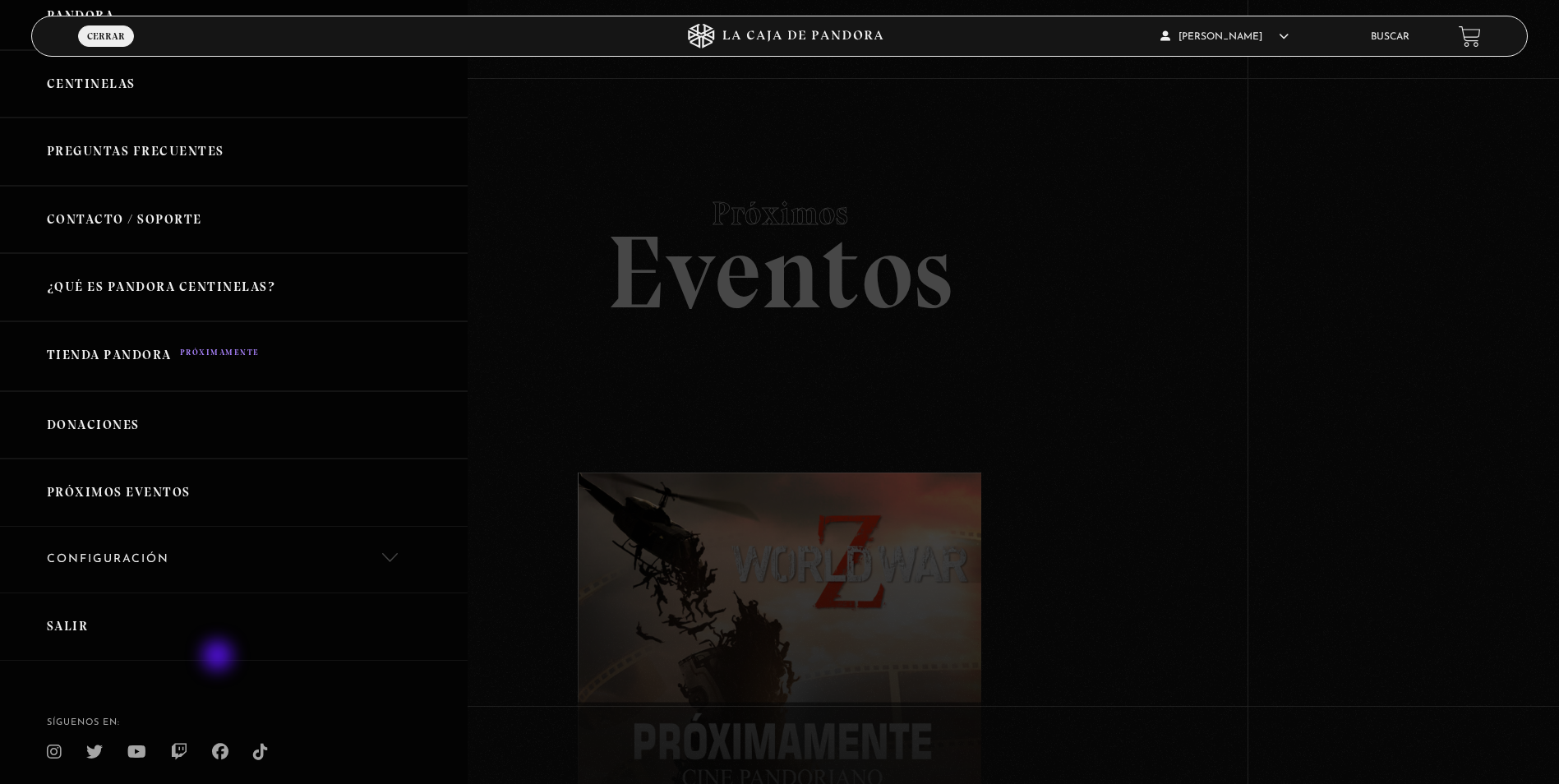
scroll to position [222, 0]
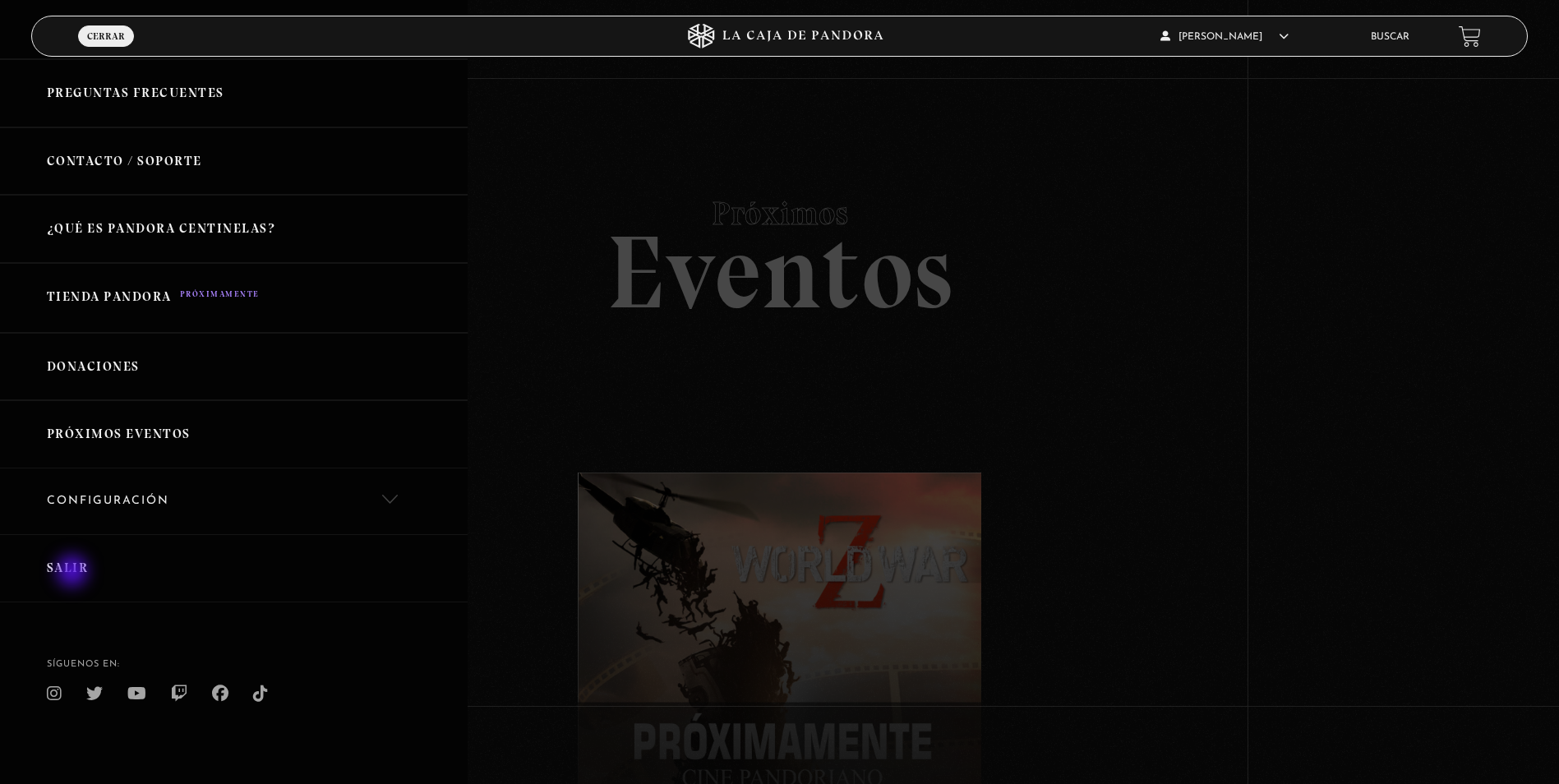
click at [74, 572] on link "Salir" at bounding box center [234, 567] width 468 height 69
